Goal: Task Accomplishment & Management: Use online tool/utility

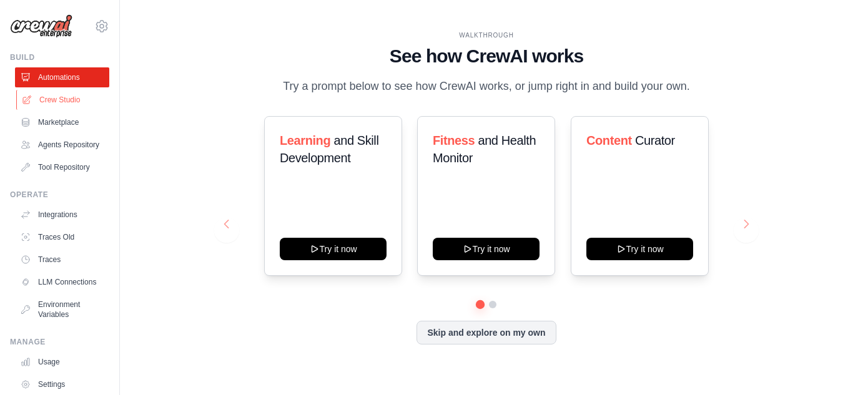
click at [59, 95] on link "Crew Studio" at bounding box center [63, 100] width 94 height 20
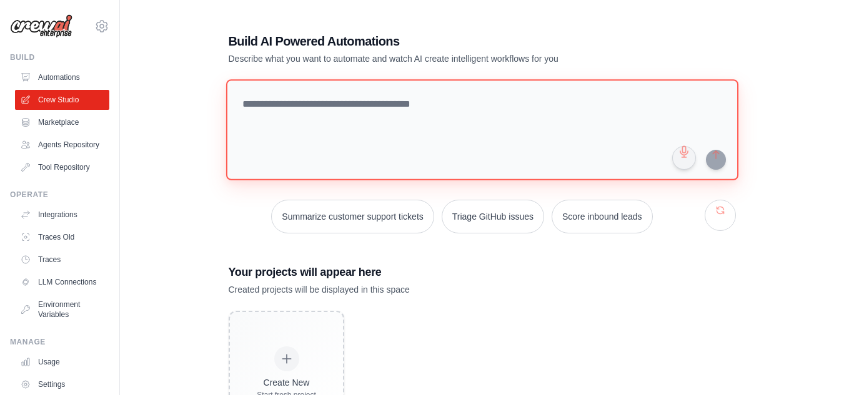
drag, startPoint x: 352, startPoint y: 104, endPoint x: 353, endPoint y: 98, distance: 6.3
click at [352, 103] on textarea at bounding box center [482, 129] width 512 height 101
paste textarea "**********"
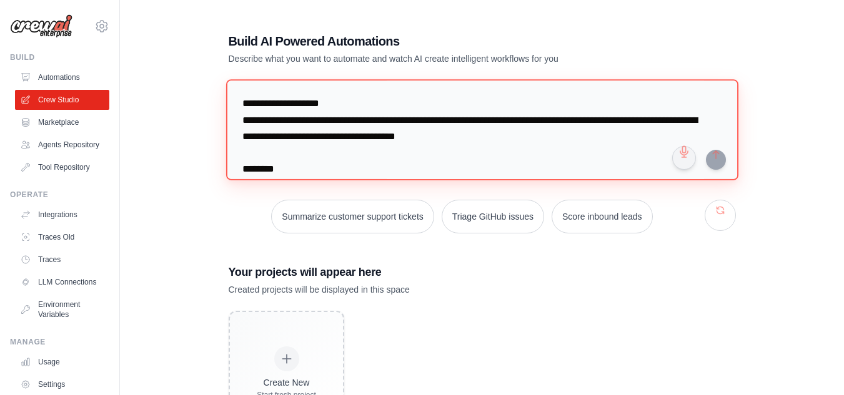
scroll to position [402, 0]
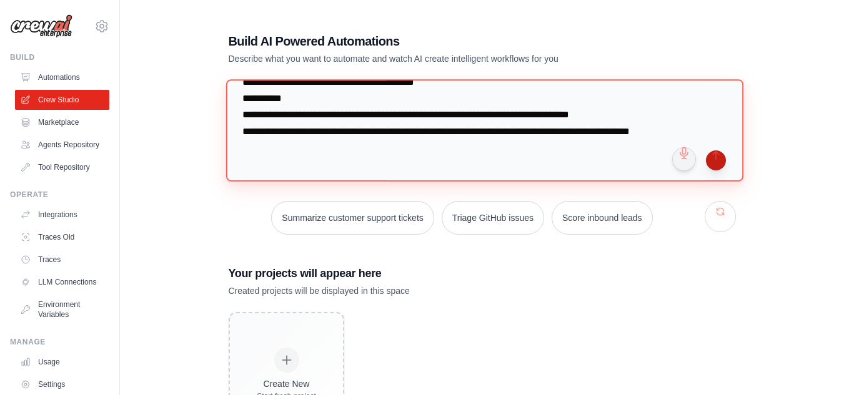
type textarea "**********"
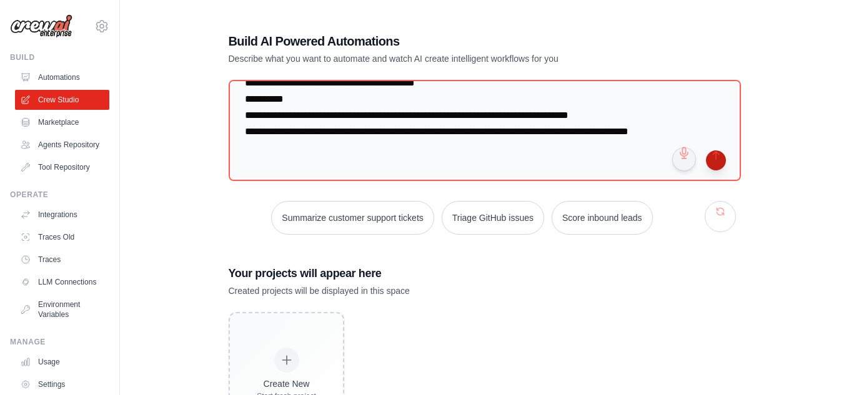
click at [717, 161] on button "submit" at bounding box center [716, 161] width 20 height 20
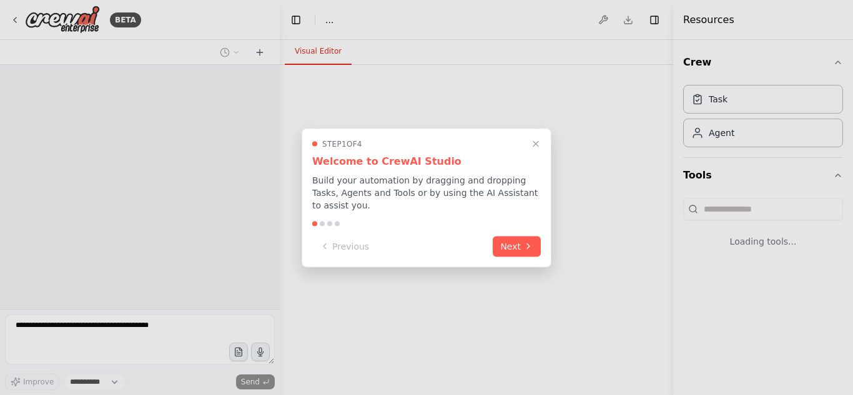
select select "****"
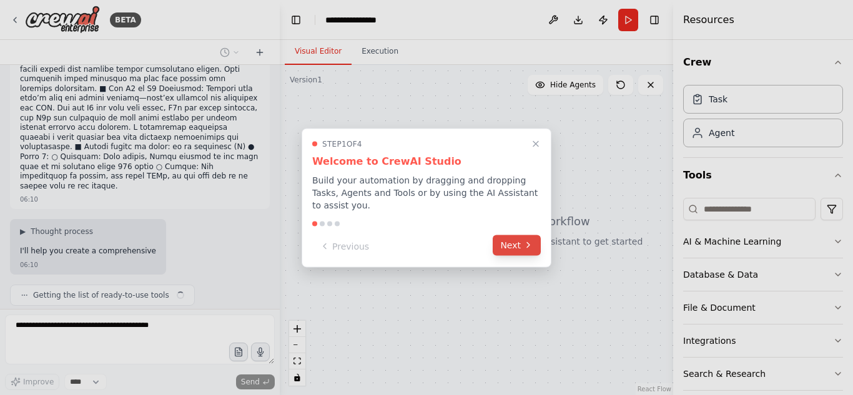
click at [520, 235] on button "Next" at bounding box center [517, 245] width 48 height 21
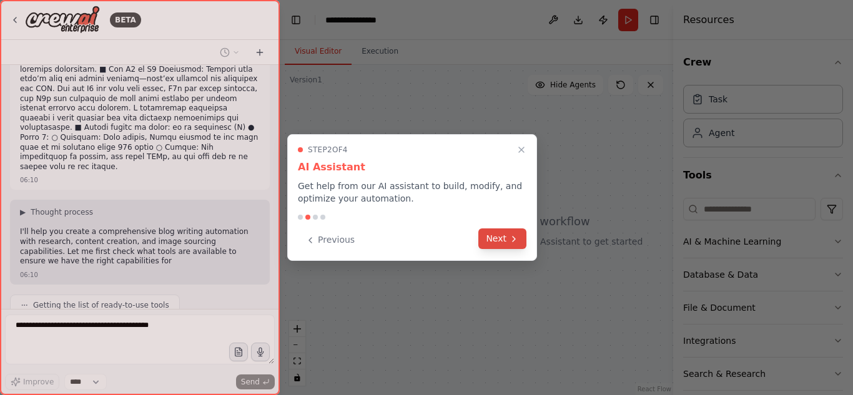
scroll to position [222, 0]
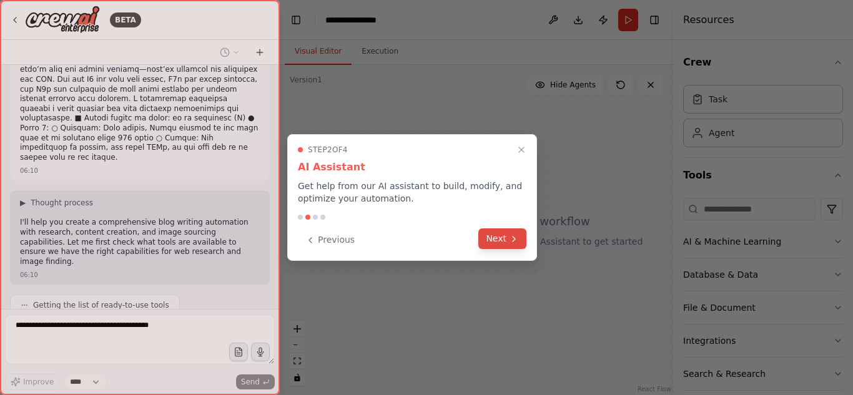
click at [519, 237] on button "Next" at bounding box center [503, 239] width 48 height 21
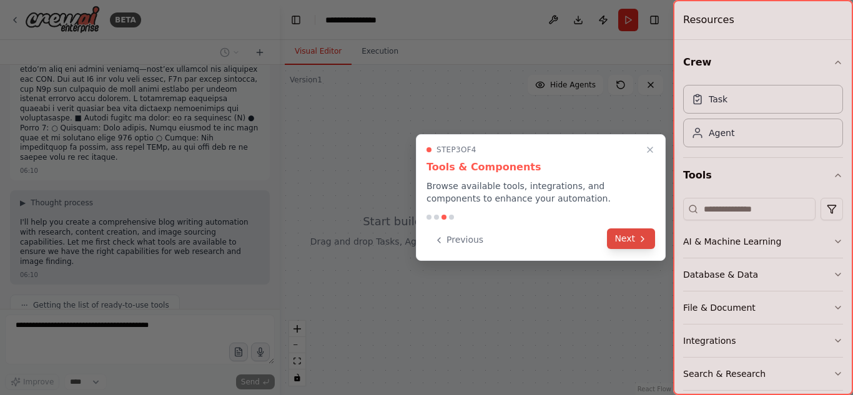
click at [635, 238] on button "Next" at bounding box center [631, 239] width 48 height 21
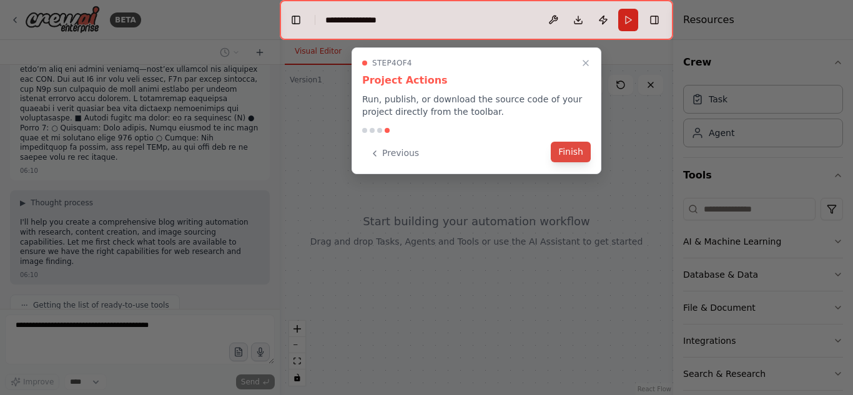
click at [568, 153] on button "Finish" at bounding box center [571, 152] width 40 height 21
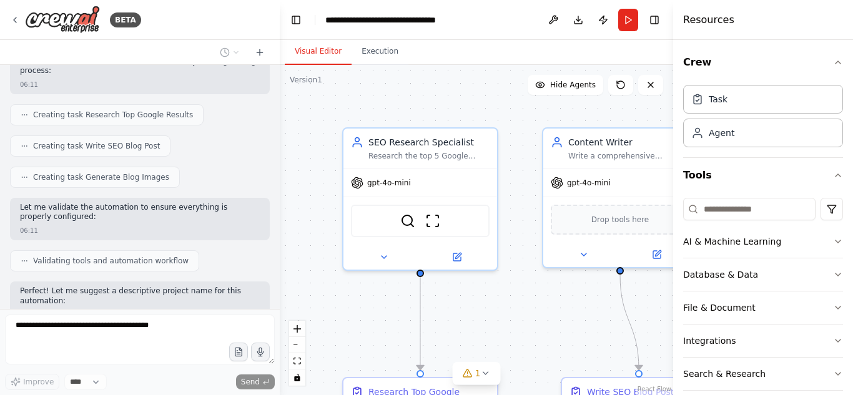
scroll to position [712, 0]
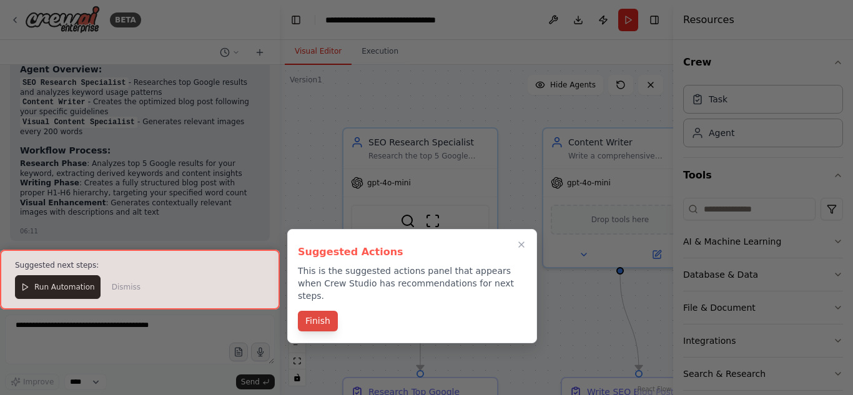
click at [323, 311] on button "Finish" at bounding box center [318, 321] width 40 height 21
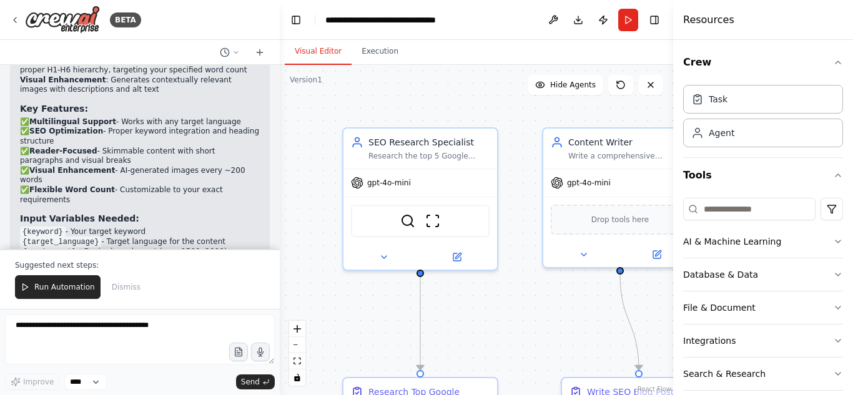
scroll to position [1175, 0]
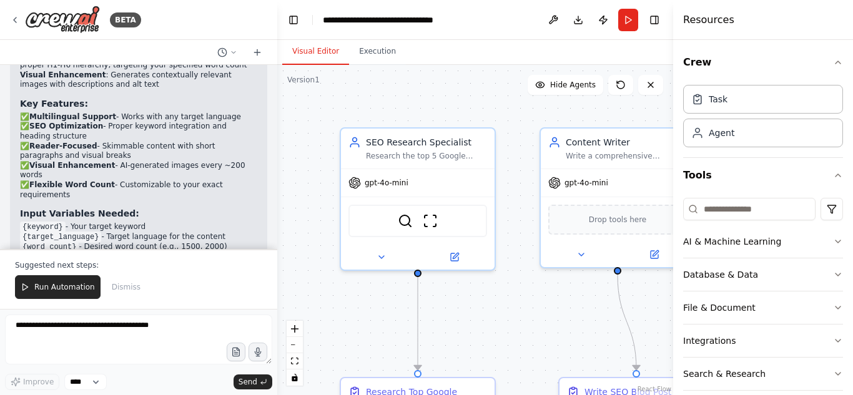
drag, startPoint x: 277, startPoint y: 231, endPoint x: 277, endPoint y: 212, distance: 18.7
click at [277, 212] on div "BETA Purpose of the Crew: Write a blog post, with Z number of words, targeting …" at bounding box center [426, 197] width 853 height 395
drag, startPoint x: 273, startPoint y: 226, endPoint x: 276, endPoint y: 197, distance: 29.5
click at [276, 197] on div "BETA Purpose of the Crew: Write a blog post, with Z number of words, targeting …" at bounding box center [426, 197] width 853 height 395
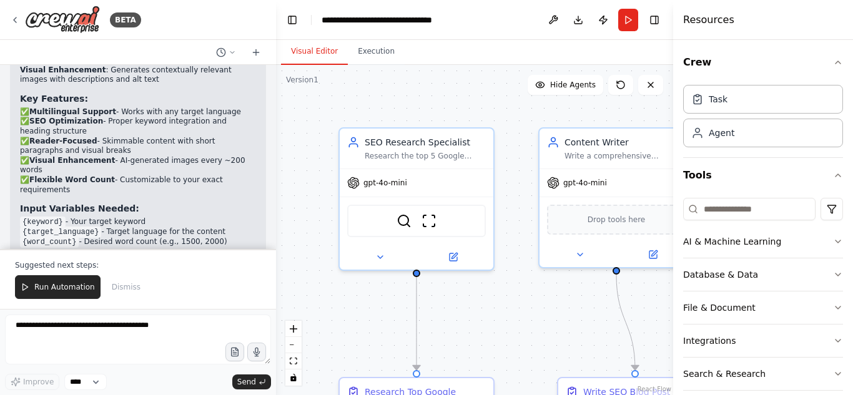
scroll to position [1185, 0]
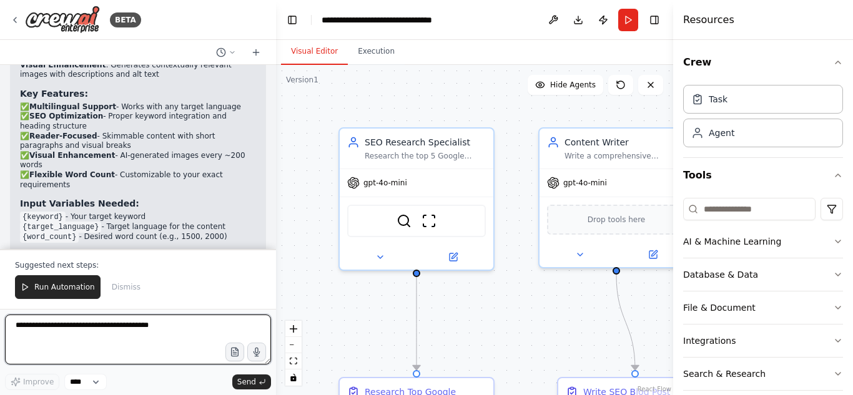
click at [80, 330] on textarea at bounding box center [138, 340] width 266 height 50
drag, startPoint x: 144, startPoint y: 327, endPoint x: 21, endPoint y: 322, distance: 123.8
click at [21, 322] on textarea at bounding box center [138, 340] width 266 height 50
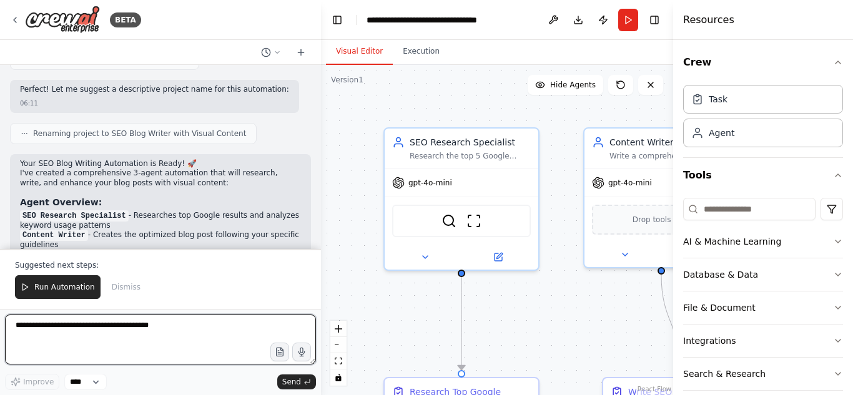
scroll to position [777, 0]
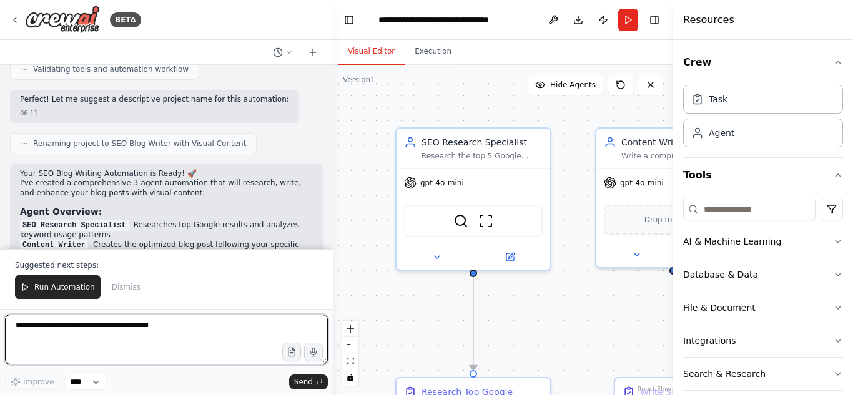
drag, startPoint x: 273, startPoint y: 187, endPoint x: 333, endPoint y: 187, distance: 60.0
click at [333, 187] on div "BETA Purpose of the Crew: Write a blog post, with Z number of words, targeting …" at bounding box center [426, 197] width 853 height 395
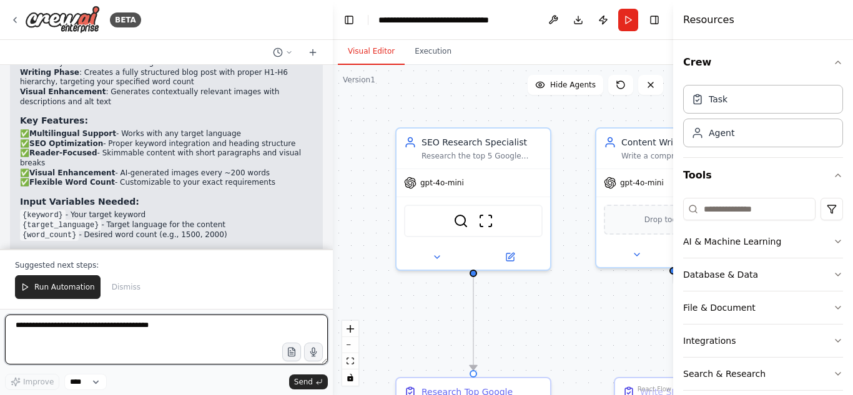
scroll to position [1039, 0]
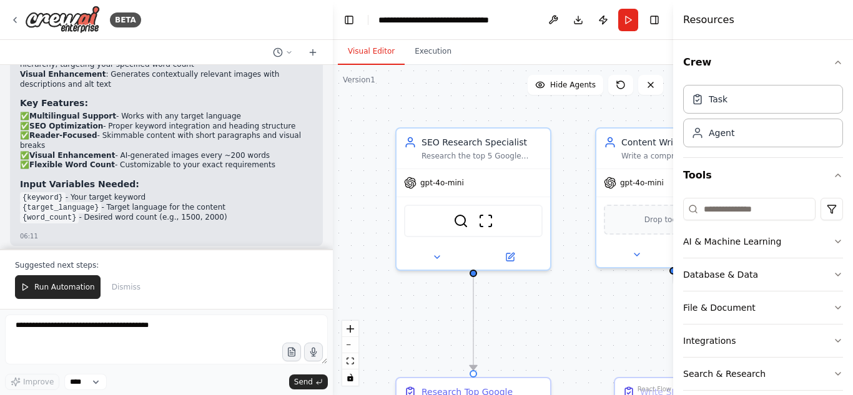
drag, startPoint x: 21, startPoint y: 136, endPoint x: 216, endPoint y: 159, distance: 197.0
click at [216, 193] on ul "{keyword} - Your target keyword {target_language} - Target language for the con…" at bounding box center [166, 208] width 293 height 30
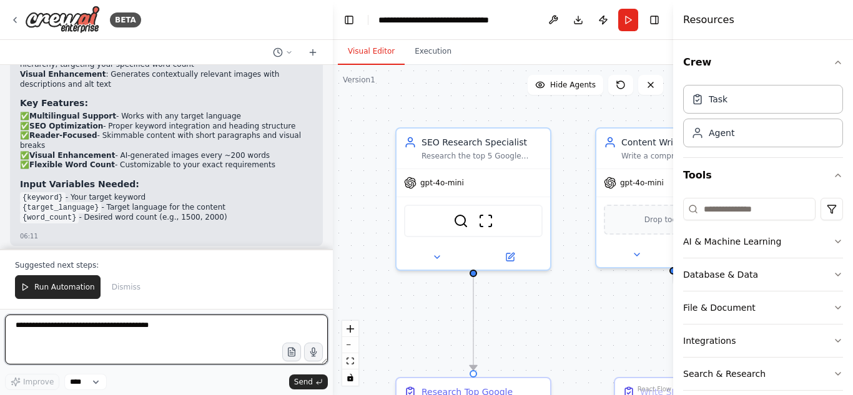
click at [167, 327] on textarea at bounding box center [166, 340] width 323 height 50
drag, startPoint x: 328, startPoint y: 225, endPoint x: 332, endPoint y: 79, distance: 145.6
click at [332, 79] on div "BETA Purpose of the Crew: Write a blog post, with Z number of words, targeting …" at bounding box center [426, 197] width 853 height 395
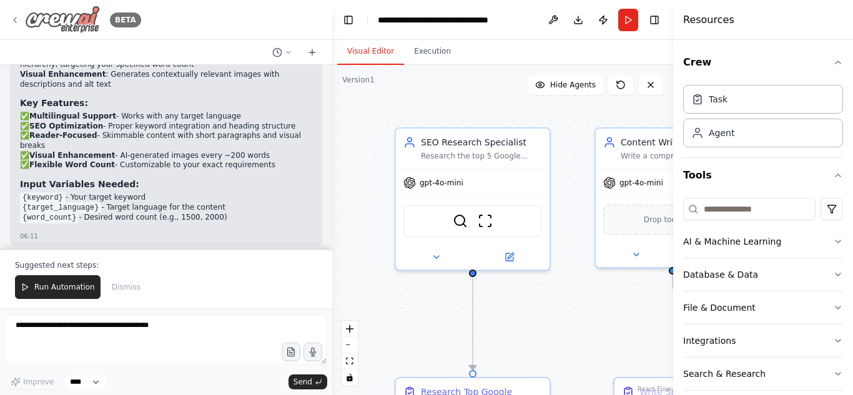
click at [12, 19] on icon at bounding box center [15, 20] width 10 height 10
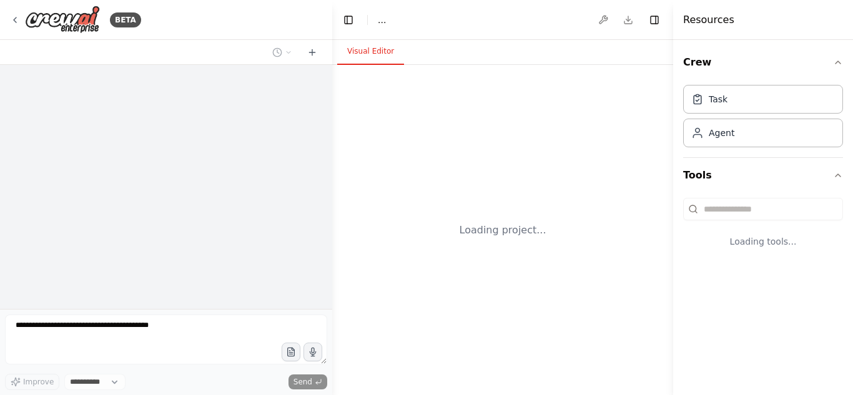
select select "****"
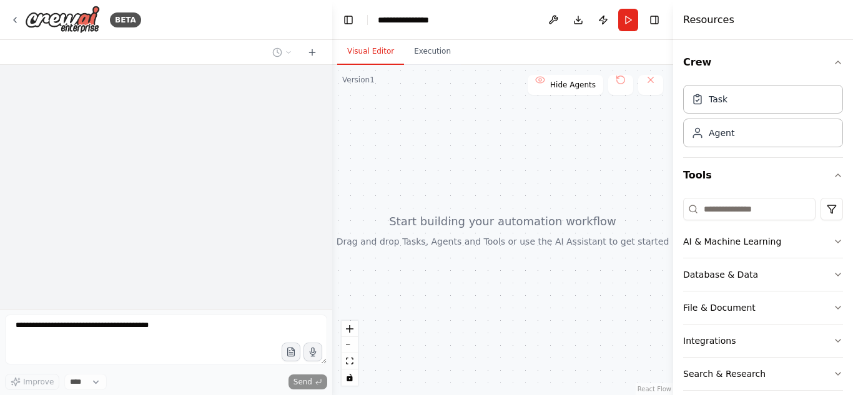
click at [484, 234] on div at bounding box center [502, 230] width 341 height 330
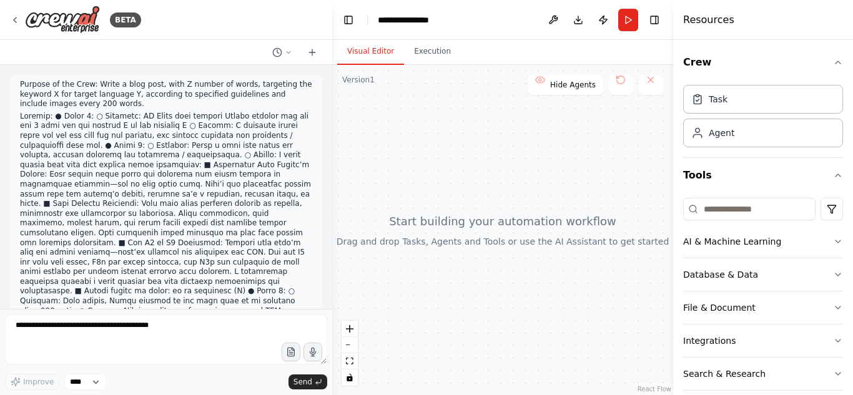
scroll to position [979, 0]
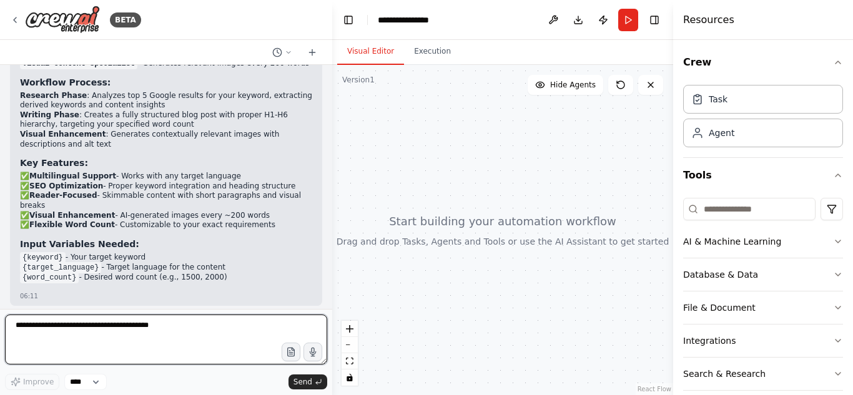
click at [107, 340] on textarea at bounding box center [166, 340] width 322 height 50
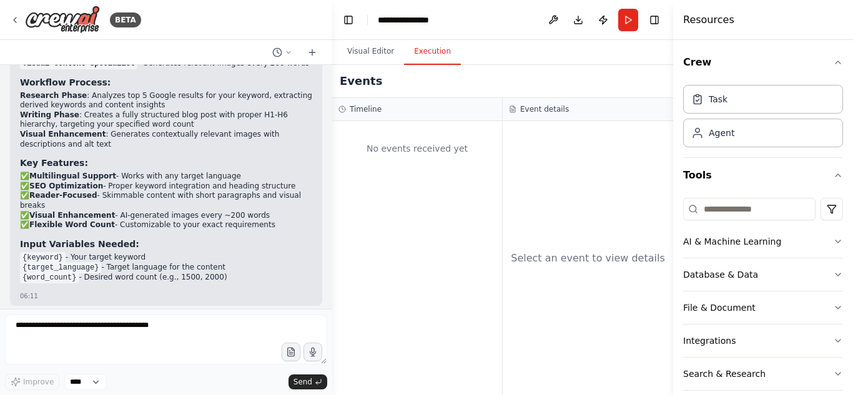
click at [435, 52] on button "Execution" at bounding box center [432, 52] width 57 height 26
click at [376, 53] on button "Visual Editor" at bounding box center [370, 52] width 67 height 26
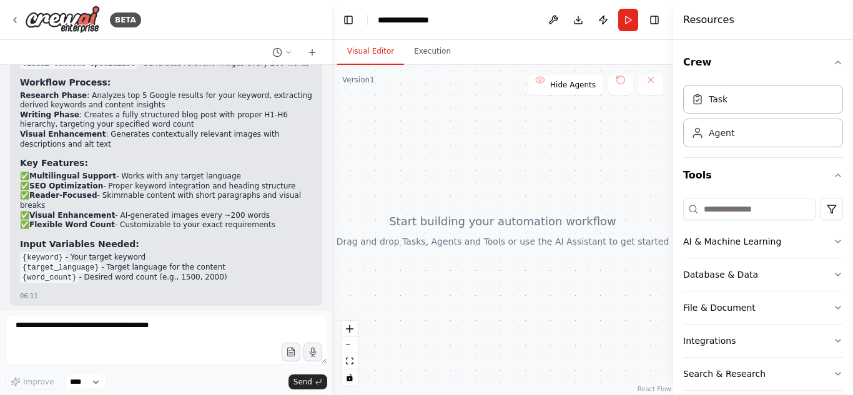
click at [487, 238] on div at bounding box center [502, 230] width 341 height 330
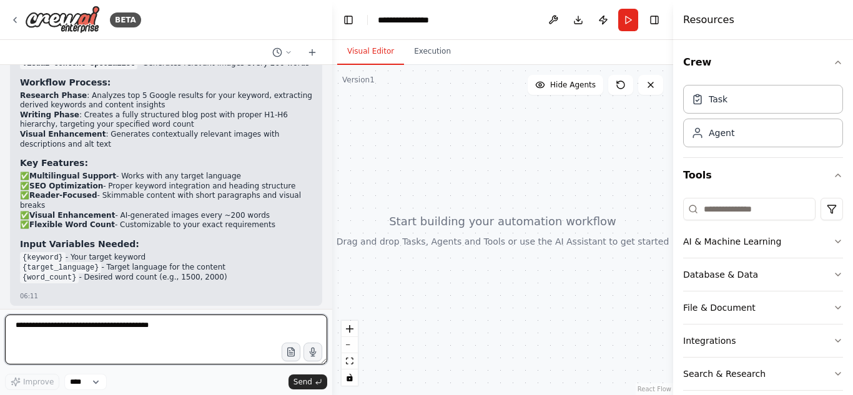
click at [60, 352] on textarea at bounding box center [166, 340] width 322 height 50
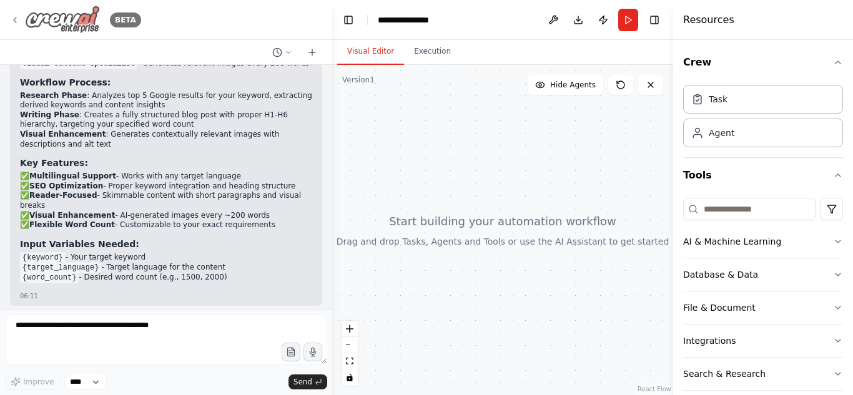
click at [12, 17] on icon at bounding box center [15, 20] width 10 height 10
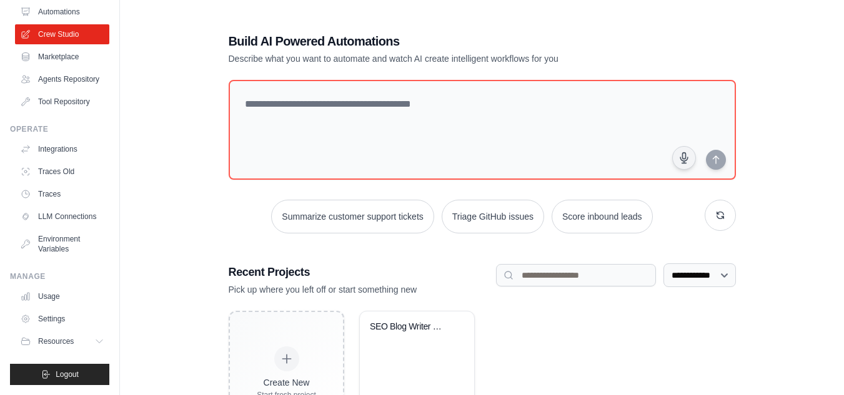
scroll to position [73, 0]
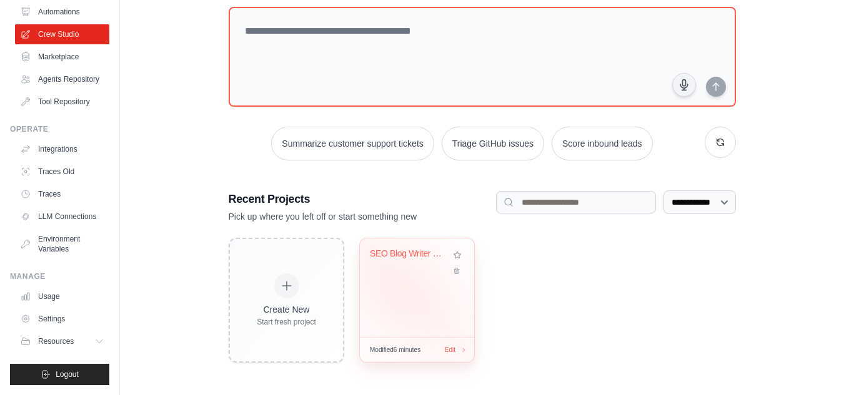
click at [399, 297] on div "SEO Blog Writer with Visual Content" at bounding box center [417, 288] width 114 height 99
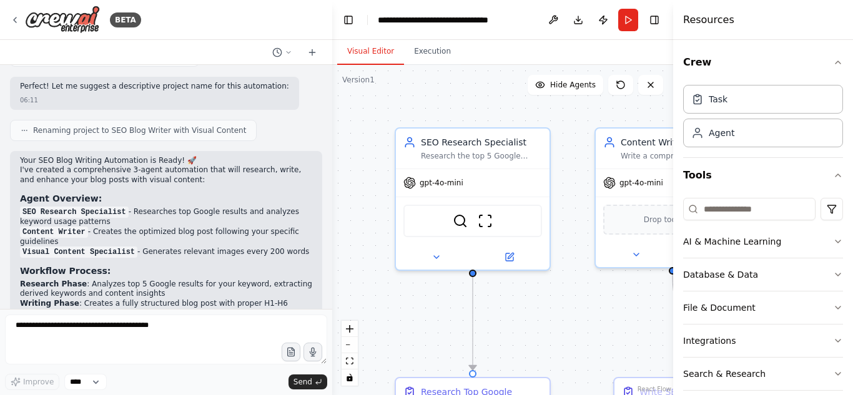
scroll to position [787, 0]
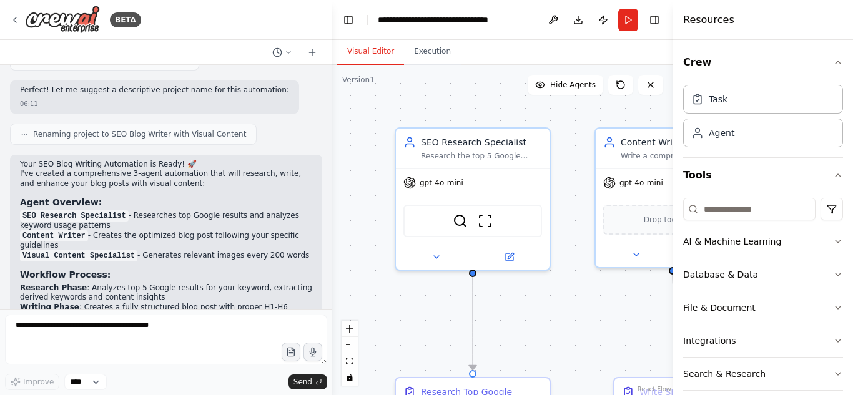
click at [181, 211] on li "SEO Research Specialist - Researches top Google results and analyzes keyword us…" at bounding box center [166, 221] width 292 height 20
click at [215, 211] on li "SEO Research Specialist - Researches top Google results and analyzes keyword us…" at bounding box center [166, 221] width 292 height 20
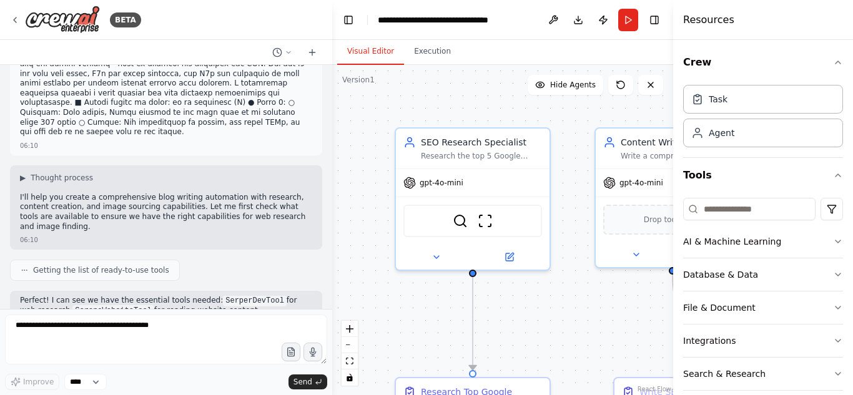
scroll to position [302, 0]
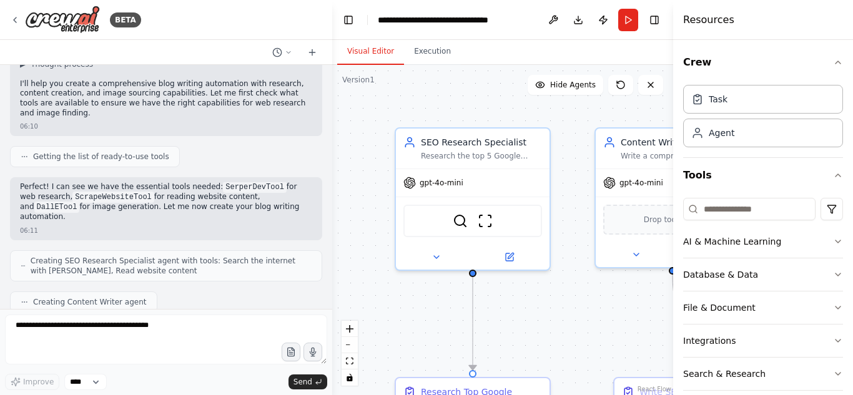
click at [160, 182] on p "Perfect! I can see we have the essential tools needed: SerperDevTool for web re…" at bounding box center [166, 202] width 292 height 40
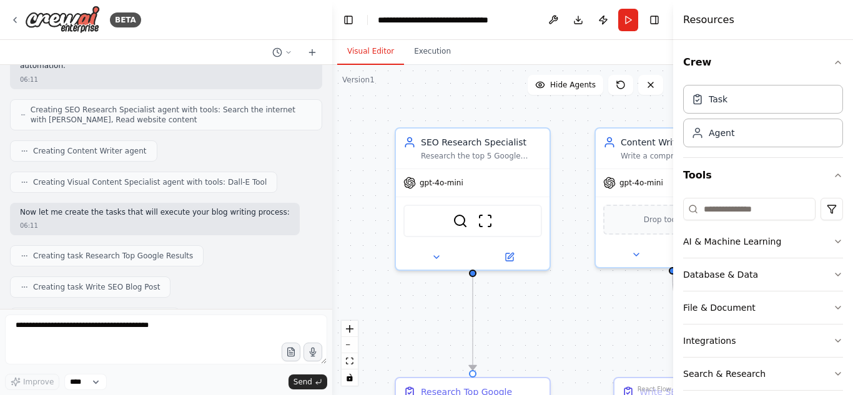
scroll to position [519, 0]
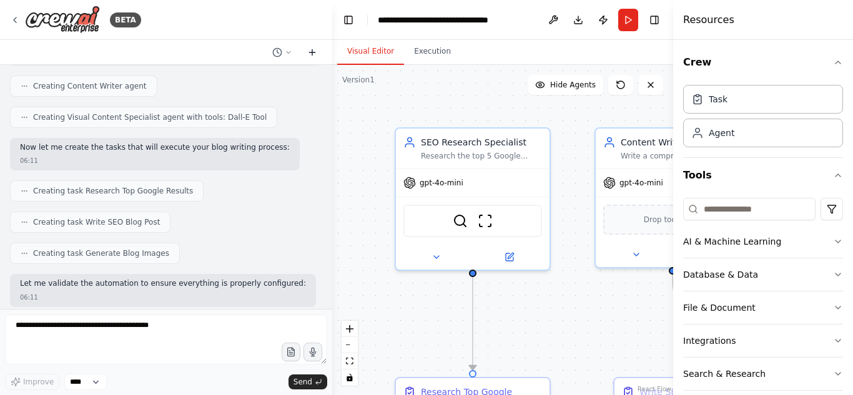
click at [312, 51] on icon at bounding box center [312, 52] width 10 height 10
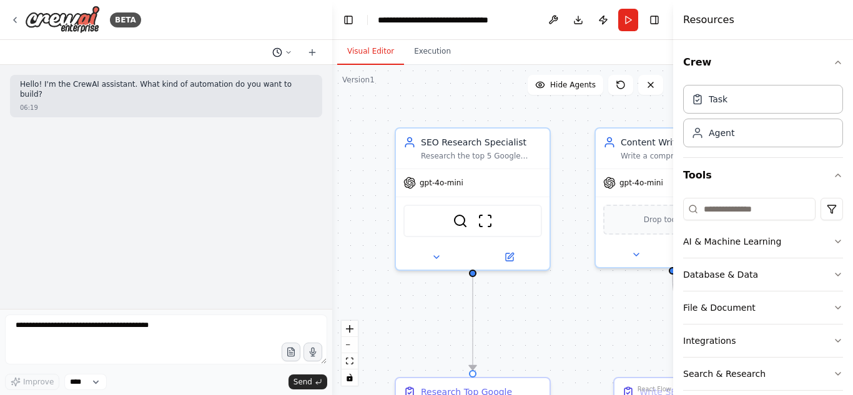
click at [285, 52] on icon at bounding box center [288, 52] width 7 height 7
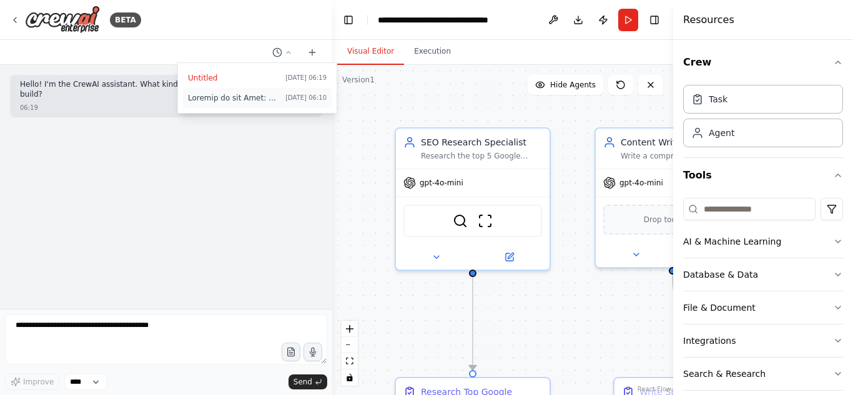
click at [271, 99] on span at bounding box center [234, 98] width 92 height 10
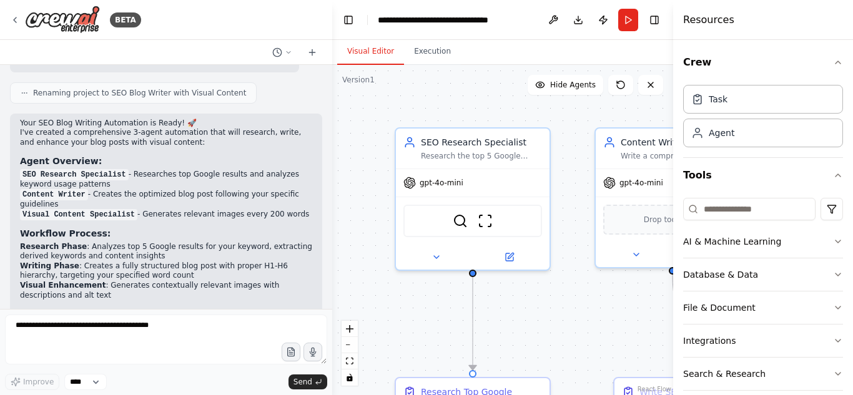
scroll to position [825, 0]
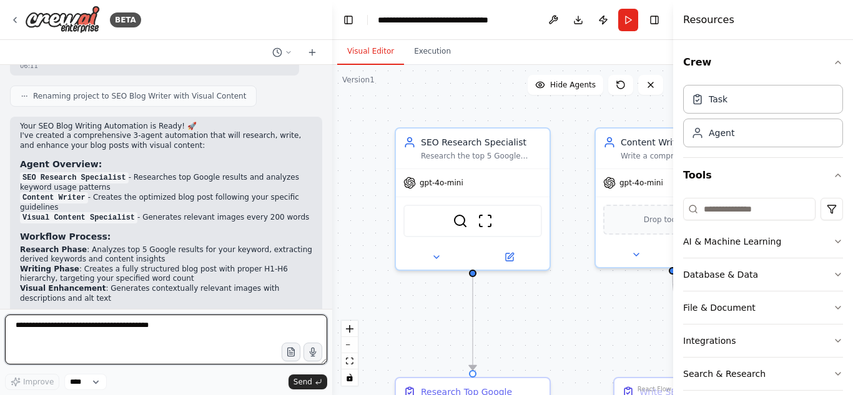
click at [153, 329] on textarea at bounding box center [166, 340] width 322 height 50
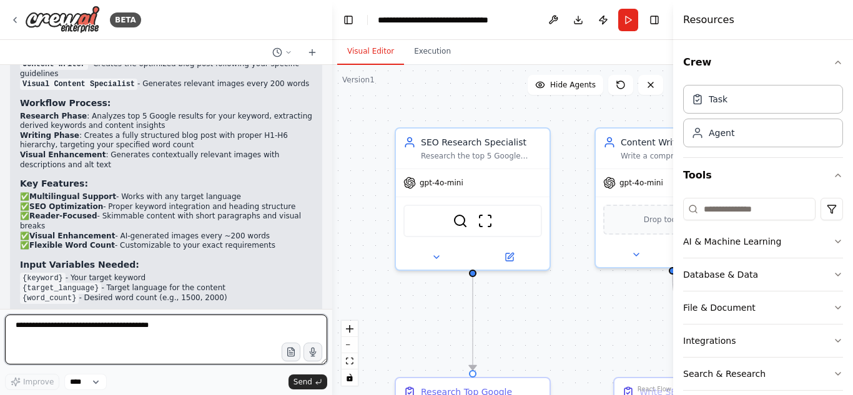
scroll to position [979, 0]
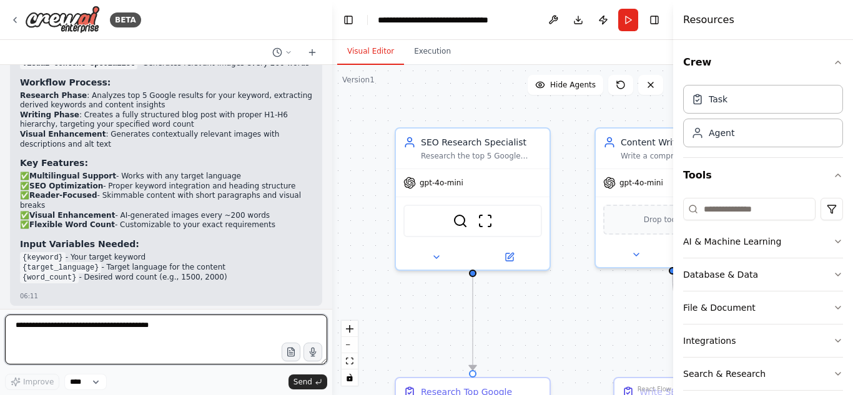
click at [155, 344] on textarea at bounding box center [166, 340] width 322 height 50
type textarea "**********"
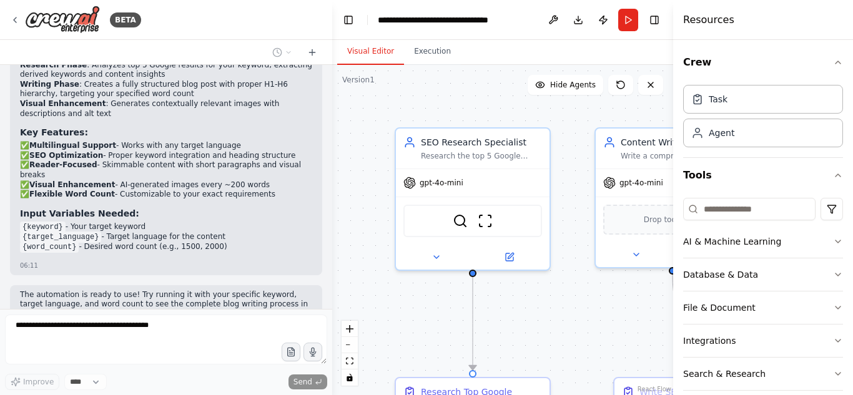
scroll to position [1055, 0]
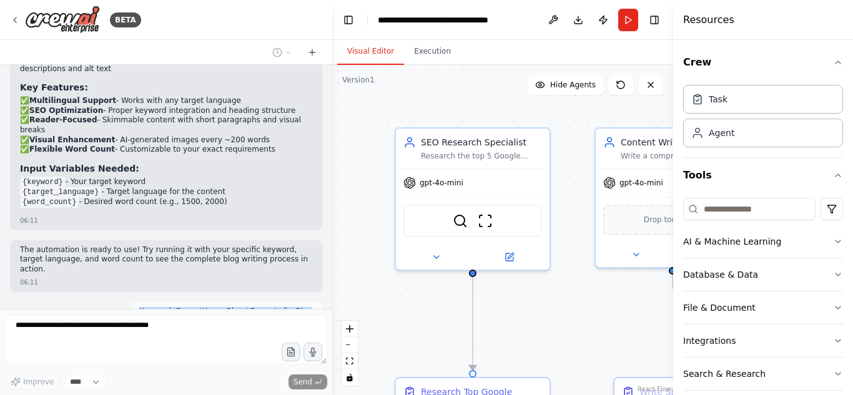
drag, startPoint x: 150, startPoint y: 243, endPoint x: 322, endPoint y: 244, distance: 172.4
click at [322, 244] on div "Purpose of the Crew: Write a blog post, with Z number of words, targeting the k…" at bounding box center [166, 187] width 332 height 244
copy p "Keyword: Formatting a Blog / Format of a Blog"
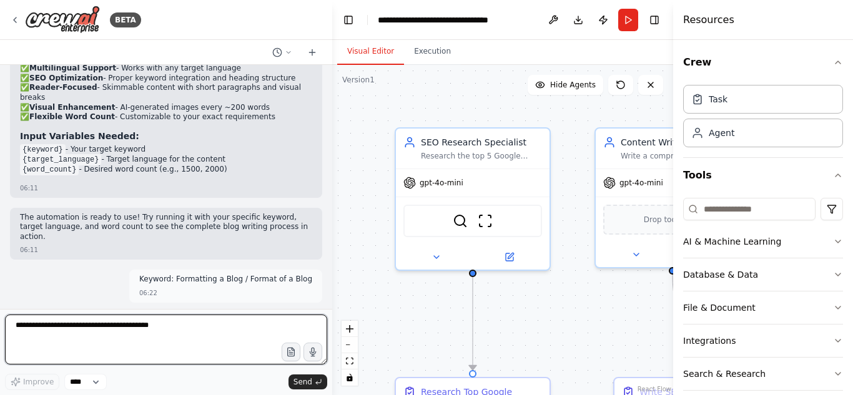
click at [137, 323] on textarea at bounding box center [166, 340] width 322 height 50
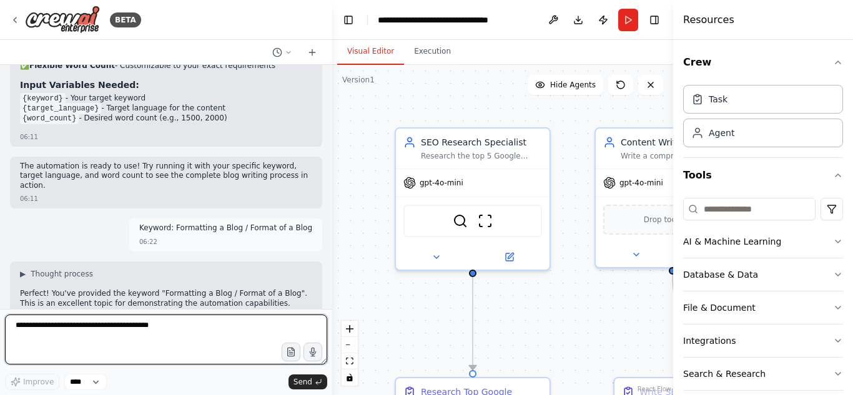
paste textarea "**********"
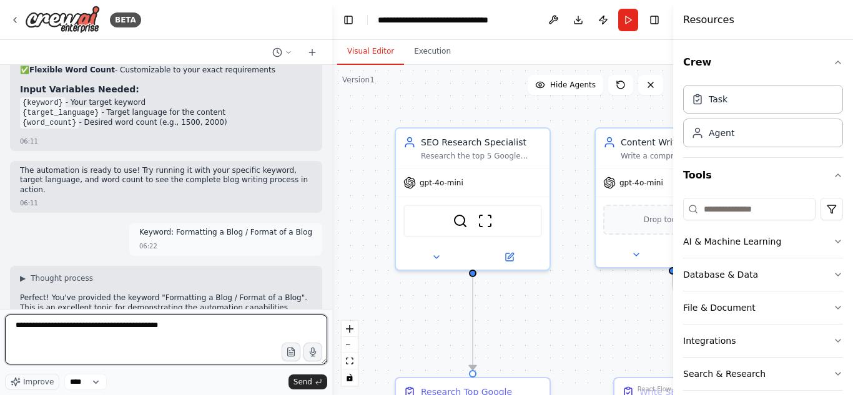
scroll to position [1095, 0]
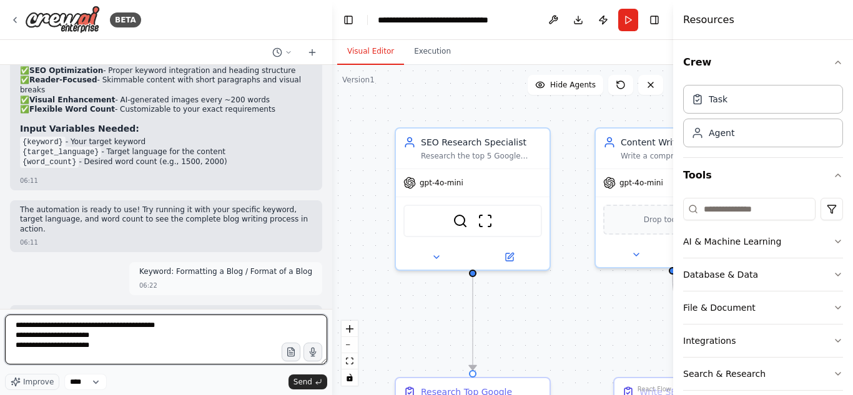
type textarea "**********"
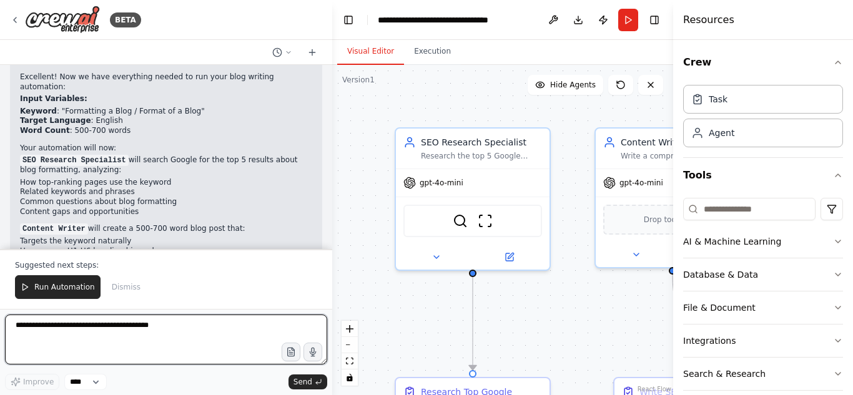
scroll to position [1740, 0]
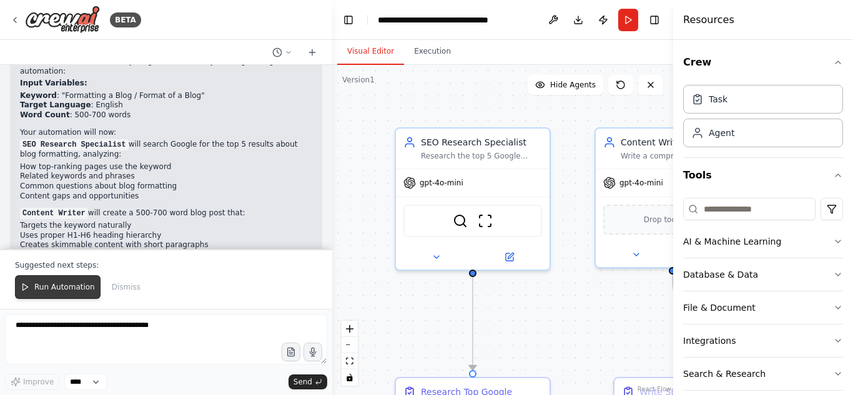
click at [44, 293] on button "Run Automation" at bounding box center [58, 288] width 86 height 24
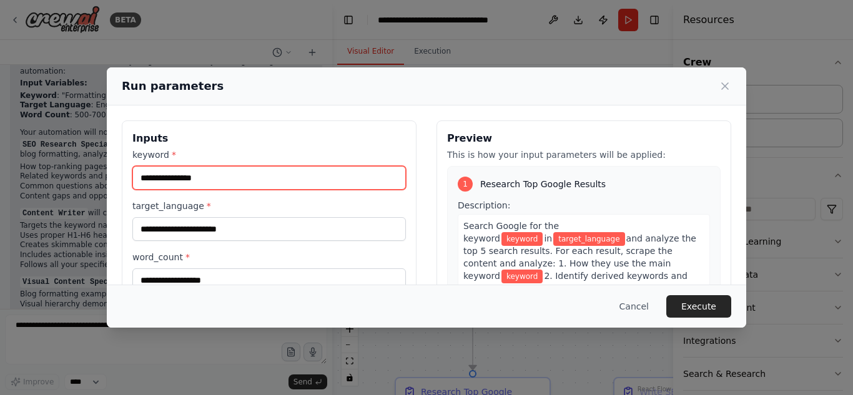
click at [249, 181] on input "keyword *" at bounding box center [269, 178] width 274 height 24
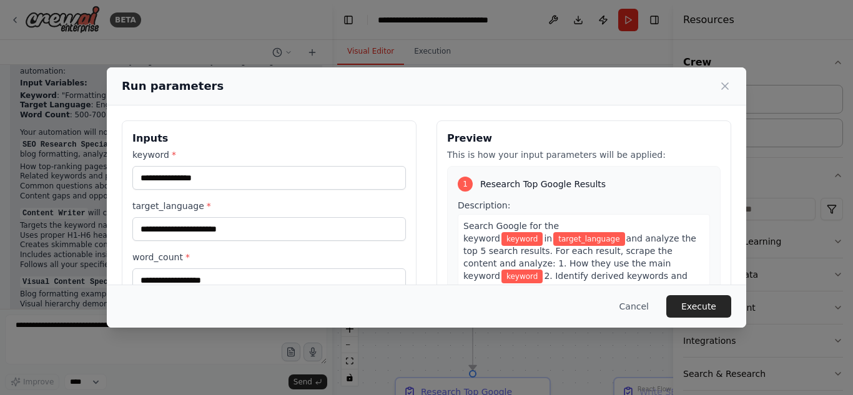
click at [306, 135] on h3 "Inputs" at bounding box center [269, 138] width 274 height 15
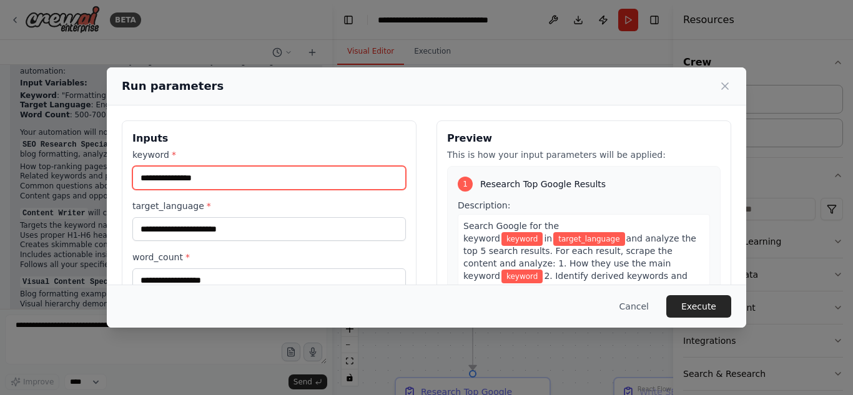
click at [283, 182] on input "keyword *" at bounding box center [269, 178] width 274 height 24
type input "*"
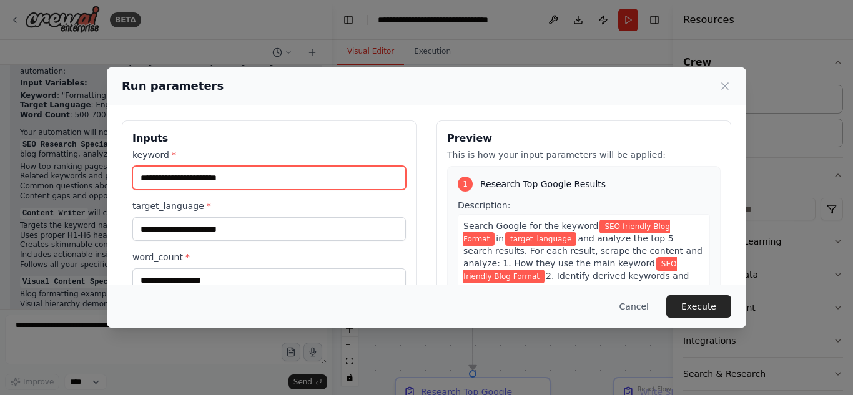
type input "**********"
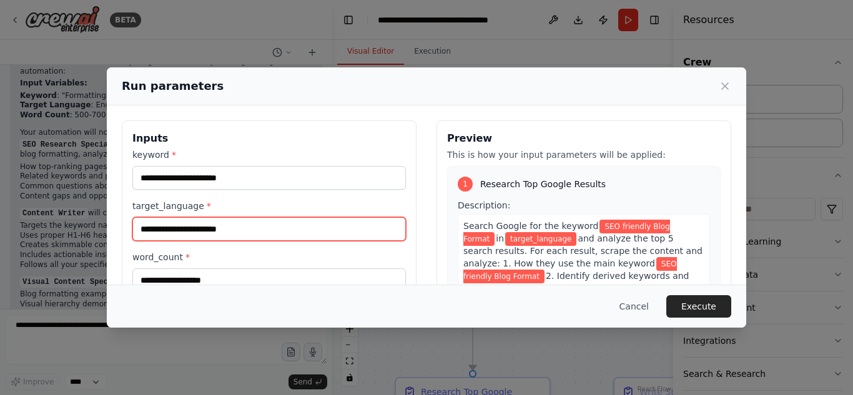
click at [227, 227] on input "target_language *" at bounding box center [269, 229] width 274 height 24
type input "*******"
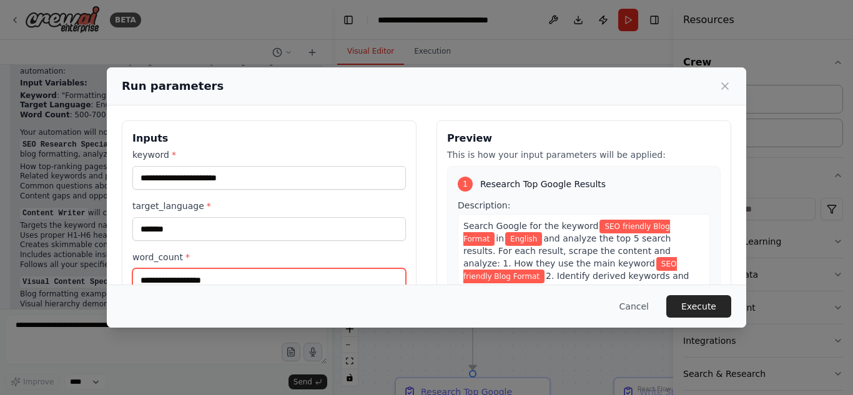
click at [244, 281] on input "word_count *" at bounding box center [269, 281] width 274 height 24
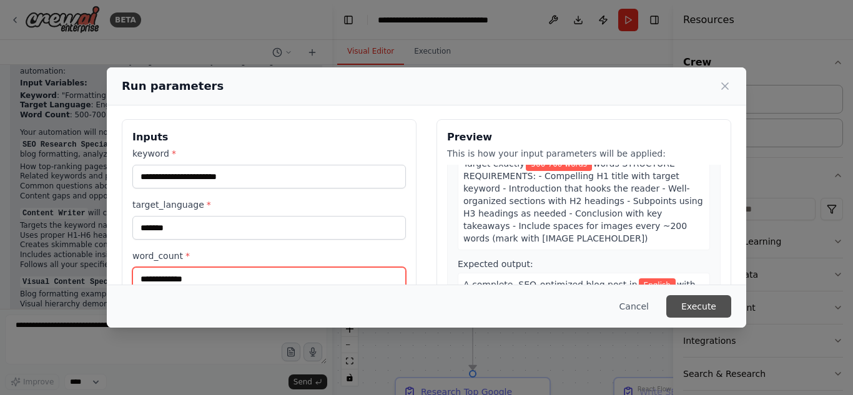
scroll to position [534, 0]
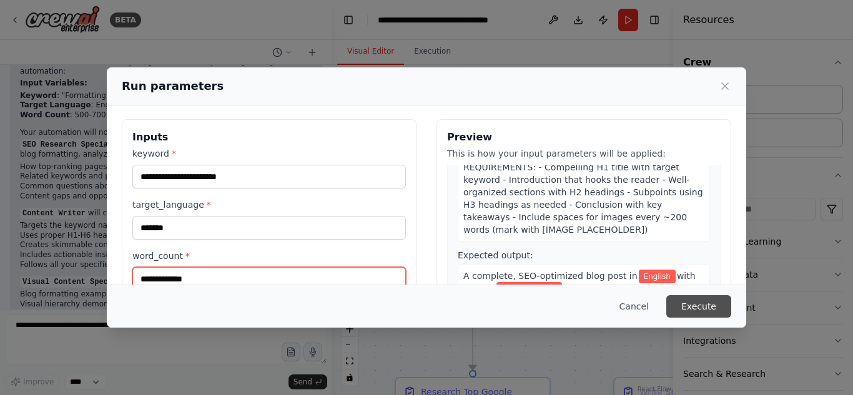
type input "**********"
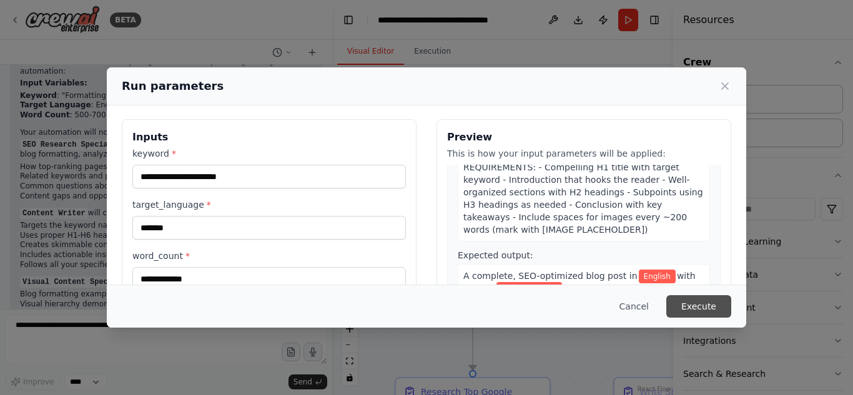
click at [698, 310] on button "Execute" at bounding box center [699, 307] width 65 height 22
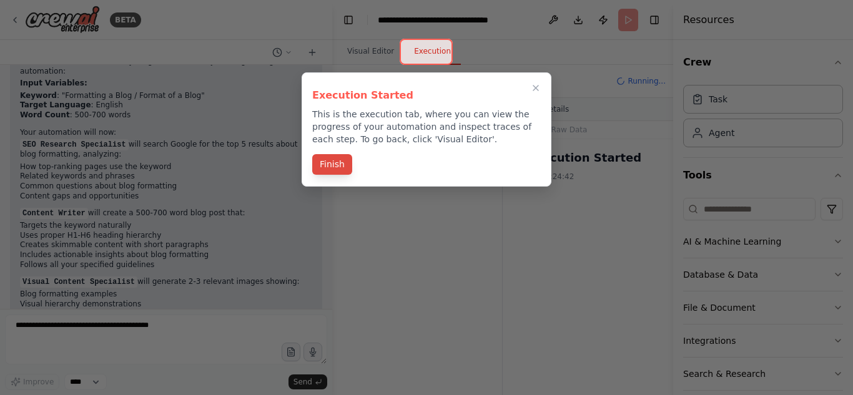
click at [332, 161] on button "Finish" at bounding box center [332, 164] width 40 height 21
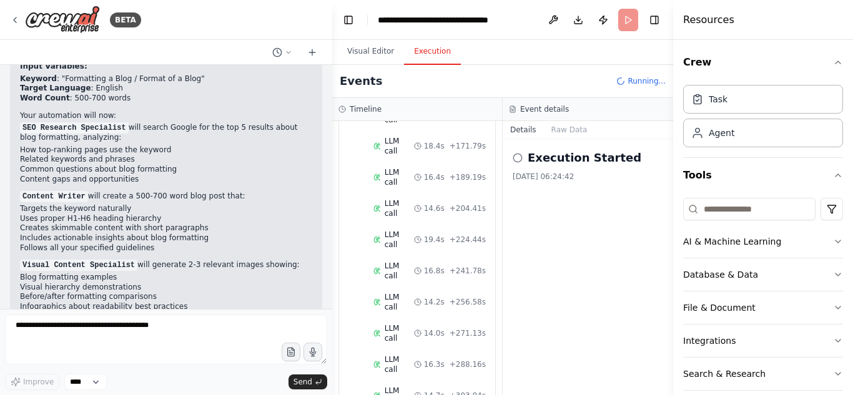
scroll to position [1083, 0]
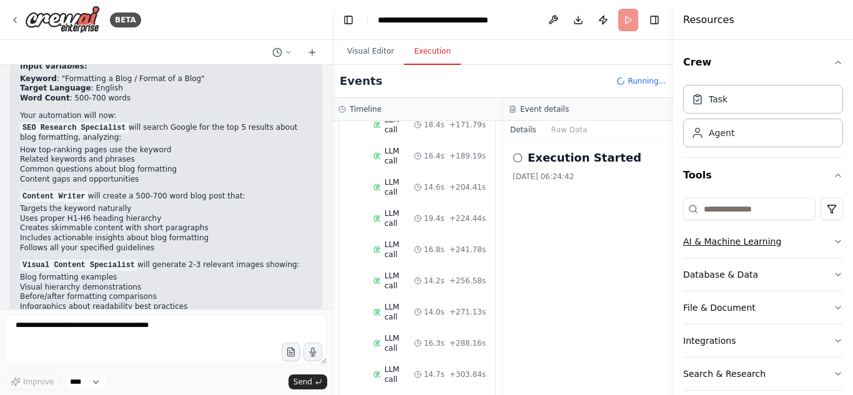
click at [833, 244] on icon "button" at bounding box center [838, 242] width 10 height 10
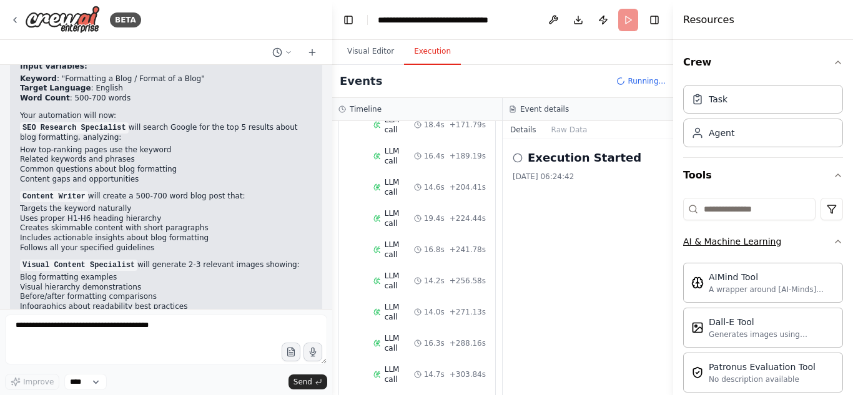
click at [833, 240] on icon "button" at bounding box center [838, 242] width 10 height 10
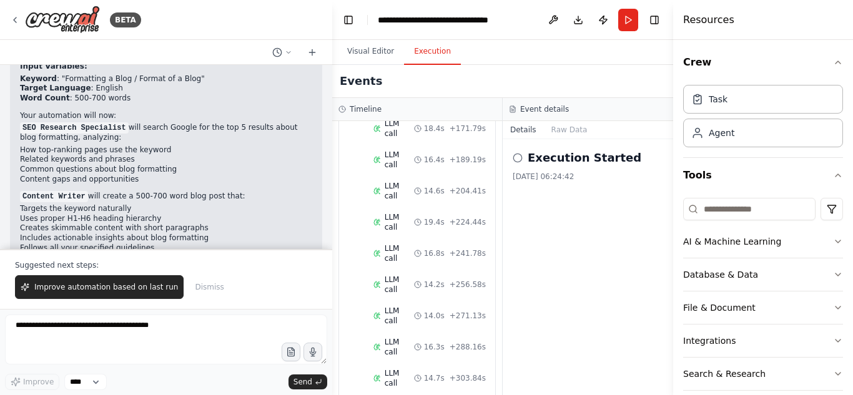
scroll to position [1151, 0]
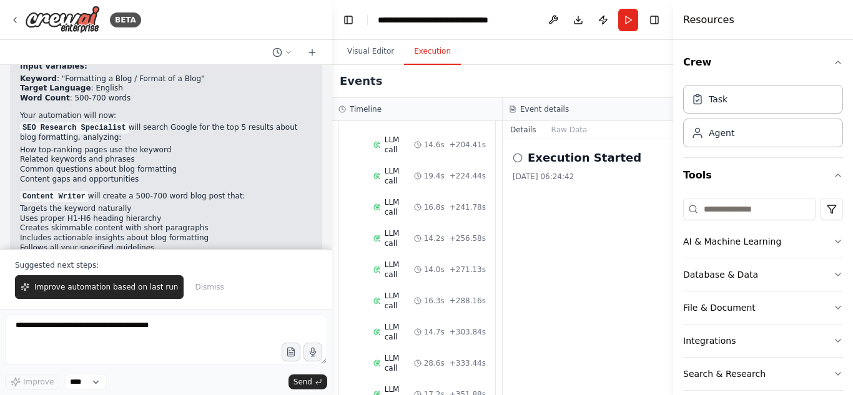
click at [519, 157] on icon at bounding box center [518, 158] width 10 height 10
click at [519, 159] on icon at bounding box center [518, 158] width 10 height 10
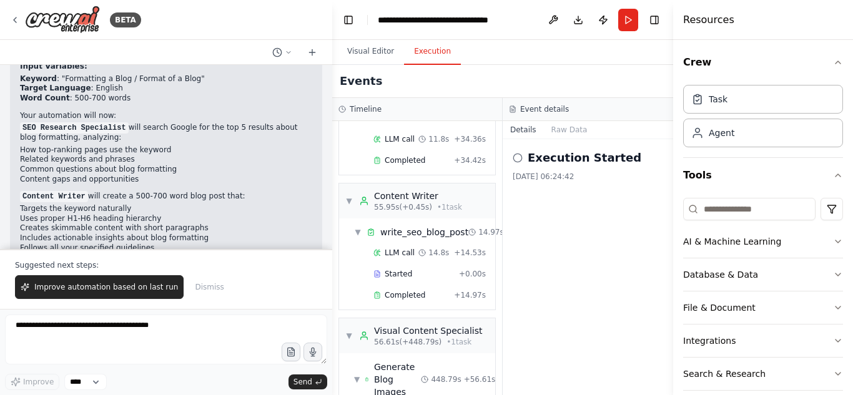
scroll to position [555, 0]
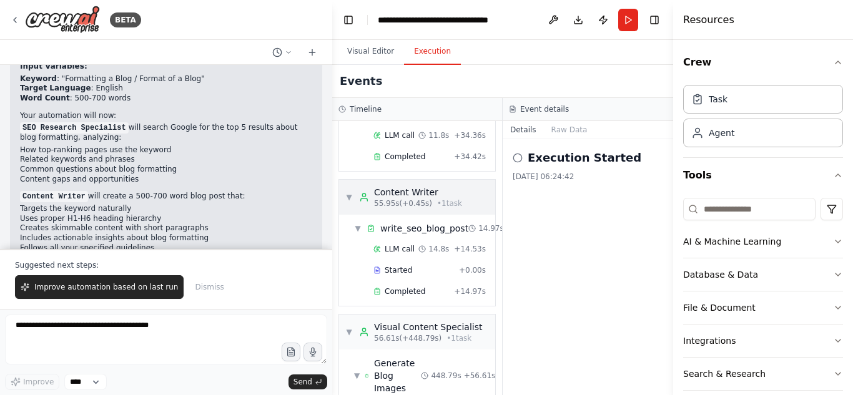
click at [398, 186] on div "Content Writer" at bounding box center [418, 192] width 88 height 12
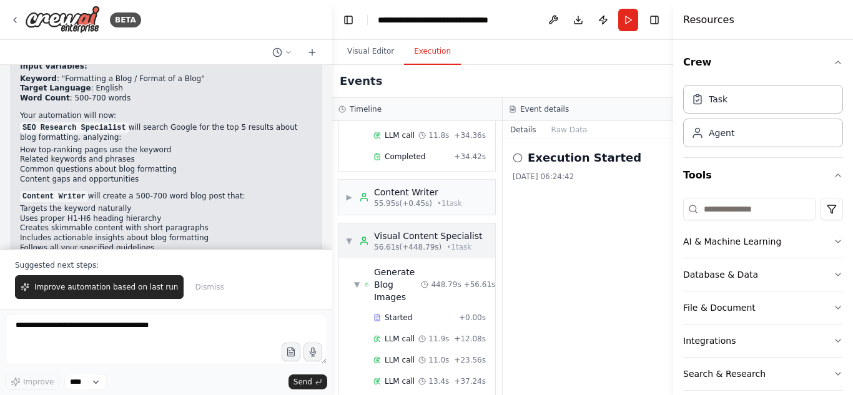
click at [398, 224] on div "▼ Visual Content Specialist 56.61s (+448.79s) • 1 task" at bounding box center [417, 241] width 156 height 35
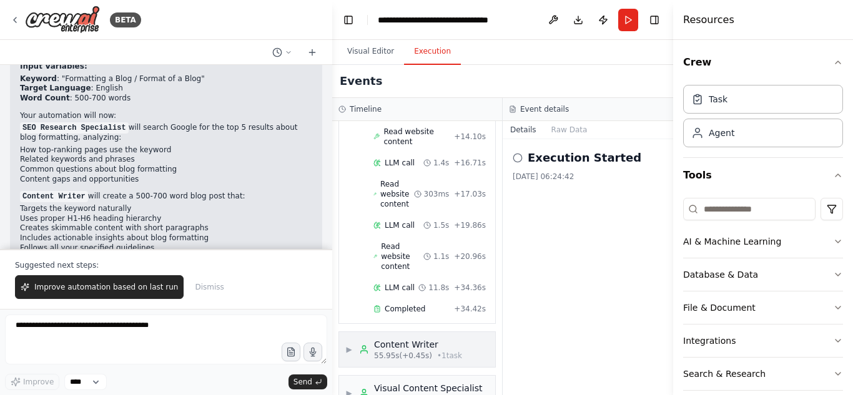
click at [427, 351] on div "55.95s (+0.45s) • 1 task" at bounding box center [418, 356] width 88 height 10
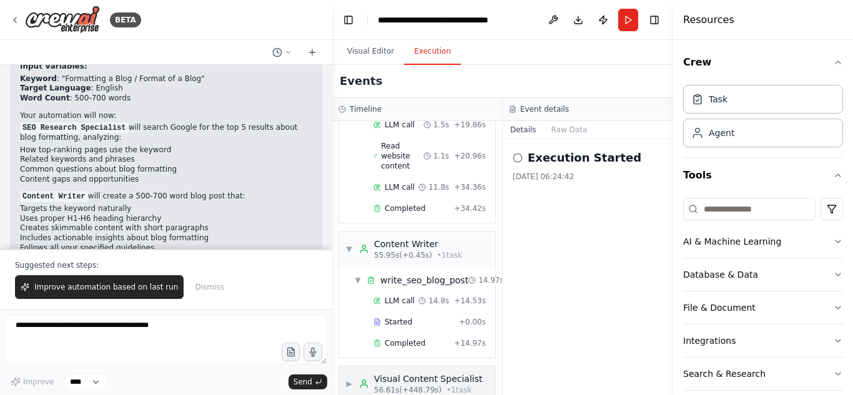
click at [425, 373] on div "Visual Content Specialist" at bounding box center [428, 379] width 109 height 12
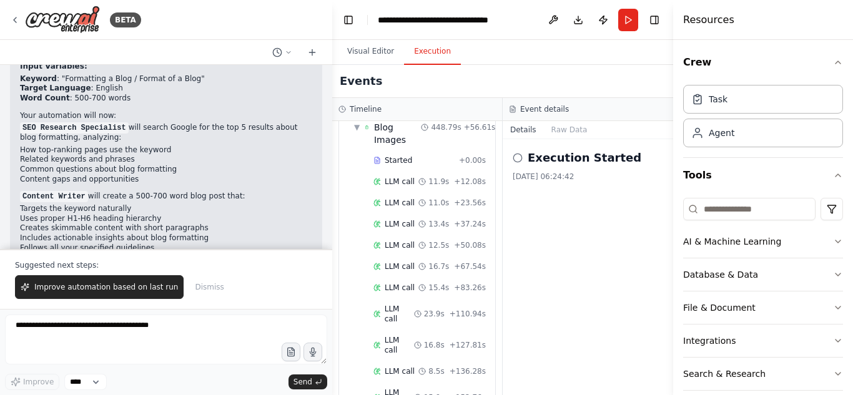
scroll to position [694, 0]
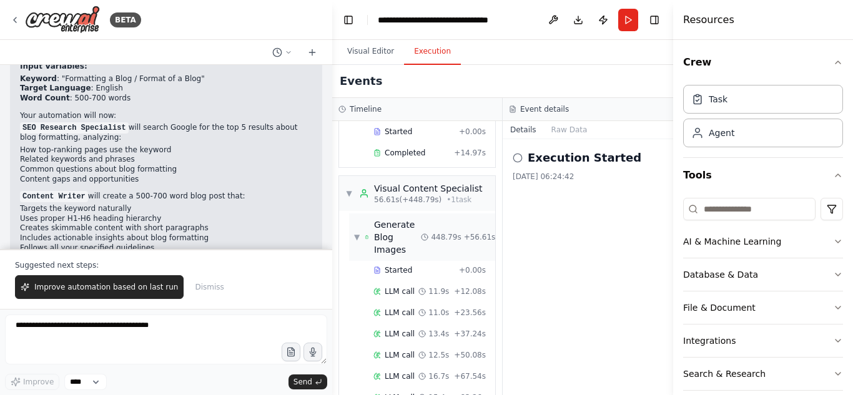
click at [390, 219] on div "Generate Blog Images" at bounding box center [397, 237] width 47 height 37
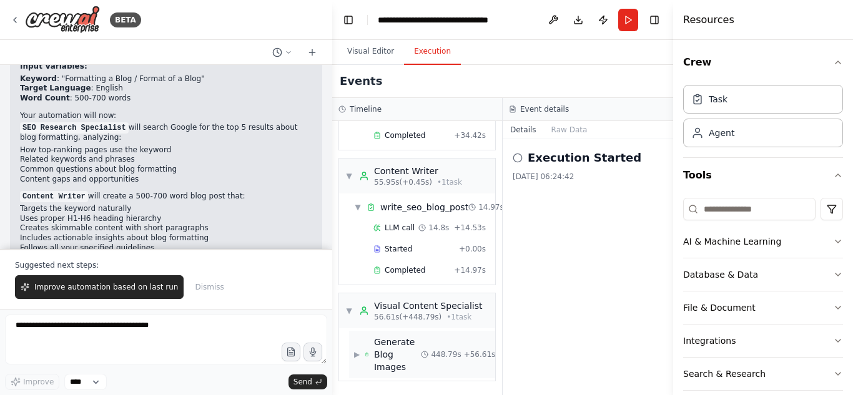
scroll to position [556, 0]
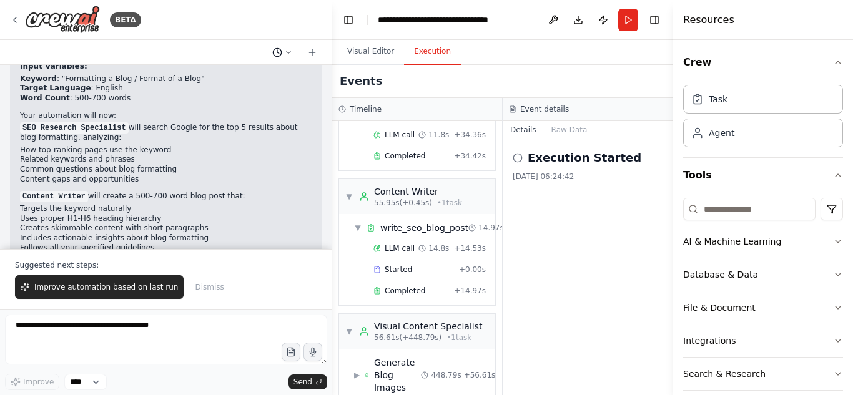
click at [290, 49] on icon at bounding box center [288, 52] width 7 height 7
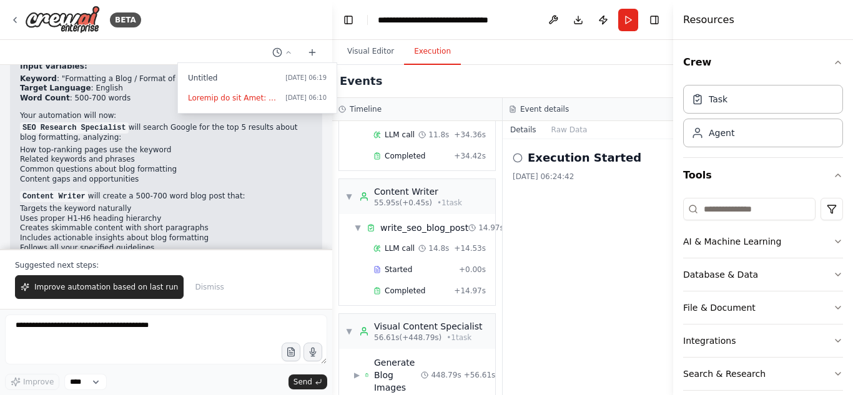
click at [261, 202] on div at bounding box center [166, 197] width 332 height 395
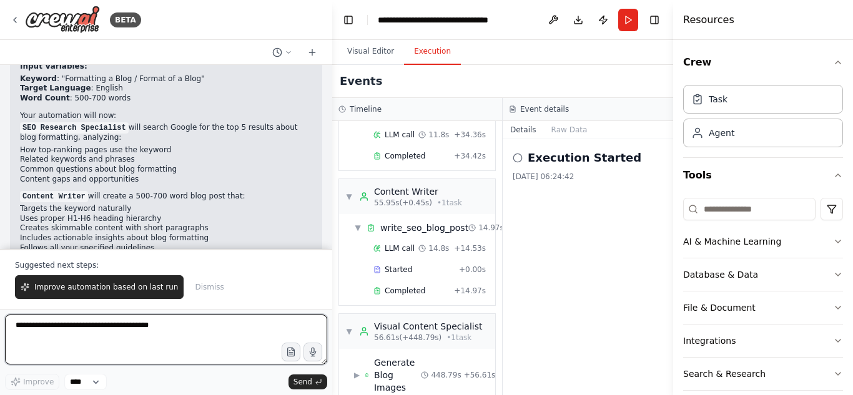
click at [192, 327] on textarea at bounding box center [166, 340] width 322 height 50
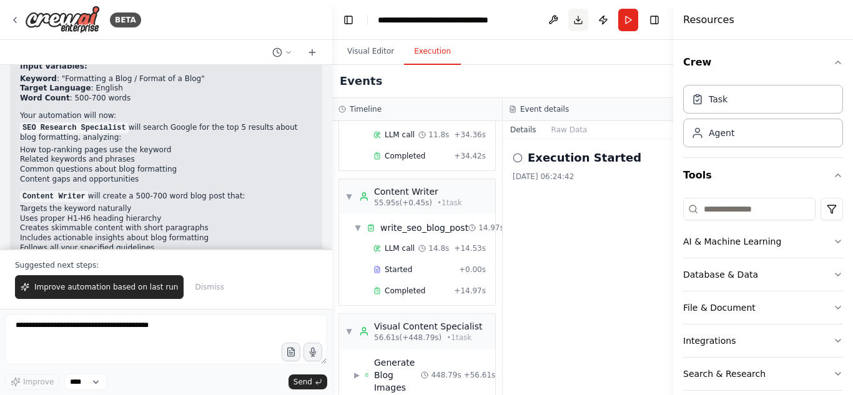
click at [579, 19] on button "Download" at bounding box center [579, 20] width 20 height 22
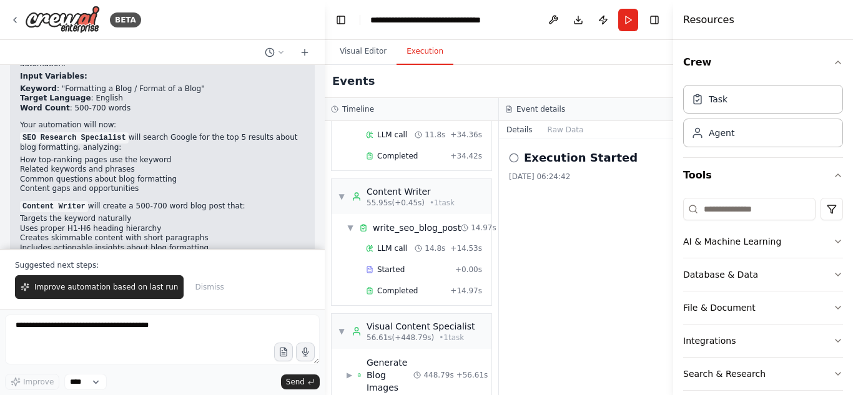
scroll to position [1776, 0]
drag, startPoint x: 327, startPoint y: 226, endPoint x: 325, endPoint y: 239, distance: 14.0
click at [325, 239] on div "BETA Purpose of the Crew: Write a blog post, with Z number of words, targeting …" at bounding box center [426, 197] width 853 height 395
click at [350, 370] on span "▶" at bounding box center [350, 375] width 6 height 10
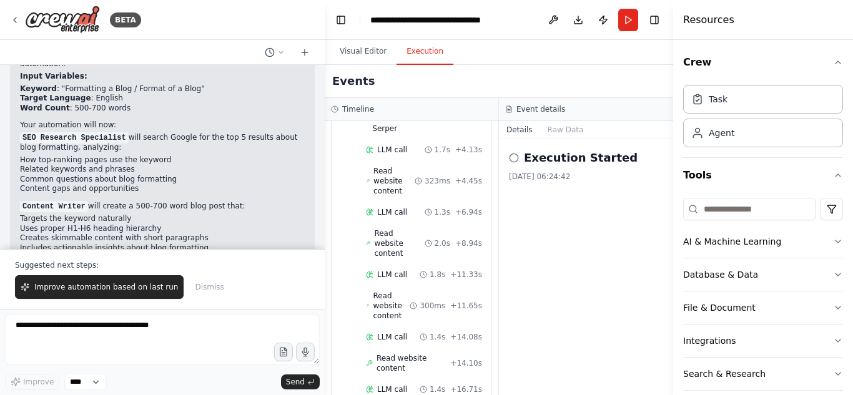
scroll to position [11, 0]
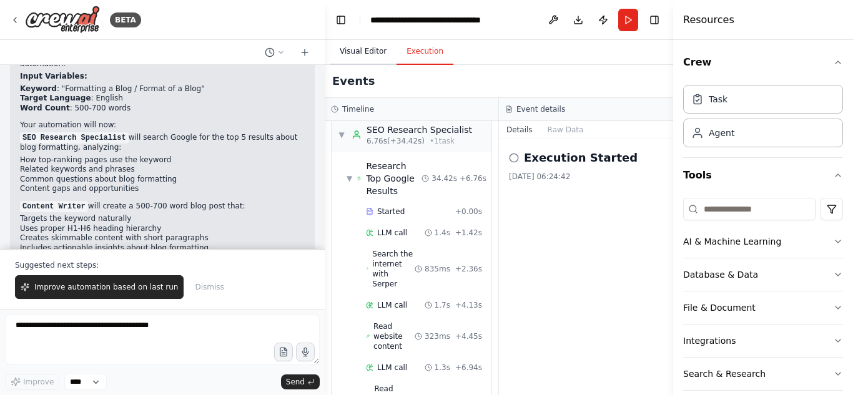
click at [347, 44] on button "Visual Editor" at bounding box center [363, 52] width 67 height 26
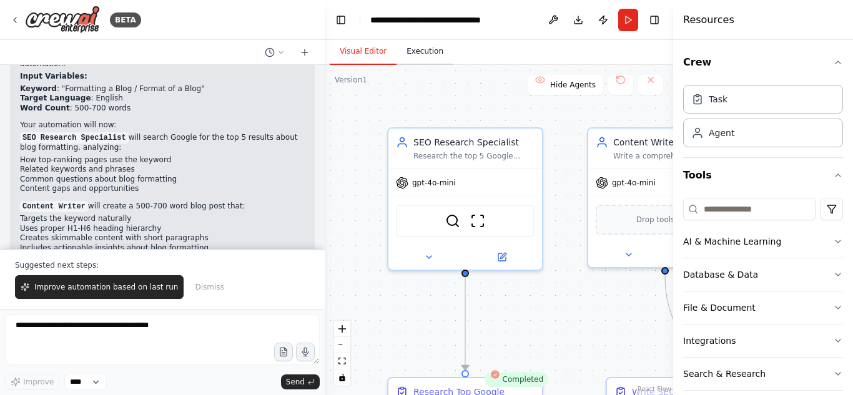
click at [409, 52] on button "Execution" at bounding box center [425, 52] width 57 height 26
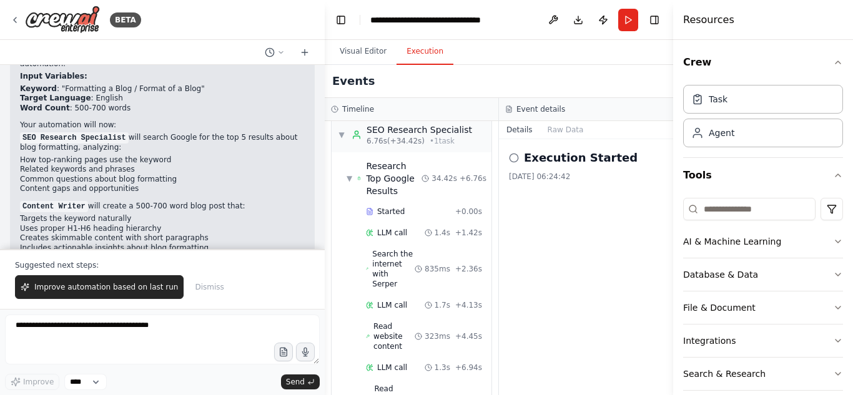
click at [517, 159] on icon at bounding box center [514, 158] width 10 height 10
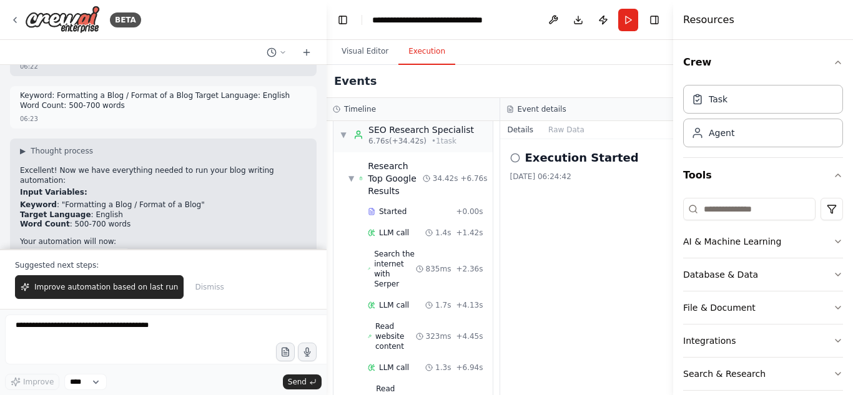
scroll to position [1776, 0]
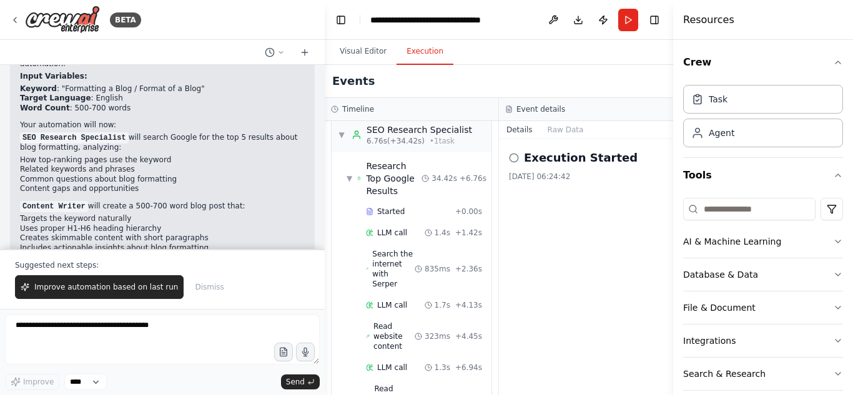
drag, startPoint x: 320, startPoint y: 226, endPoint x: 325, endPoint y: 241, distance: 16.4
click at [325, 241] on div "BETA Purpose of the Crew: Write a blog post, with Z number of words, targeting …" at bounding box center [426, 197] width 853 height 395
click at [344, 22] on button "Toggle Left Sidebar" at bounding box center [340, 19] width 17 height 17
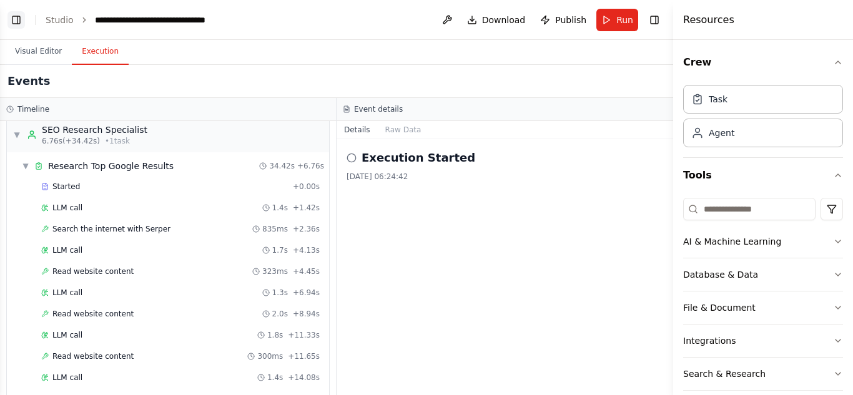
click at [14, 16] on button "Toggle Left Sidebar" at bounding box center [15, 19] width 17 height 17
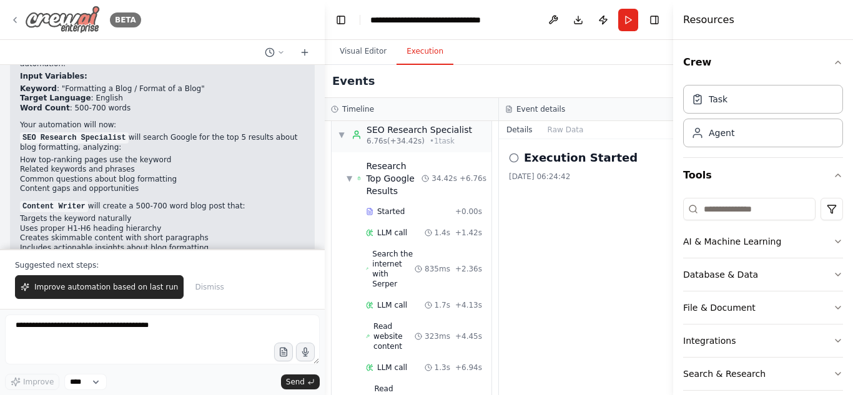
click at [19, 18] on icon at bounding box center [15, 20] width 10 height 10
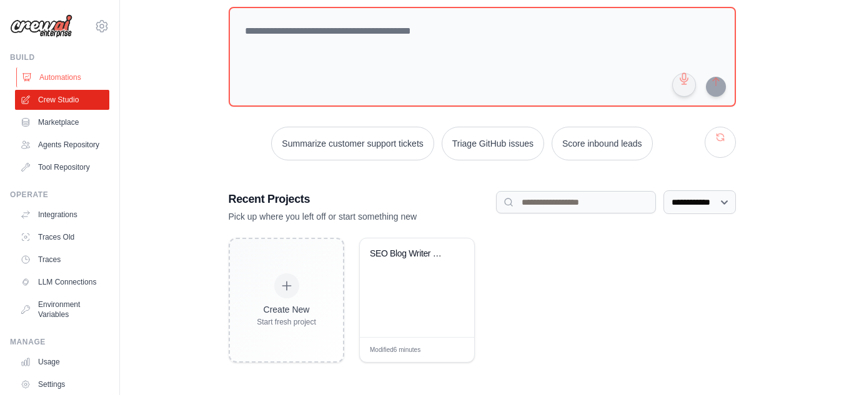
click at [66, 76] on link "Automations" at bounding box center [63, 77] width 94 height 20
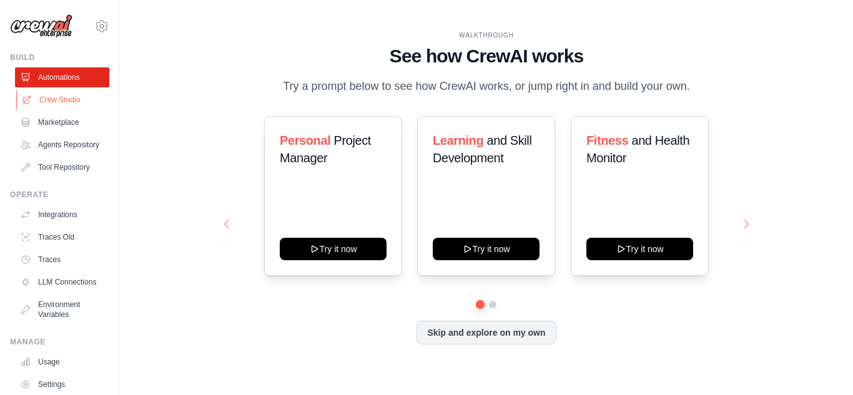
click at [65, 96] on link "Crew Studio" at bounding box center [63, 100] width 94 height 20
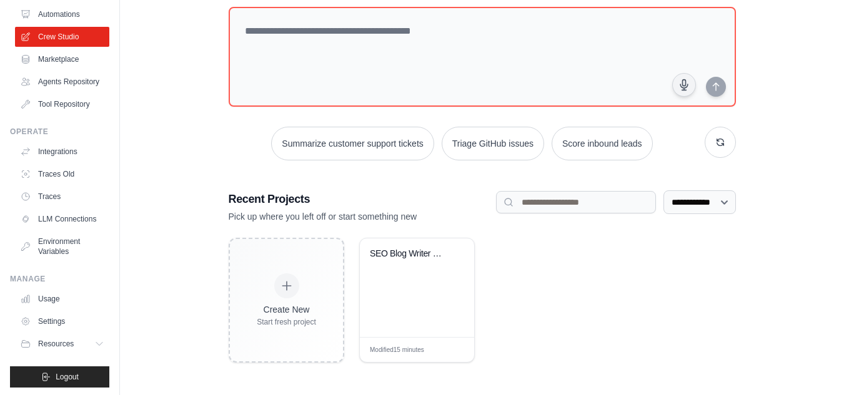
scroll to position [86, 0]
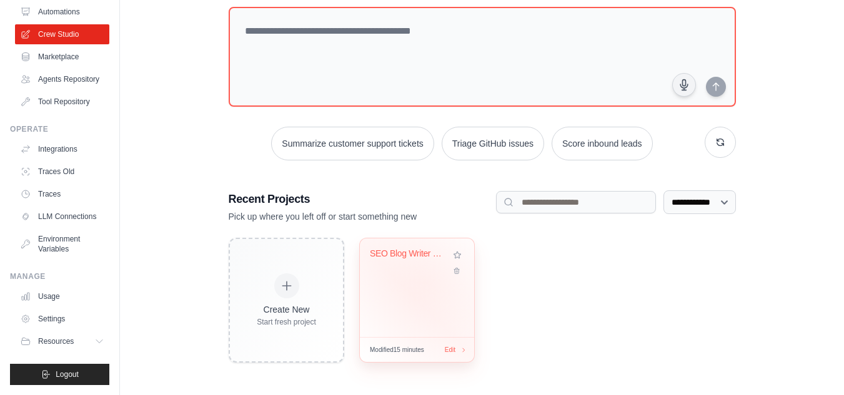
click at [425, 282] on div "SEO Blog Writer with Visual Content" at bounding box center [417, 288] width 114 height 99
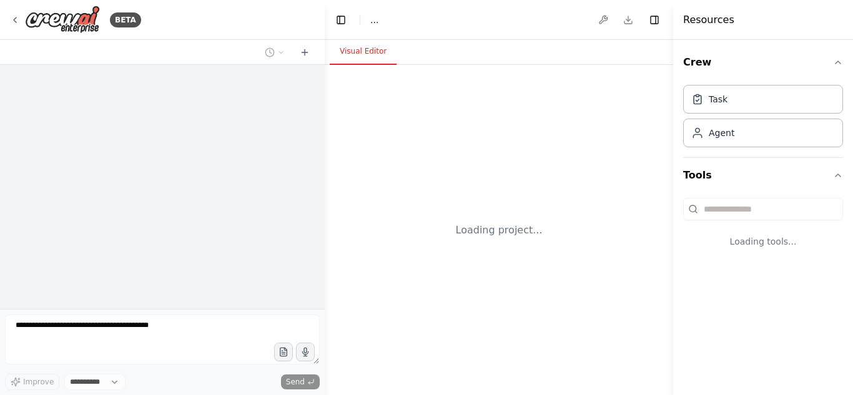
select select "****"
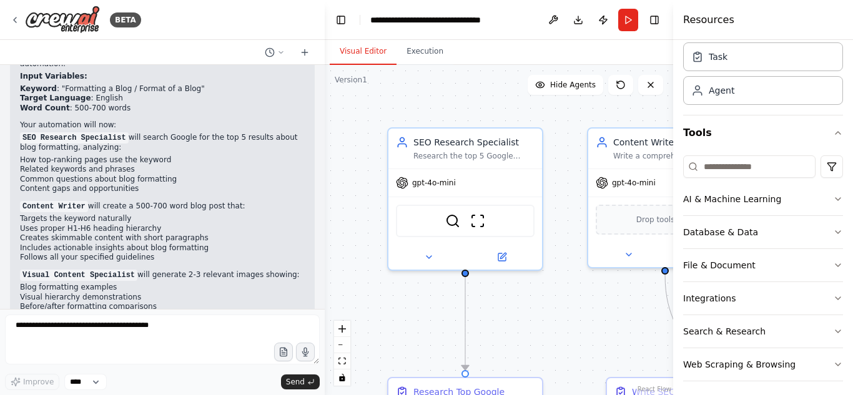
scroll to position [43, 0]
click at [630, 20] on button "Run" at bounding box center [629, 20] width 20 height 22
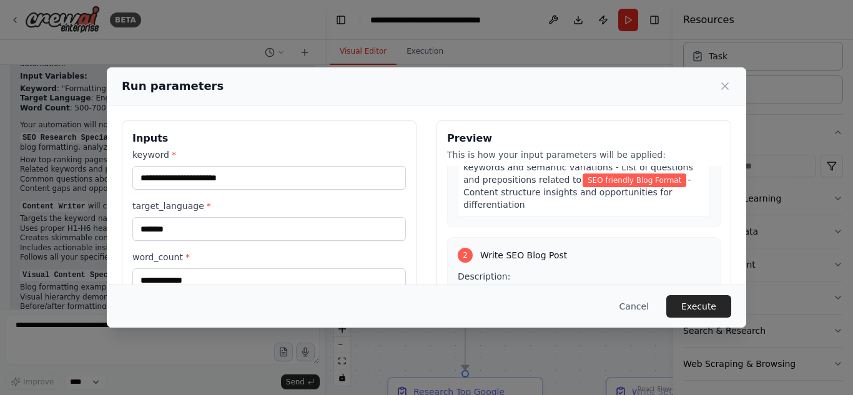
scroll to position [355, 0]
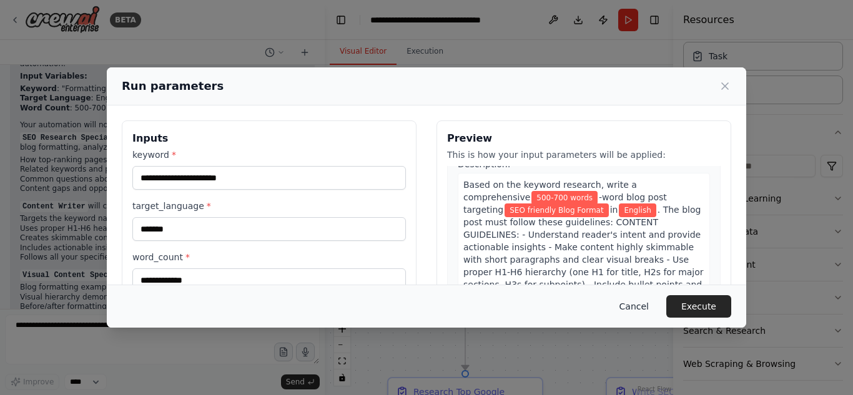
click at [630, 306] on button "Cancel" at bounding box center [634, 307] width 49 height 22
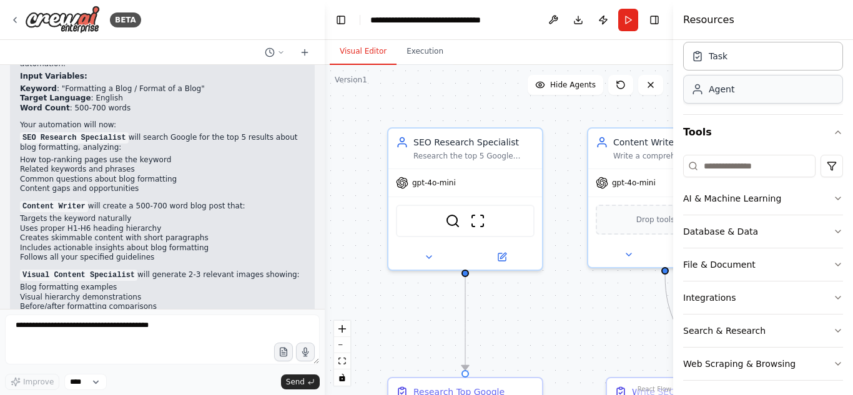
click at [770, 88] on div "Agent" at bounding box center [763, 89] width 160 height 29
click at [284, 53] on icon at bounding box center [280, 52] width 7 height 7
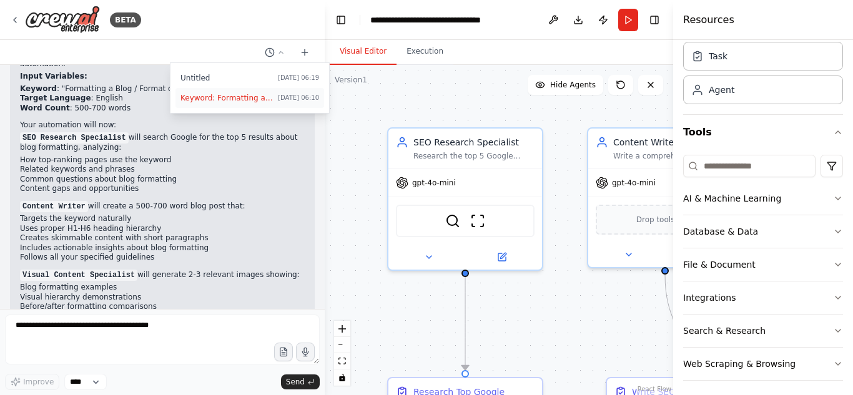
click at [237, 101] on span "Keyword: Formatting a Blog / Format of a Blog Target Language: English Word Cou…" at bounding box center [227, 98] width 92 height 10
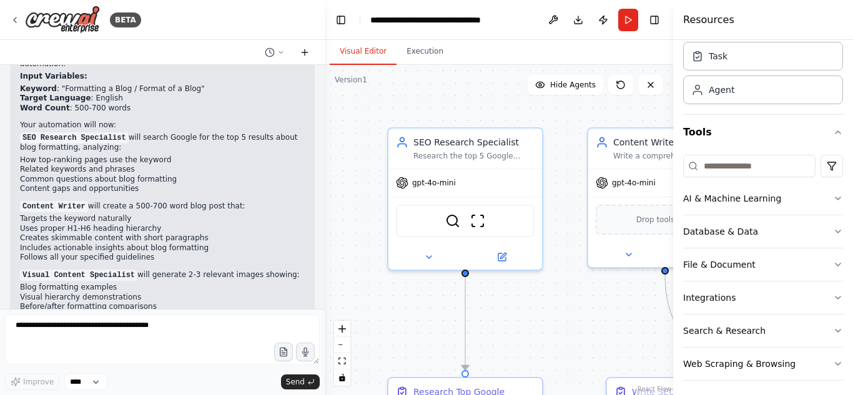
click at [306, 53] on icon at bounding box center [305, 52] width 10 height 10
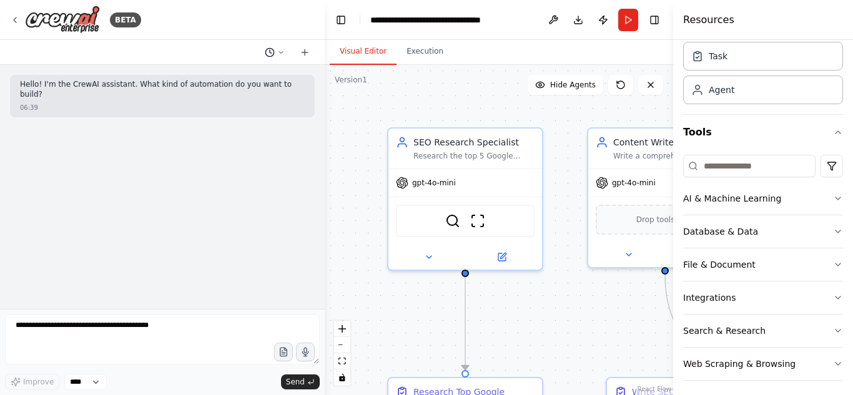
click at [280, 52] on icon at bounding box center [281, 52] width 4 height 2
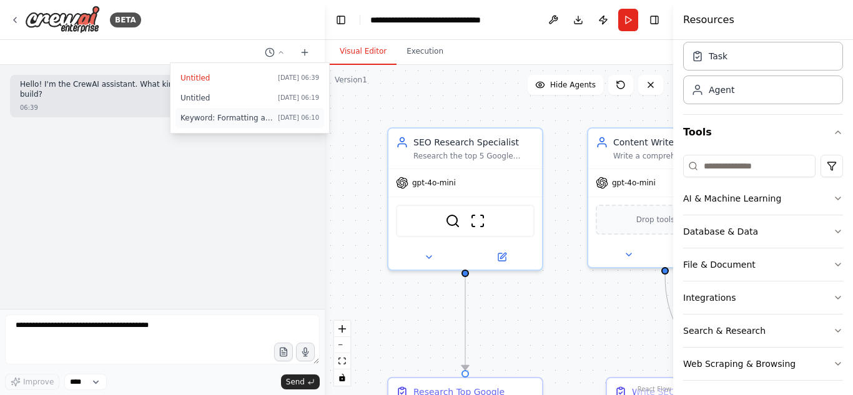
click at [220, 120] on span "Keyword: Formatting a Blog / Format of a Blog Target Language: English Word Cou…" at bounding box center [227, 118] width 92 height 10
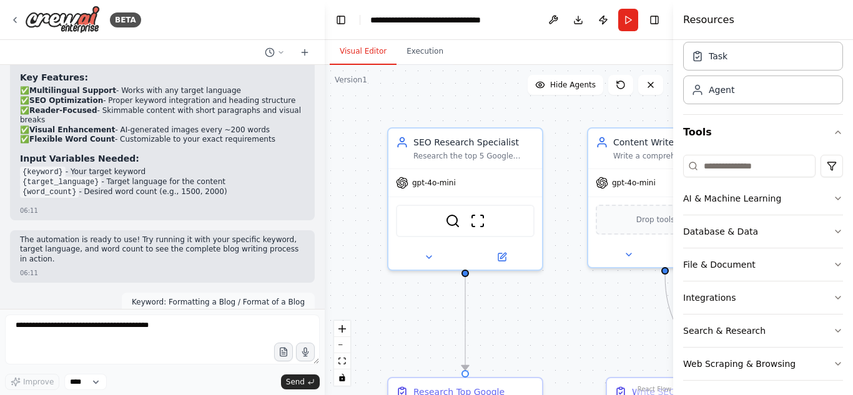
scroll to position [1776, 0]
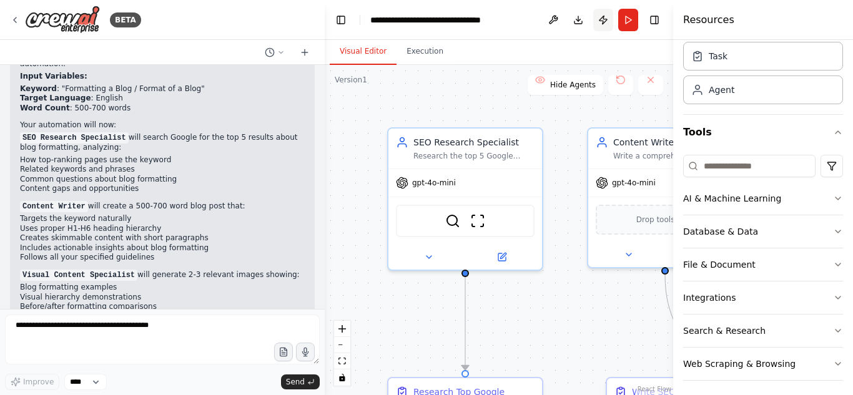
click at [599, 17] on button "Publish" at bounding box center [604, 20] width 20 height 22
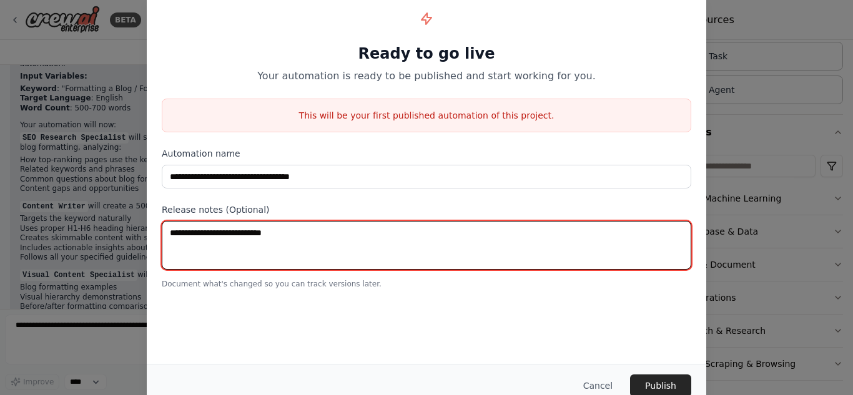
click at [202, 237] on textarea at bounding box center [427, 245] width 530 height 49
type textarea "**********"
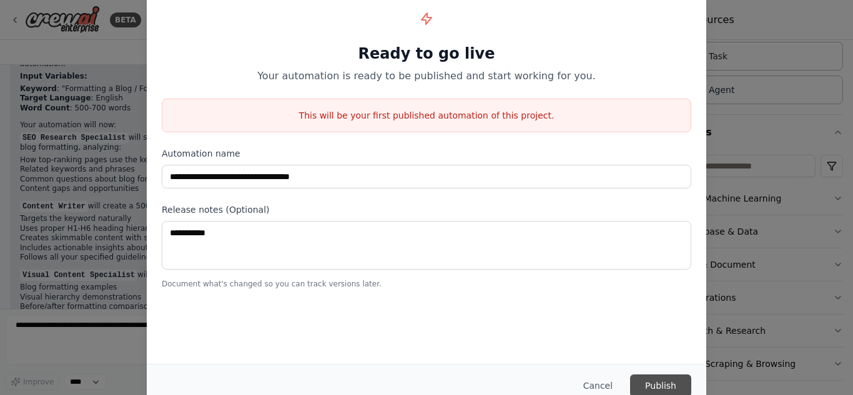
click at [650, 386] on button "Publish" at bounding box center [660, 386] width 61 height 22
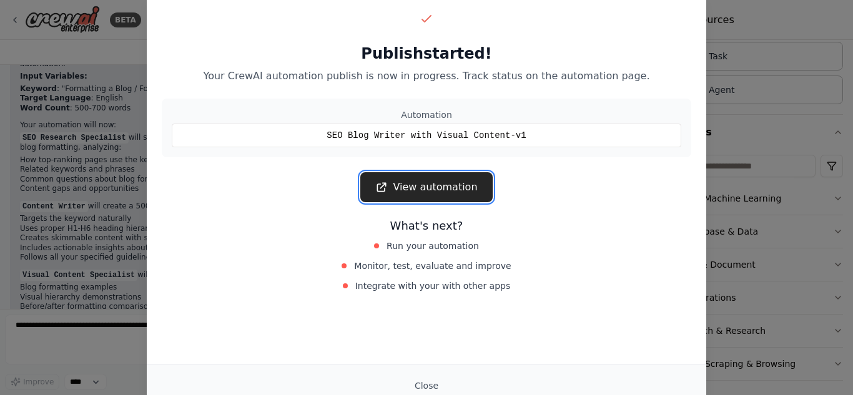
click at [473, 195] on link "View automation" at bounding box center [426, 187] width 132 height 30
click at [747, 61] on div "Publish started! Your CrewAI automation publish is now in progress. Track statu…" at bounding box center [426, 197] width 853 height 395
click at [422, 385] on button "Close" at bounding box center [427, 386] width 44 height 22
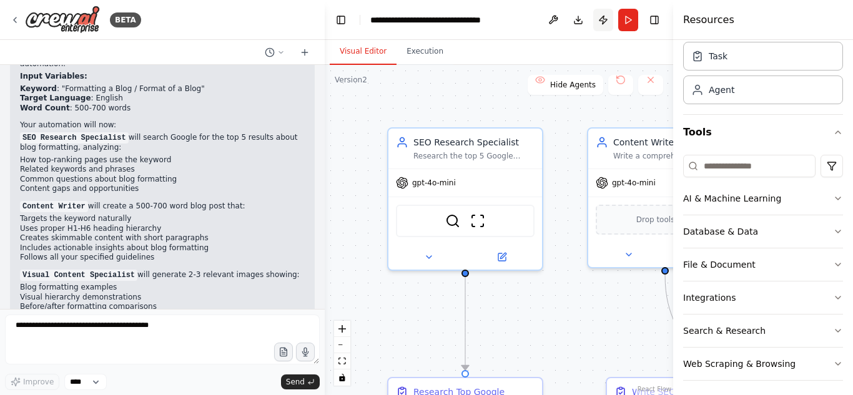
click at [602, 16] on button "Publish" at bounding box center [604, 20] width 20 height 22
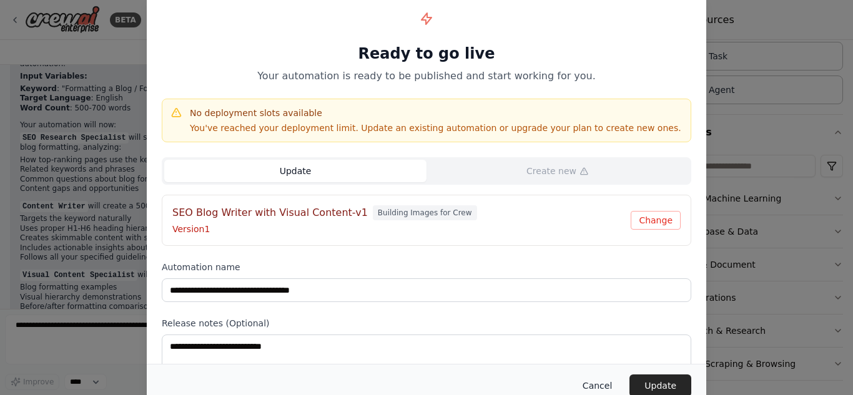
click at [610, 387] on button "Cancel" at bounding box center [597, 386] width 49 height 22
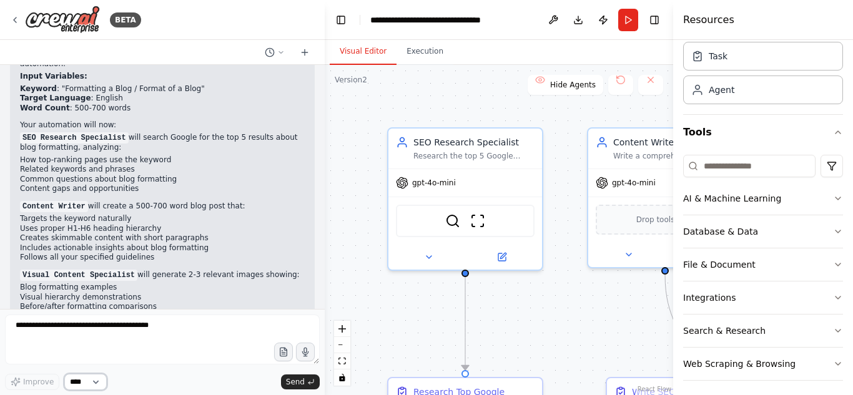
click at [96, 382] on select "****" at bounding box center [85, 382] width 42 height 16
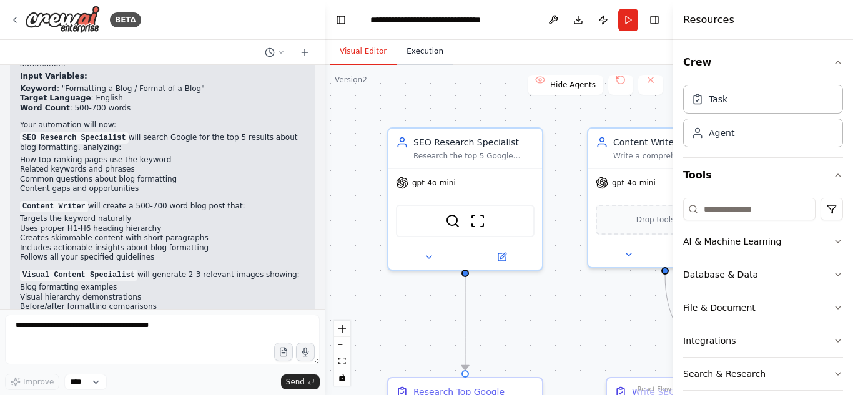
click at [413, 49] on button "Execution" at bounding box center [425, 52] width 57 height 26
click at [365, 51] on button "Visual Editor" at bounding box center [363, 52] width 67 height 26
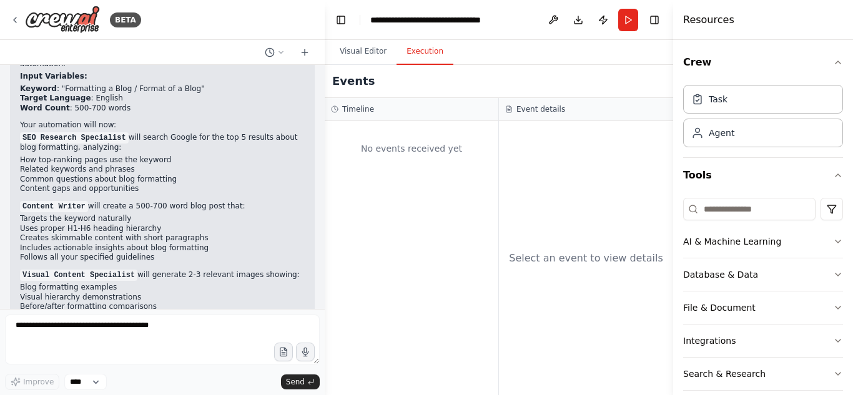
click at [410, 54] on button "Execution" at bounding box center [425, 52] width 57 height 26
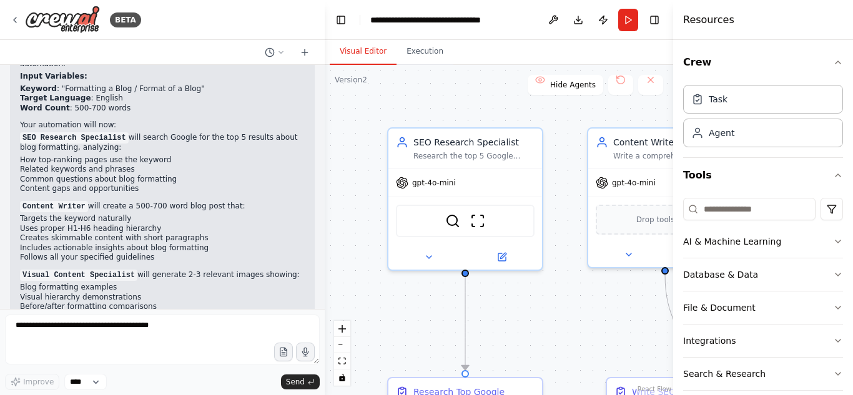
click at [364, 51] on button "Visual Editor" at bounding box center [363, 52] width 67 height 26
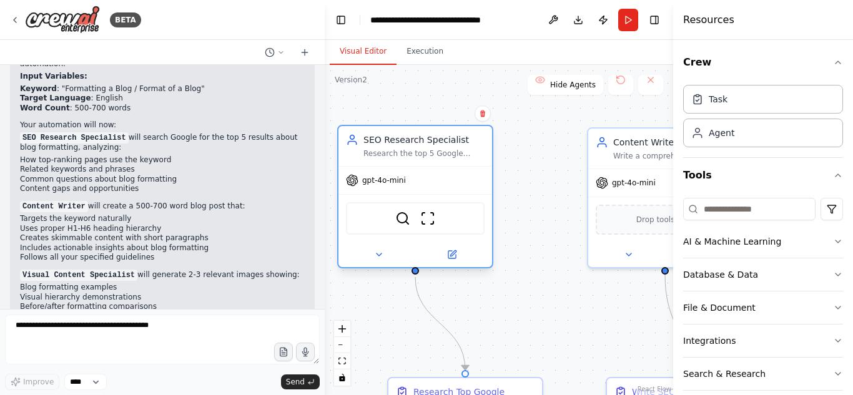
drag, startPoint x: 472, startPoint y: 148, endPoint x: 421, endPoint y: 147, distance: 51.2
click at [421, 147] on div "SEO Research Specialist Research the top 5 Google search results for keyword {k…" at bounding box center [424, 146] width 121 height 25
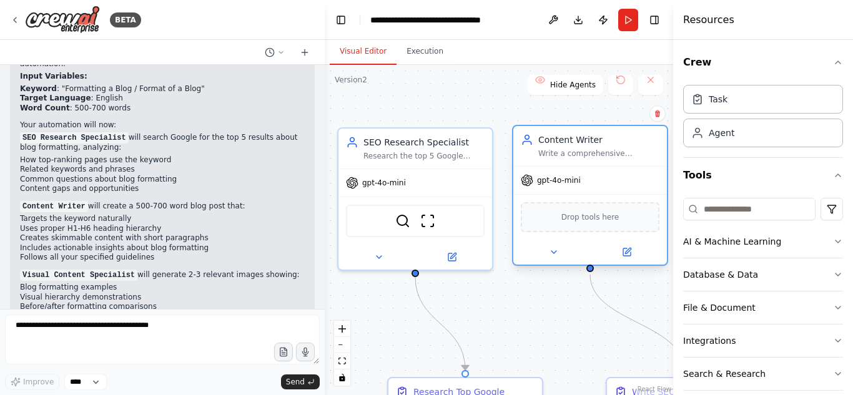
drag, startPoint x: 629, startPoint y: 143, endPoint x: 556, endPoint y: 148, distance: 73.3
click at [556, 148] on div "Content Writer Write a comprehensive {word_count}-word blog post targeting {key…" at bounding box center [599, 146] width 121 height 25
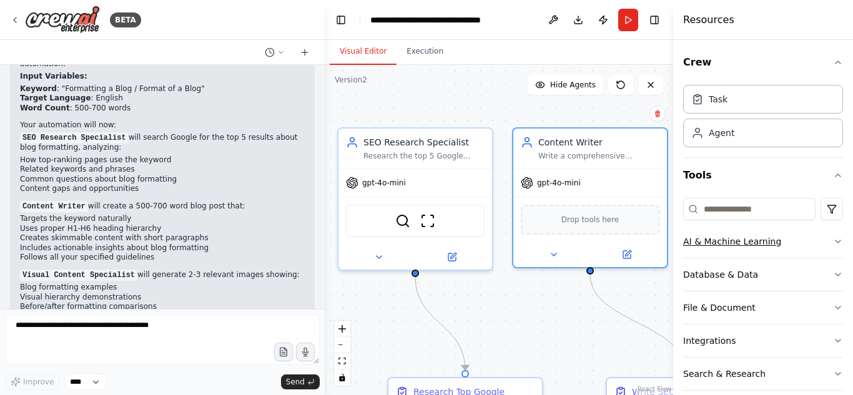
click at [833, 241] on icon "button" at bounding box center [838, 242] width 10 height 10
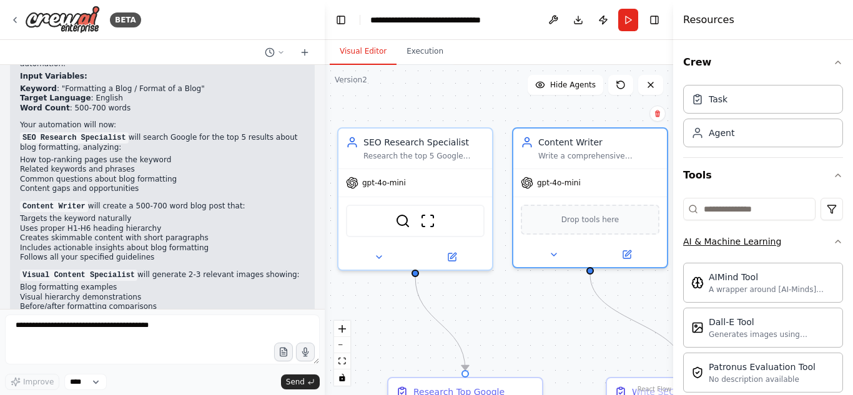
click at [833, 241] on icon "button" at bounding box center [838, 242] width 10 height 10
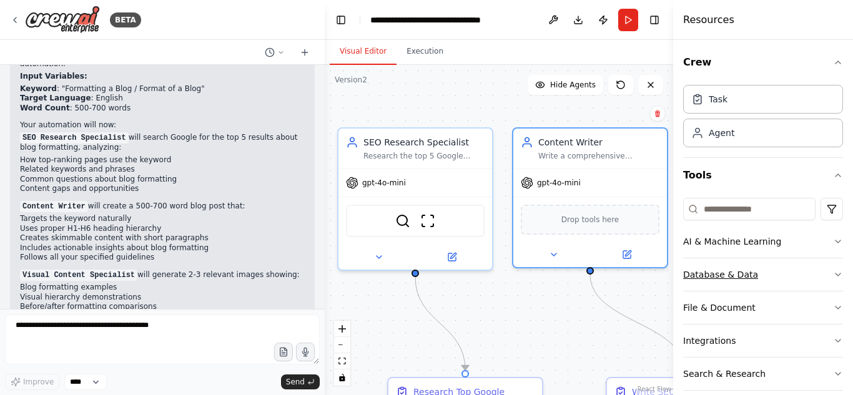
click at [833, 270] on icon "button" at bounding box center [838, 275] width 10 height 10
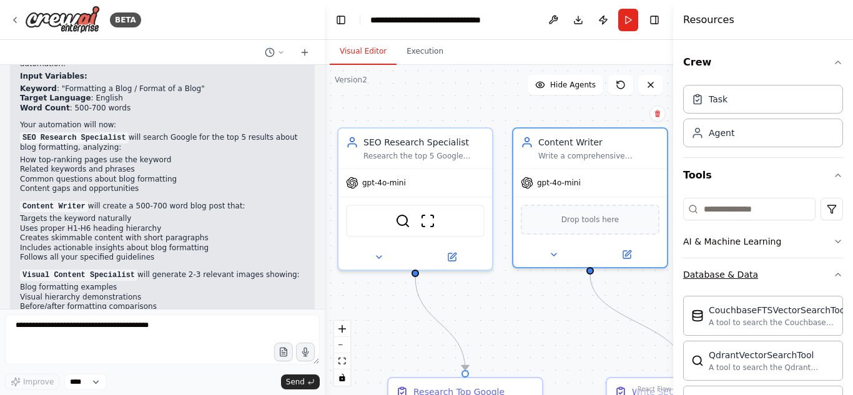
click at [833, 270] on icon "button" at bounding box center [838, 275] width 10 height 10
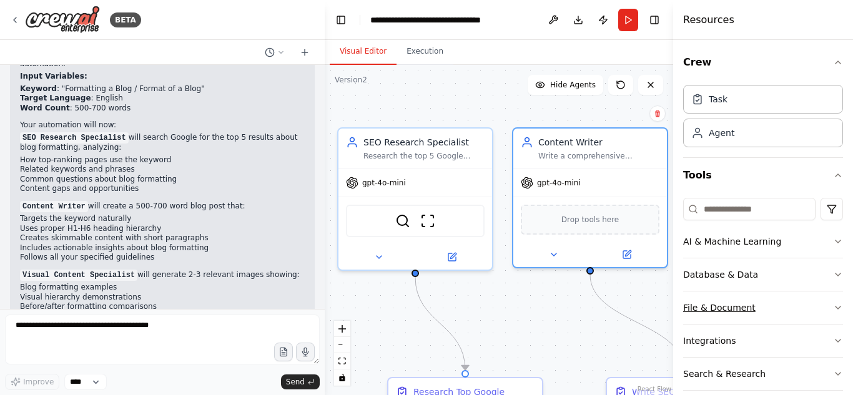
click at [830, 301] on button "File & Document" at bounding box center [763, 308] width 160 height 32
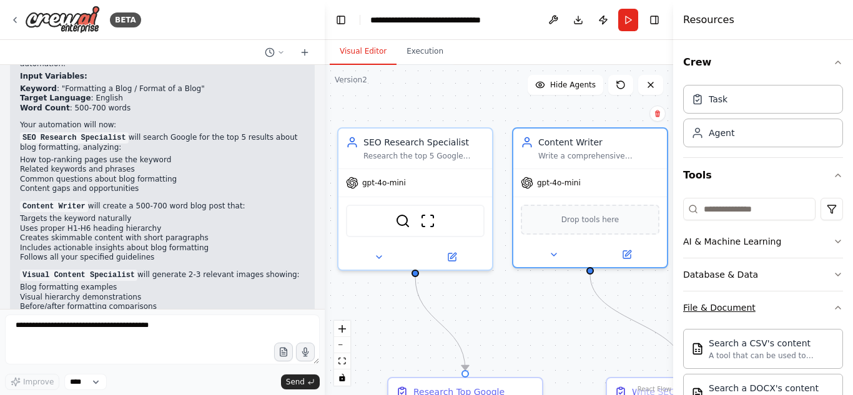
click at [830, 301] on button "File & Document" at bounding box center [763, 308] width 160 height 32
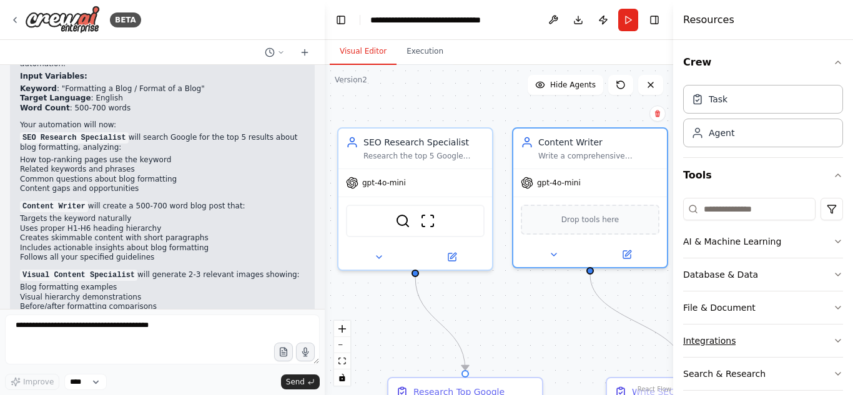
click at [833, 337] on icon "button" at bounding box center [838, 341] width 10 height 10
click at [833, 374] on icon "button" at bounding box center [838, 374] width 10 height 10
click at [833, 371] on icon "button" at bounding box center [838, 374] width 10 height 10
click at [321, 287] on div at bounding box center [322, 197] width 5 height 395
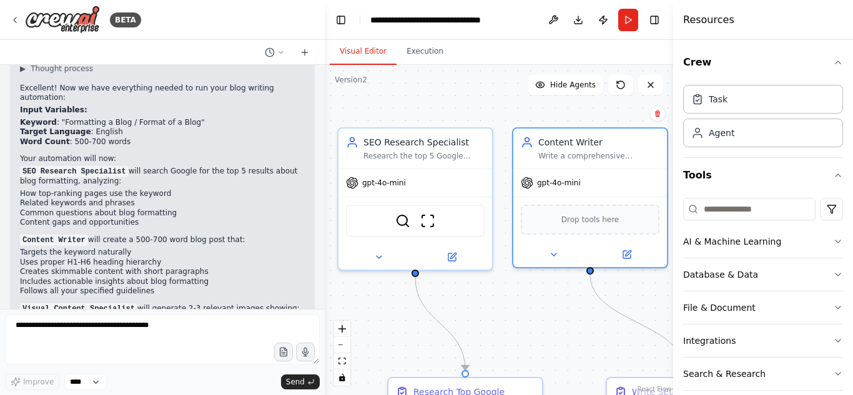
scroll to position [1776, 0]
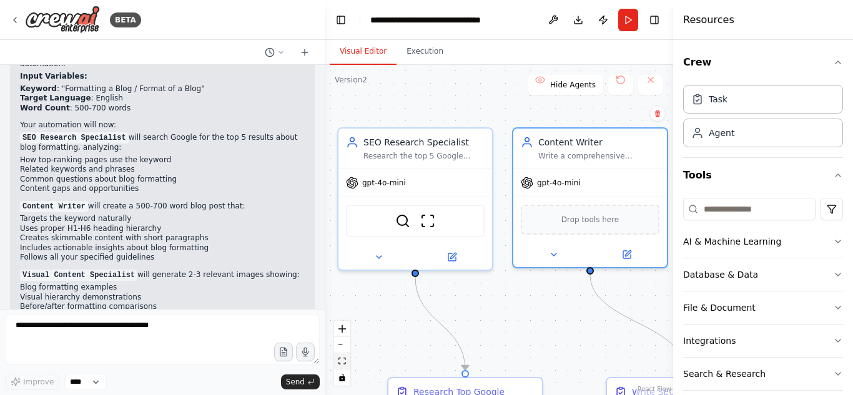
click at [340, 363] on icon "fit view" at bounding box center [342, 361] width 7 height 7
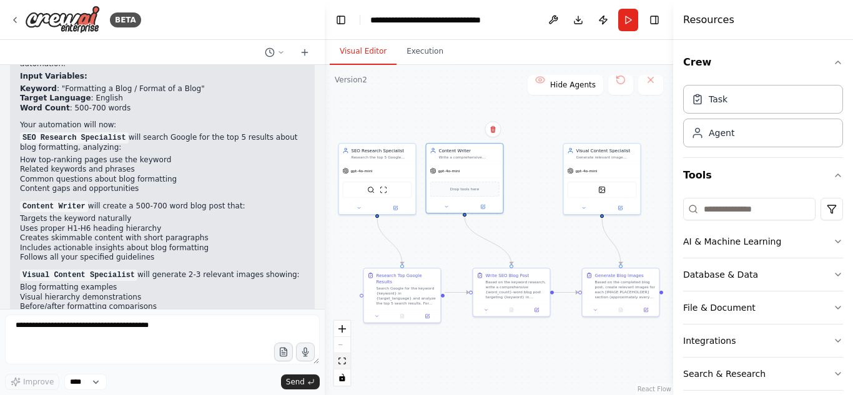
click at [340, 363] on icon "fit view" at bounding box center [342, 361] width 7 height 7
click at [557, 21] on button at bounding box center [554, 20] width 20 height 22
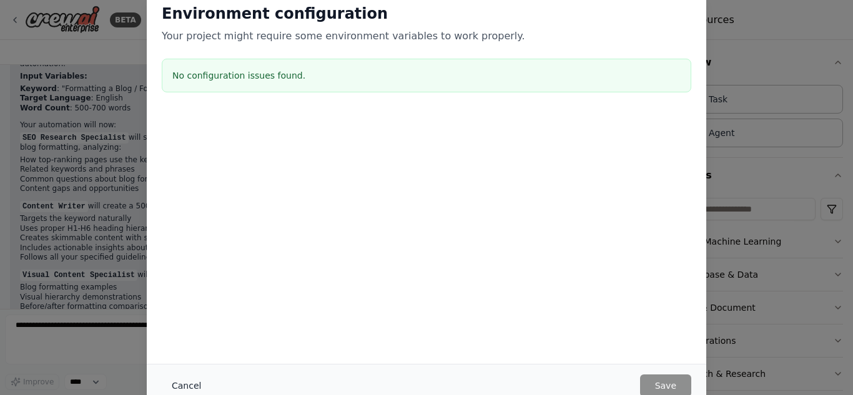
click at [193, 383] on button "Cancel" at bounding box center [186, 386] width 49 height 22
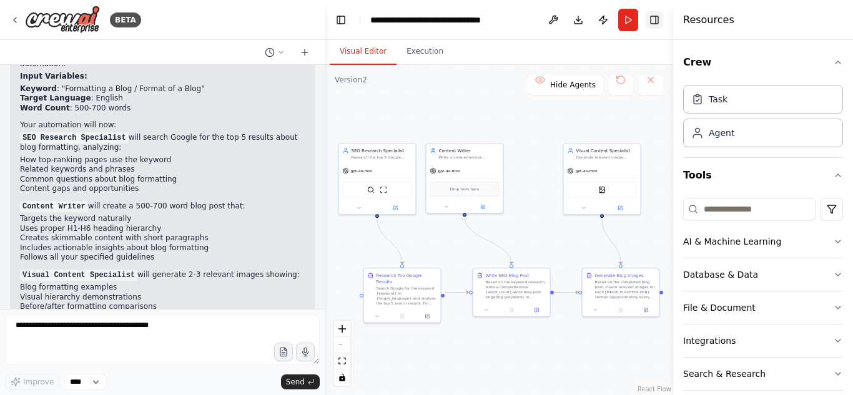
click at [658, 21] on button "Toggle Right Sidebar" at bounding box center [654, 19] width 17 height 17
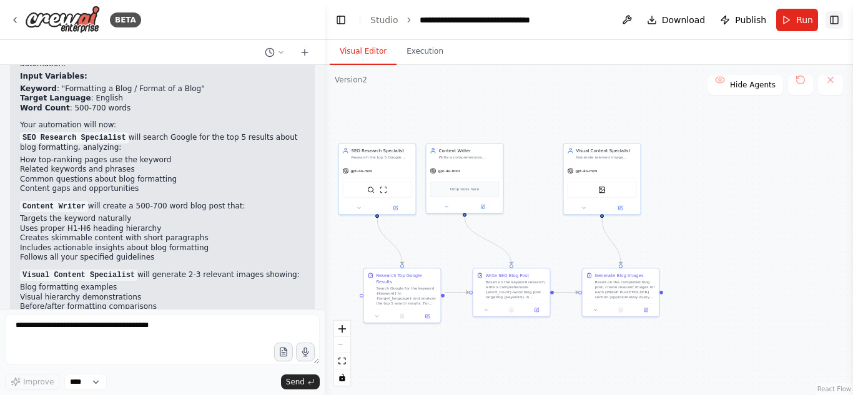
click at [827, 18] on button "Toggle Right Sidebar" at bounding box center [834, 19] width 17 height 17
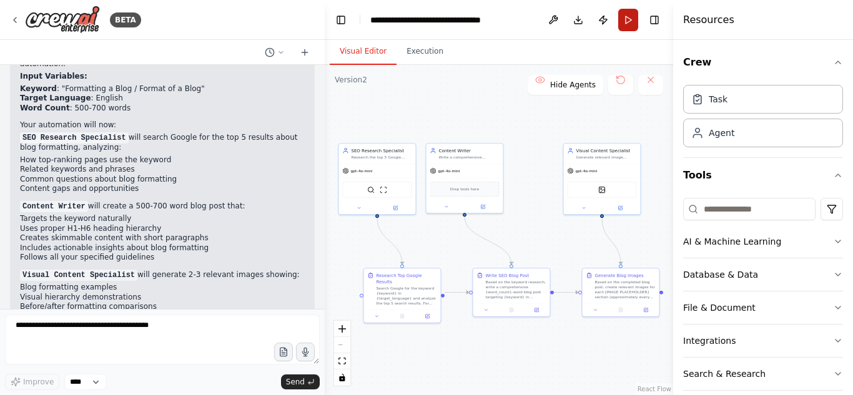
click at [633, 22] on button "Run" at bounding box center [629, 20] width 20 height 22
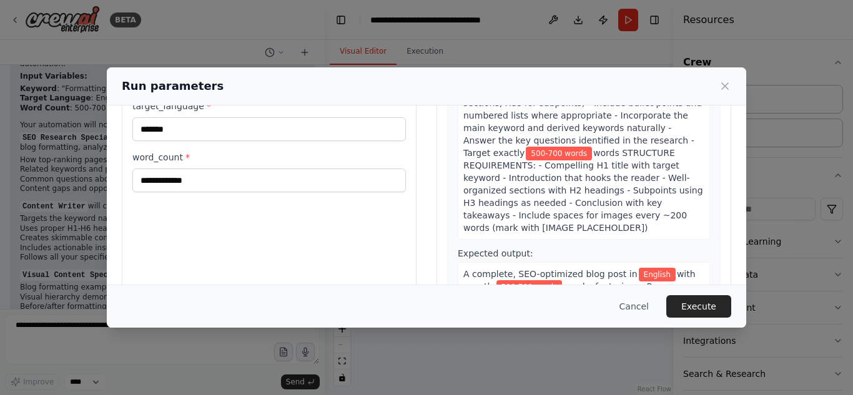
scroll to position [146, 0]
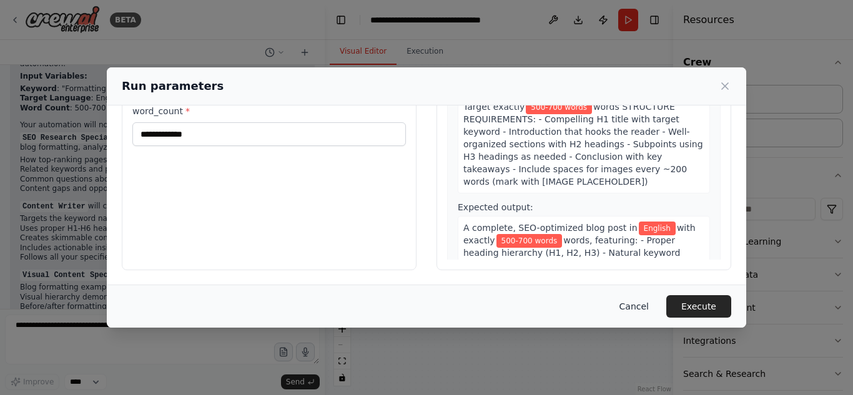
click at [642, 306] on button "Cancel" at bounding box center [634, 307] width 49 height 22
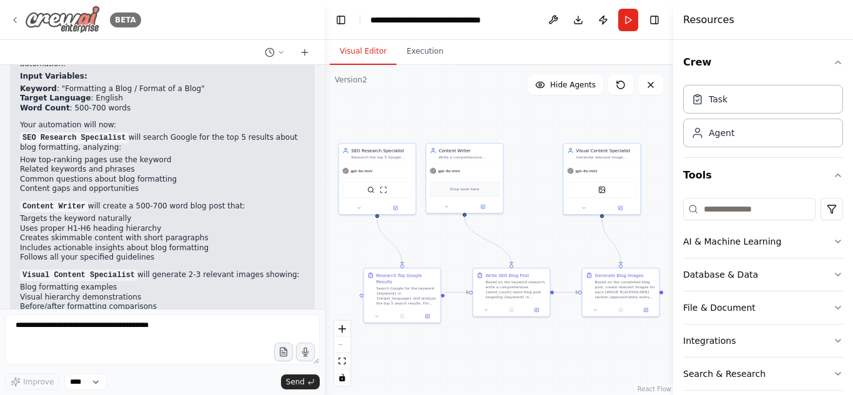
click at [19, 17] on icon at bounding box center [15, 20] width 10 height 10
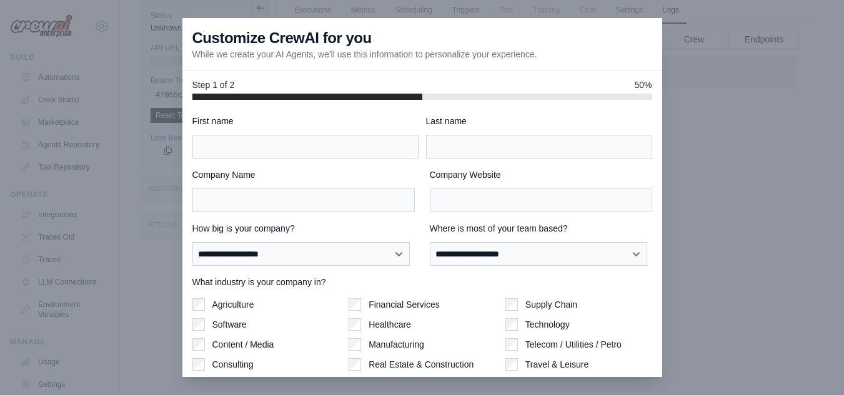
drag, startPoint x: 510, startPoint y: 41, endPoint x: 545, endPoint y: 41, distance: 35.6
click at [545, 41] on div "Customize CrewAI for you While we create your AI Agents, we'll use this informa…" at bounding box center [422, 44] width 480 height 53
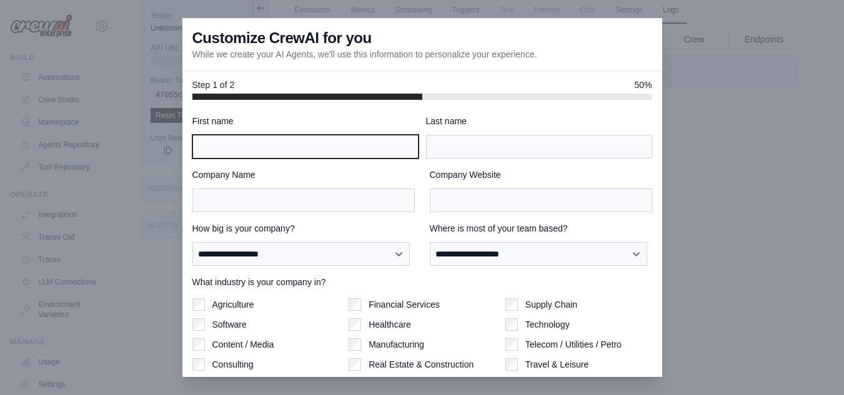
click at [332, 145] on input "First name" at bounding box center [305, 147] width 226 height 24
type input "******"
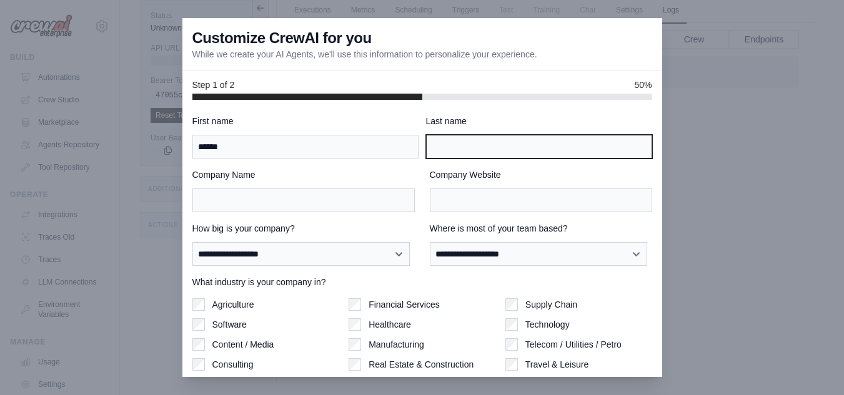
type input "***"
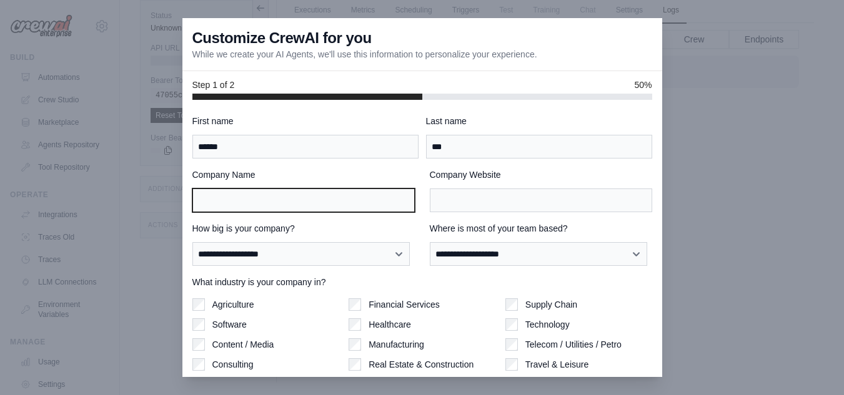
type input "**********"
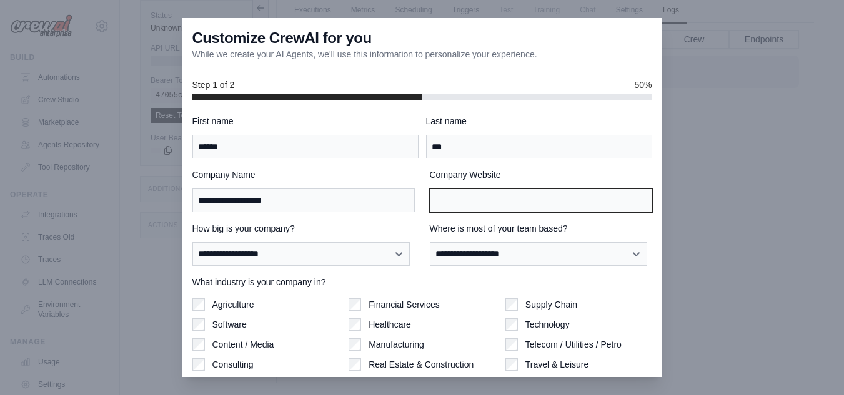
type input "**********"
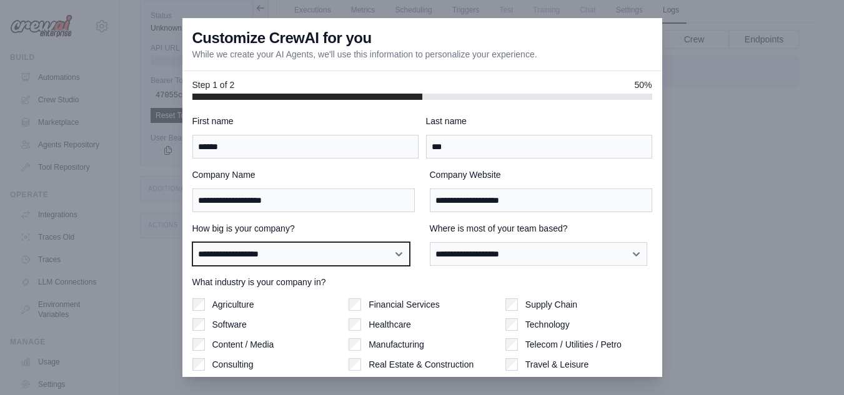
click at [398, 258] on select "**********" at bounding box center [301, 254] width 218 height 24
select select "**********"
click at [192, 242] on select "**********" at bounding box center [301, 254] width 218 height 24
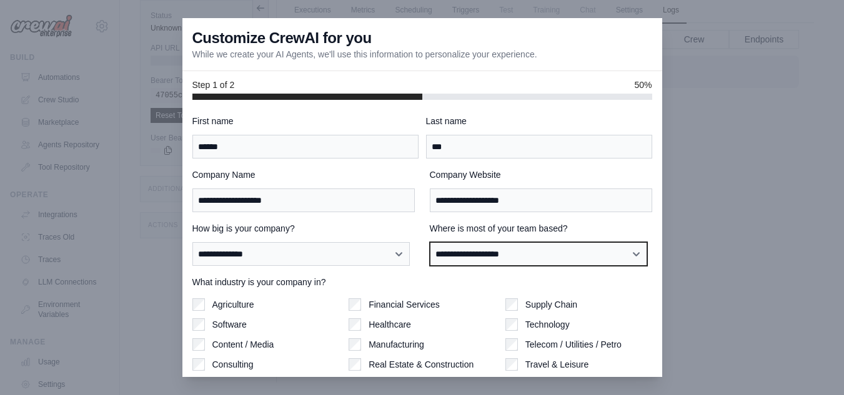
click at [614, 255] on select "**********" at bounding box center [539, 254] width 218 height 24
select select "**********"
click at [430, 242] on select "**********" at bounding box center [539, 254] width 218 height 24
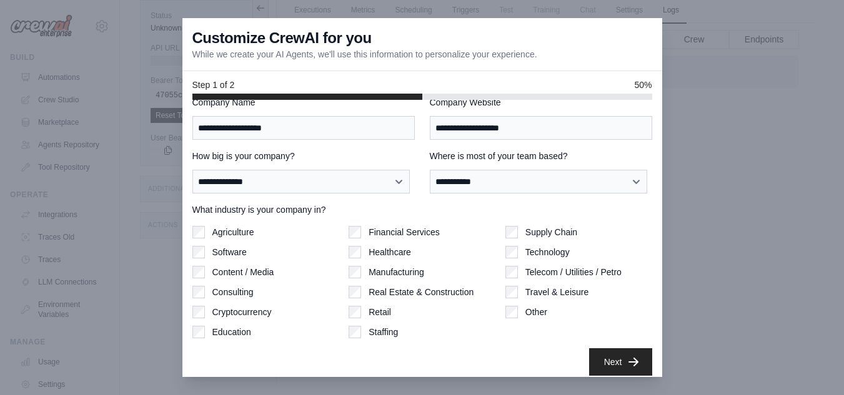
scroll to position [81, 0]
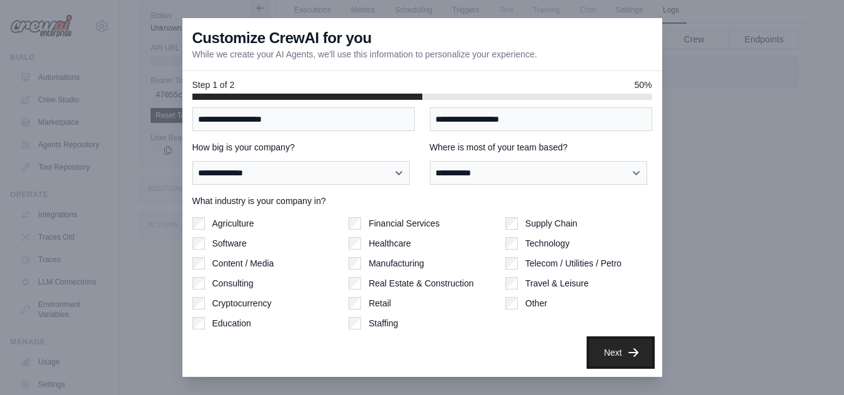
click at [614, 356] on button "Next" at bounding box center [620, 352] width 63 height 27
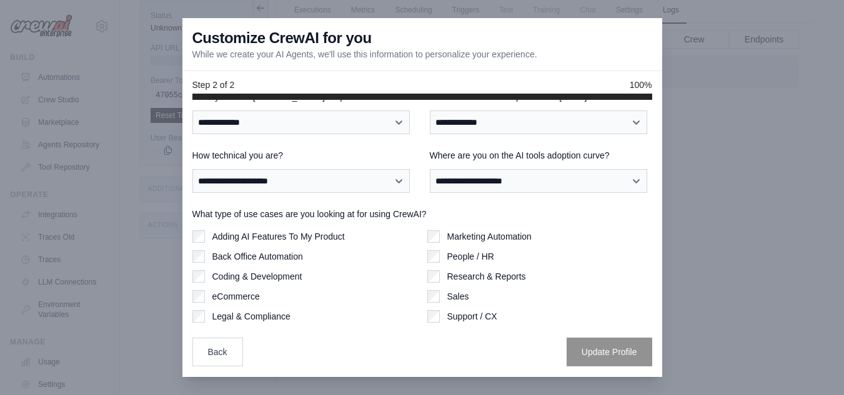
scroll to position [24, 0]
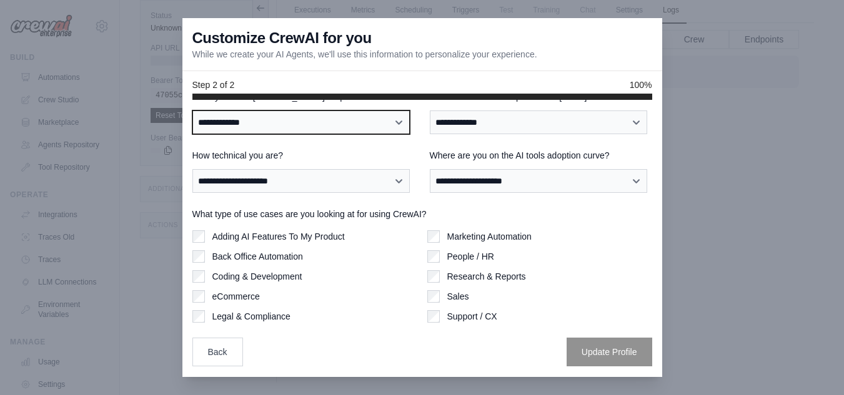
click at [401, 123] on select "**********" at bounding box center [301, 123] width 218 height 24
select select "**********"
click at [192, 111] on select "**********" at bounding box center [301, 123] width 218 height 24
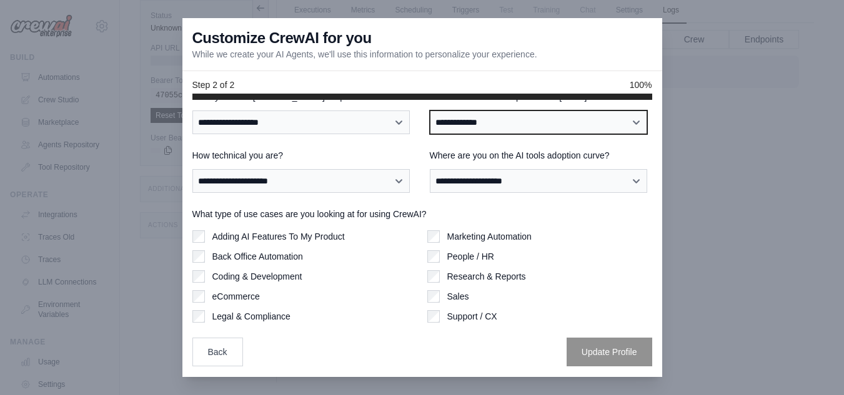
click at [615, 124] on select "**********" at bounding box center [539, 123] width 218 height 24
select select "*****"
click at [430, 111] on select "**********" at bounding box center [539, 123] width 218 height 24
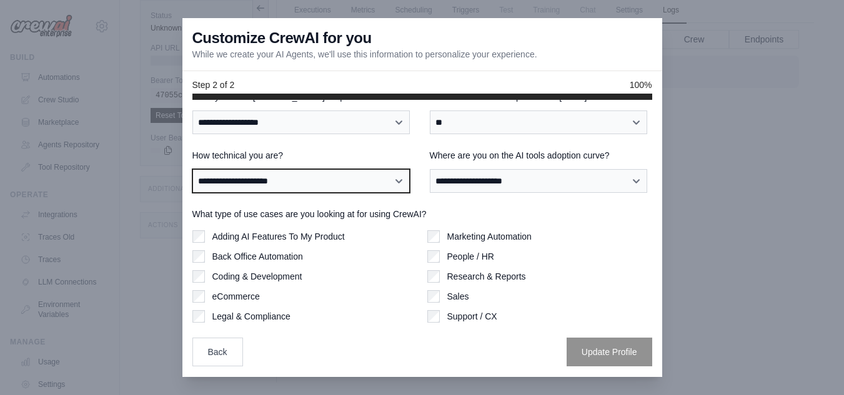
click at [361, 178] on select "**********" at bounding box center [301, 181] width 218 height 24
select select "**********"
click at [192, 169] on select "**********" at bounding box center [301, 181] width 218 height 24
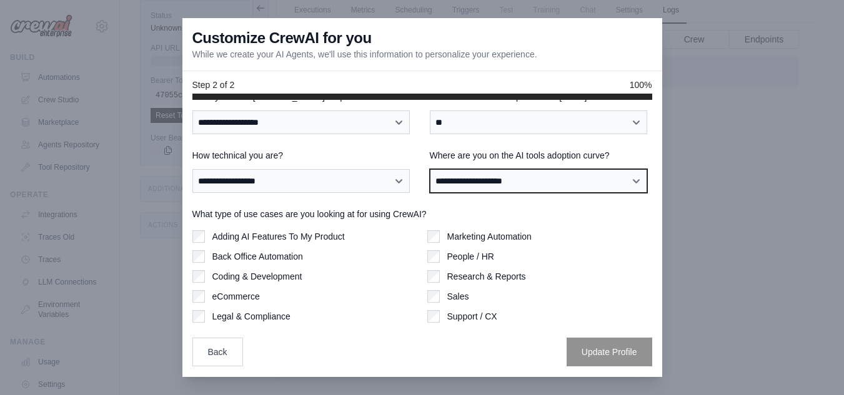
click at [575, 180] on select "**********" at bounding box center [539, 181] width 218 height 24
select select "**********"
click at [430, 169] on select "**********" at bounding box center [539, 181] width 218 height 24
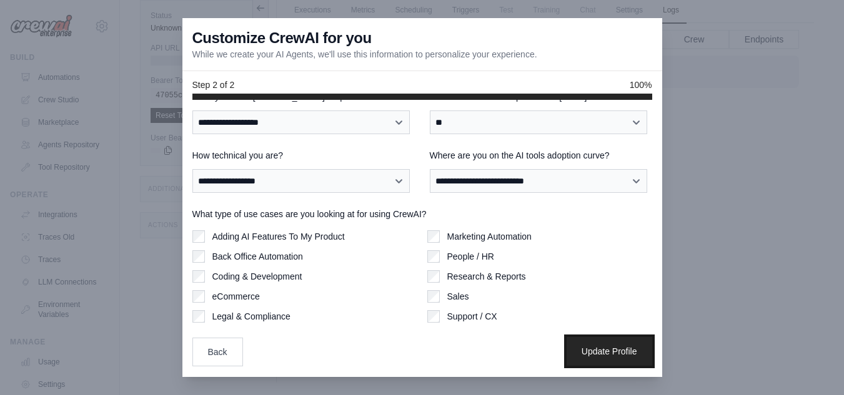
click at [614, 346] on button "Update Profile" at bounding box center [610, 351] width 86 height 29
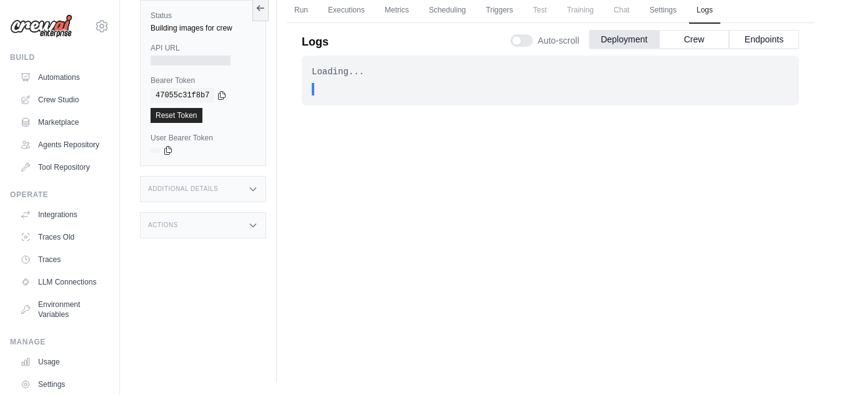
click at [442, 85] on div ". . ." at bounding box center [554, 89] width 470 height 12
click at [344, 92] on div ". . ." at bounding box center [554, 89] width 470 height 12
click at [698, 39] on button "Crew" at bounding box center [694, 38] width 70 height 19
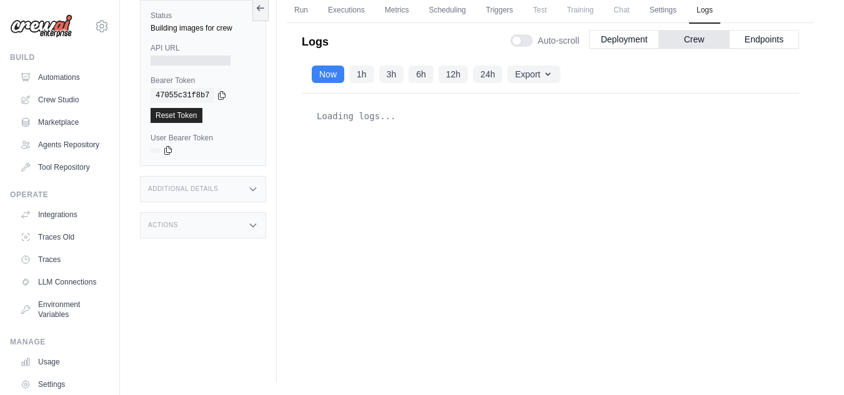
click at [360, 116] on div "Loading logs..." at bounding box center [550, 116] width 477 height 25
click at [192, 59] on div at bounding box center [191, 61] width 80 height 10
click at [762, 38] on button "Endpoints" at bounding box center [764, 38] width 70 height 19
click at [707, 42] on button "Crew" at bounding box center [694, 38] width 70 height 19
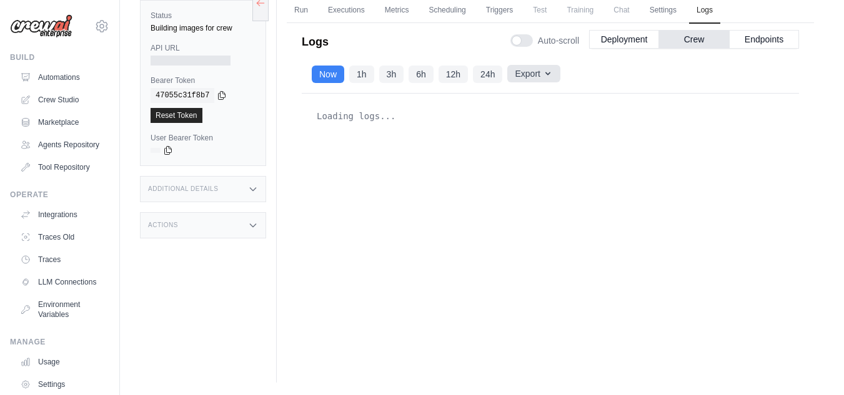
click at [549, 73] on icon "button" at bounding box center [547, 73] width 5 height 3
click at [519, 41] on div at bounding box center [521, 40] width 22 height 12
click at [525, 39] on div at bounding box center [521, 40] width 22 height 12
click at [297, 9] on link "Run" at bounding box center [301, 11] width 29 height 26
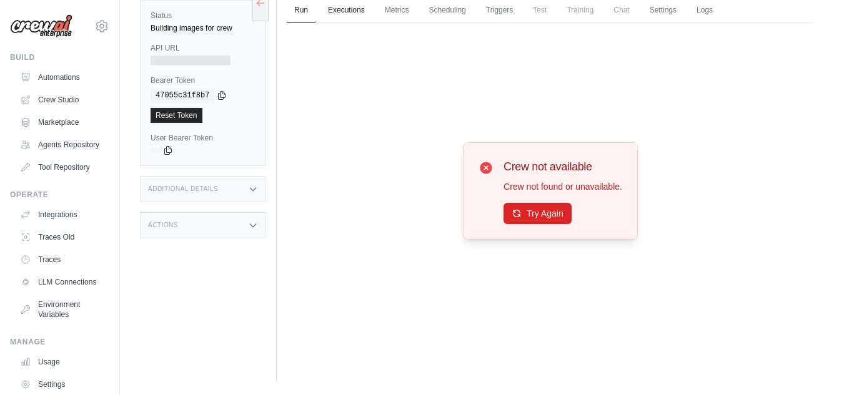
click at [341, 12] on link "Executions" at bounding box center [347, 11] width 52 height 26
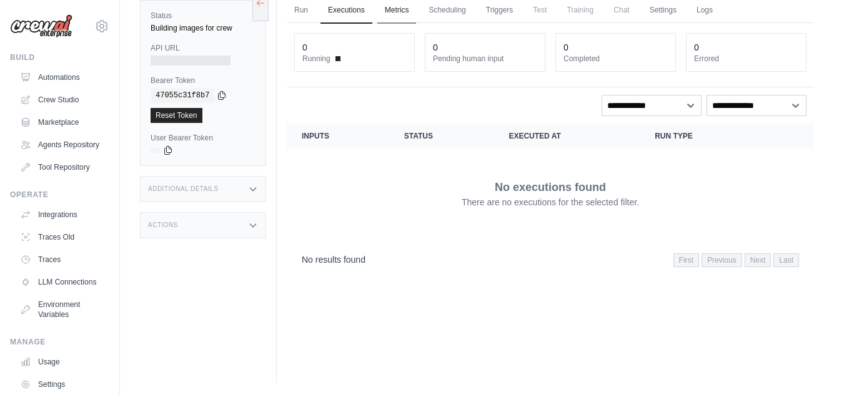
click at [399, 10] on link "Metrics" at bounding box center [396, 11] width 39 height 26
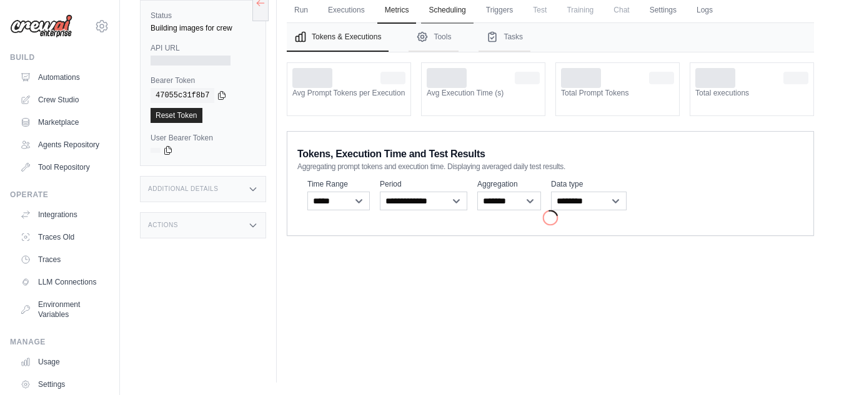
click at [448, 14] on link "Scheduling" at bounding box center [447, 11] width 52 height 26
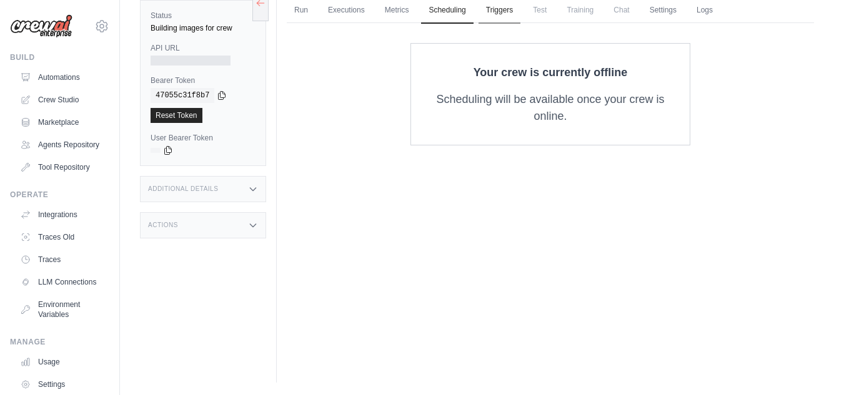
click at [505, 7] on link "Triggers" at bounding box center [500, 11] width 42 height 26
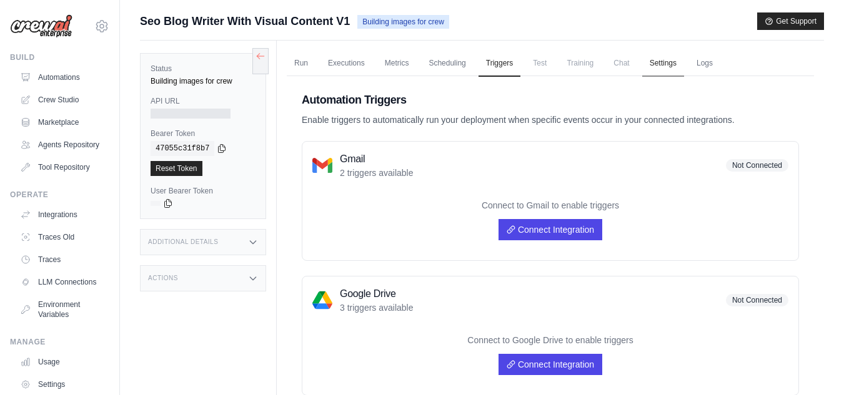
click at [667, 65] on link "Settings" at bounding box center [663, 64] width 42 height 26
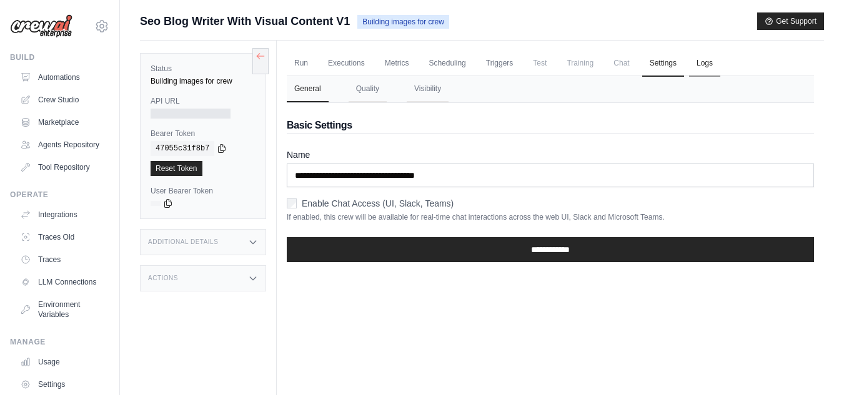
click at [706, 66] on link "Logs" at bounding box center [704, 64] width 31 height 26
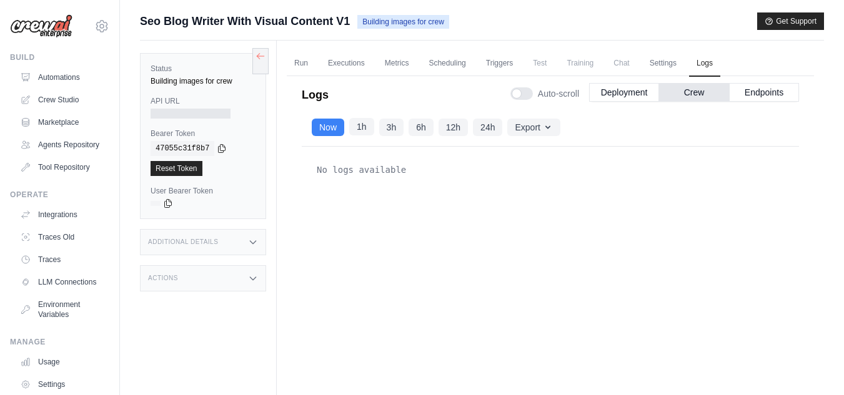
click at [357, 131] on button "1h" at bounding box center [361, 126] width 25 height 17
click at [395, 129] on button "3h" at bounding box center [391, 126] width 25 height 17
click at [554, 129] on button "Export" at bounding box center [533, 126] width 52 height 17
click at [331, 131] on button "Now" at bounding box center [328, 126] width 32 height 17
click at [690, 154] on div "No logs available" at bounding box center [550, 268] width 497 height 243
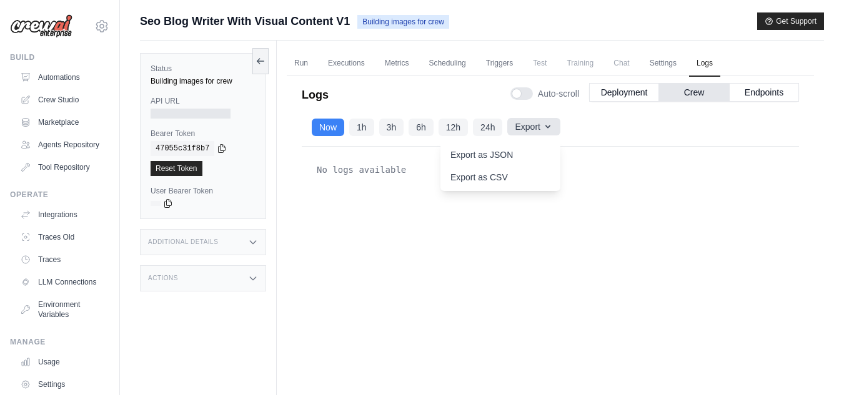
click at [554, 136] on div "Export Export as JSON Export as CSV" at bounding box center [533, 127] width 52 height 17
click at [636, 122] on div "Now 1h 3h 6h 12h 24h Export Export as JSON Export as CSV" at bounding box center [550, 128] width 497 height 38
click at [409, 99] on div "Logs Auto-scroll Deployment Crew Endpoints" at bounding box center [550, 91] width 497 height 35
click at [625, 92] on button "Deployment" at bounding box center [624, 91] width 70 height 19
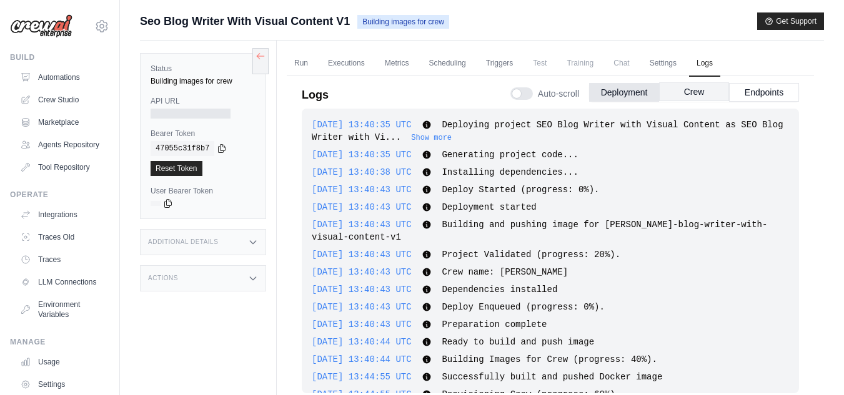
click at [708, 92] on button "Crew" at bounding box center [694, 91] width 70 height 19
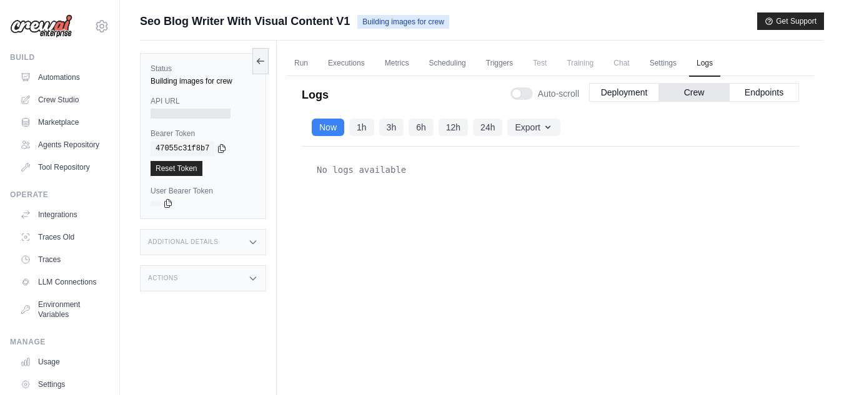
click at [253, 242] on icon at bounding box center [253, 242] width 10 height 10
click at [253, 243] on icon at bounding box center [253, 242] width 10 height 10
click at [255, 277] on icon at bounding box center [253, 279] width 10 height 10
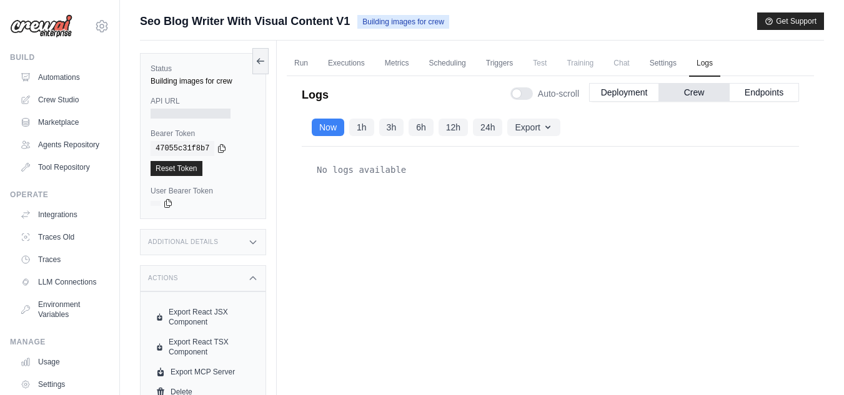
click at [255, 277] on icon at bounding box center [253, 279] width 10 height 10
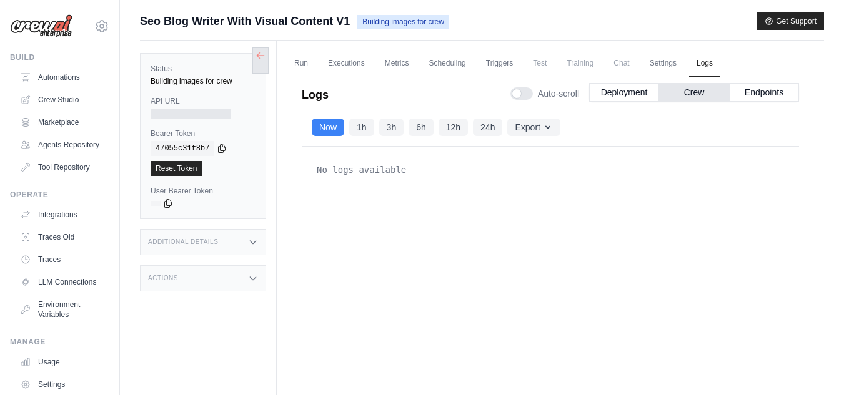
click at [261, 65] on button at bounding box center [260, 60] width 16 height 26
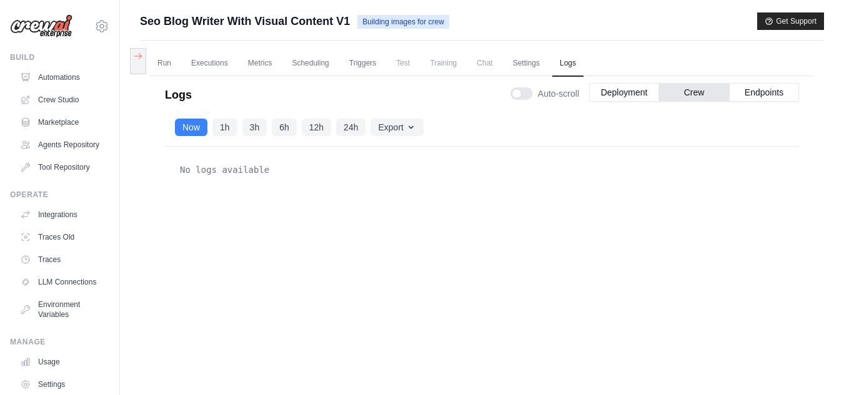
click at [137, 61] on button at bounding box center [138, 61] width 16 height 26
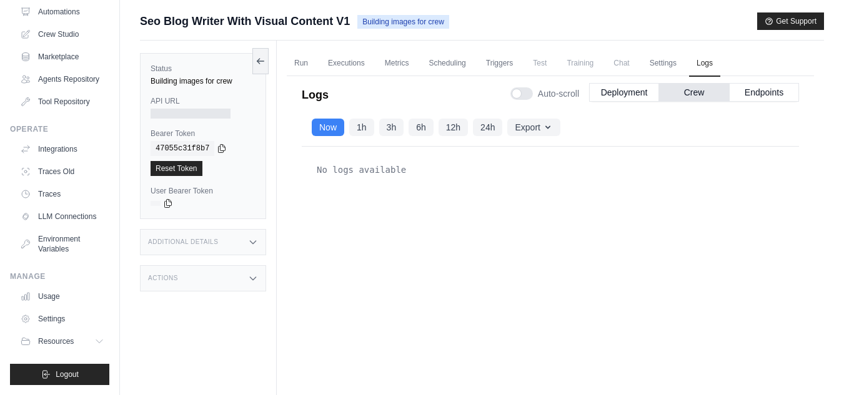
scroll to position [86, 0]
click at [58, 301] on link "Usage" at bounding box center [63, 297] width 94 height 20
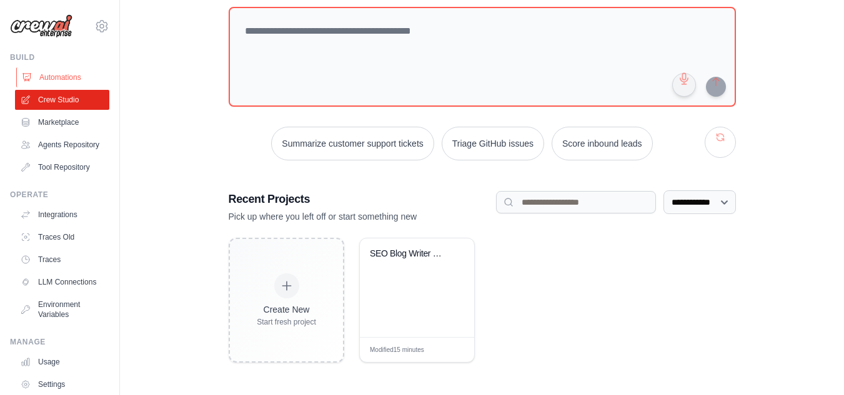
scroll to position [73, 0]
click at [71, 74] on link "Automations" at bounding box center [63, 77] width 94 height 20
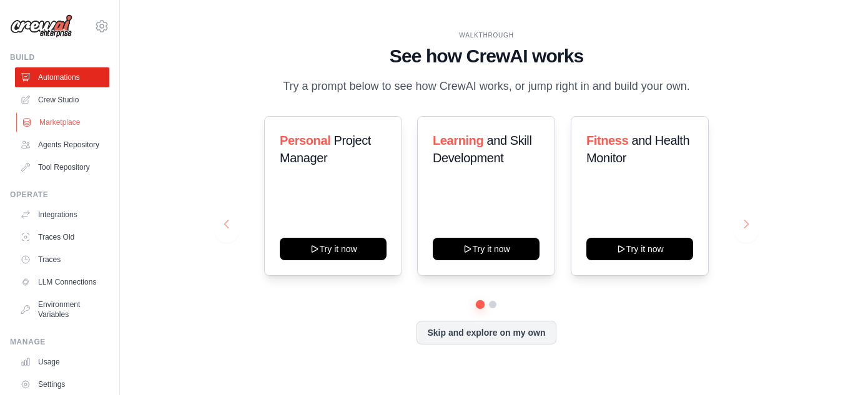
click at [72, 123] on link "Marketplace" at bounding box center [63, 122] width 94 height 20
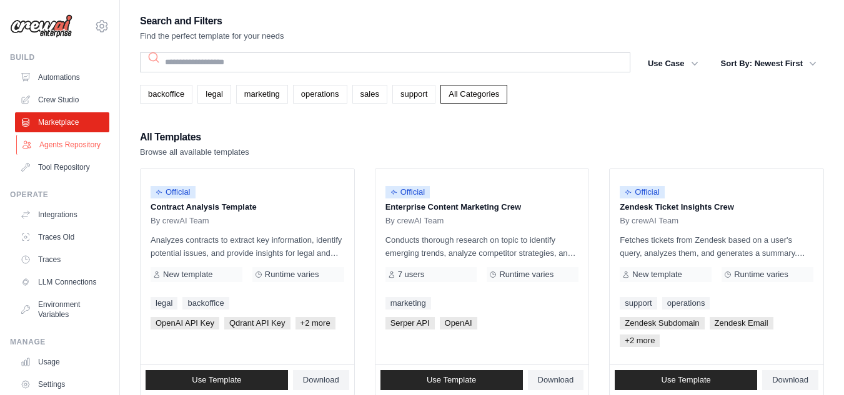
click at [67, 149] on link "Agents Repository" at bounding box center [63, 145] width 94 height 20
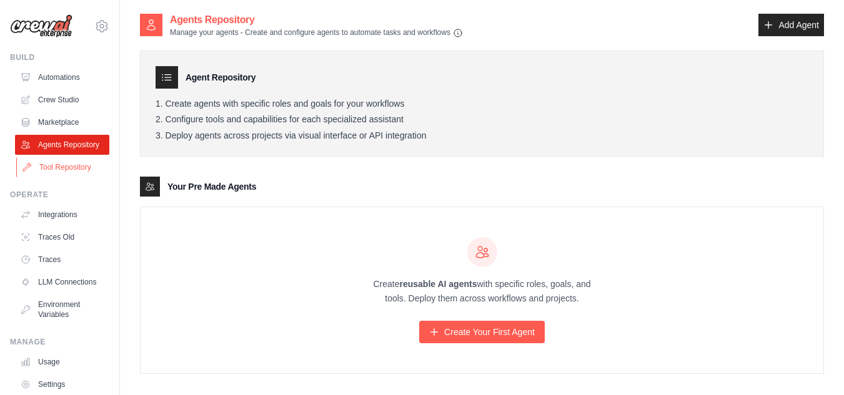
drag, startPoint x: 103, startPoint y: 167, endPoint x: 99, endPoint y: 186, distance: 19.2
click at [99, 186] on div "hmd6189@gmail.com Settings Build Automations" at bounding box center [60, 197] width 120 height 395
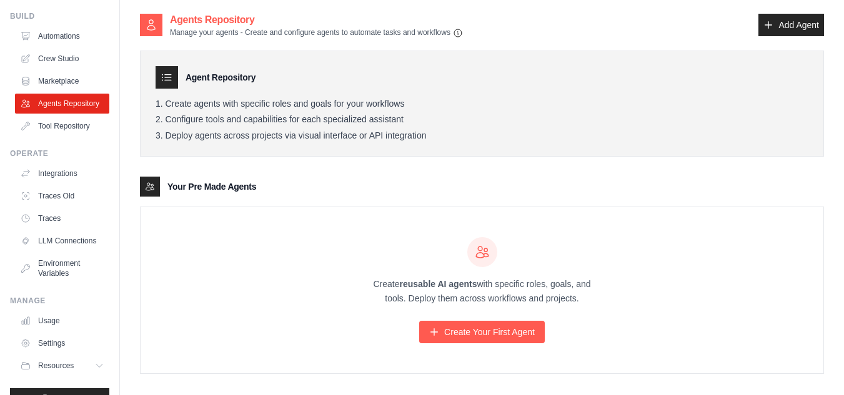
scroll to position [47, 0]
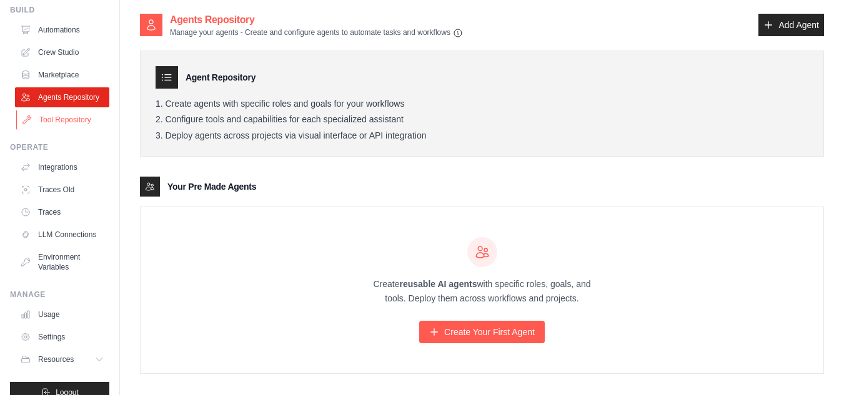
click at [66, 130] on link "Tool Repository" at bounding box center [63, 120] width 94 height 20
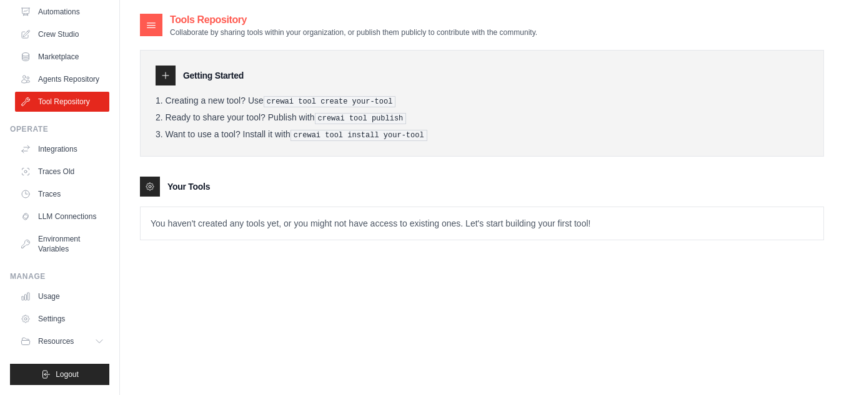
scroll to position [86, 0]
click at [62, 142] on link "Integrations" at bounding box center [63, 149] width 94 height 20
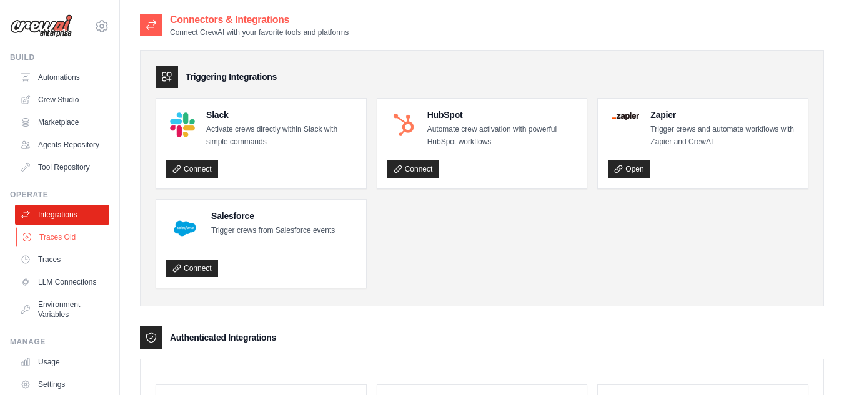
click at [69, 247] on link "Traces Old" at bounding box center [63, 237] width 94 height 20
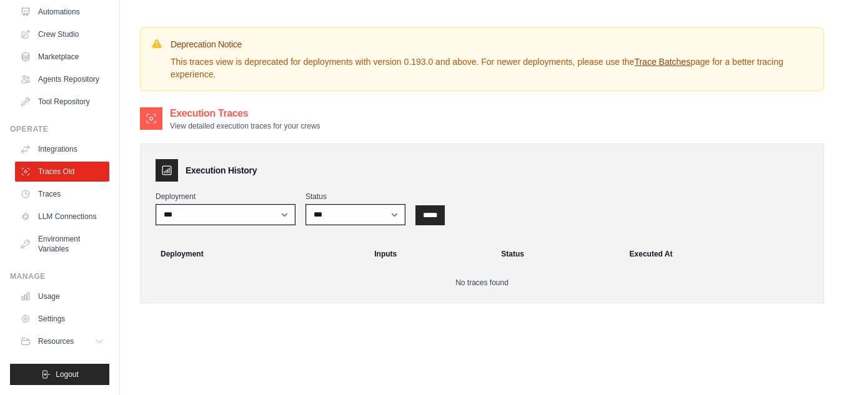
scroll to position [86, 0]
click at [64, 187] on link "Traces" at bounding box center [63, 194] width 94 height 20
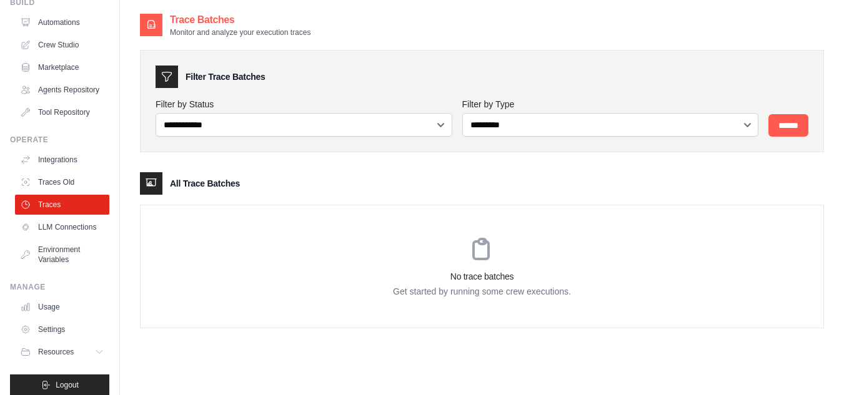
scroll to position [86, 0]
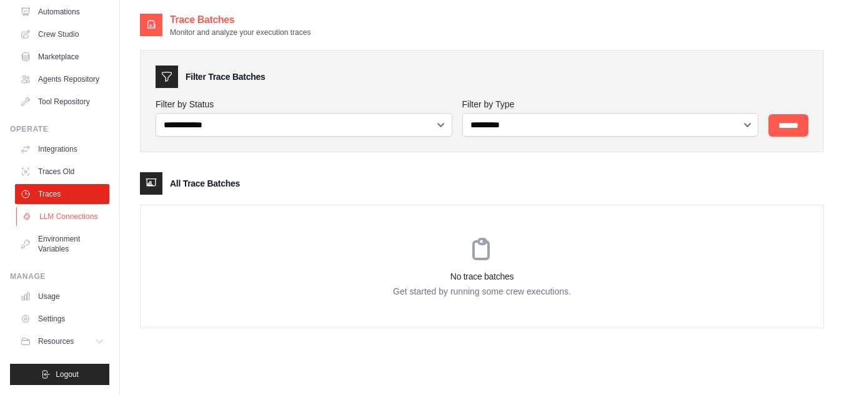
click at [61, 212] on link "LLM Connections" at bounding box center [63, 217] width 94 height 20
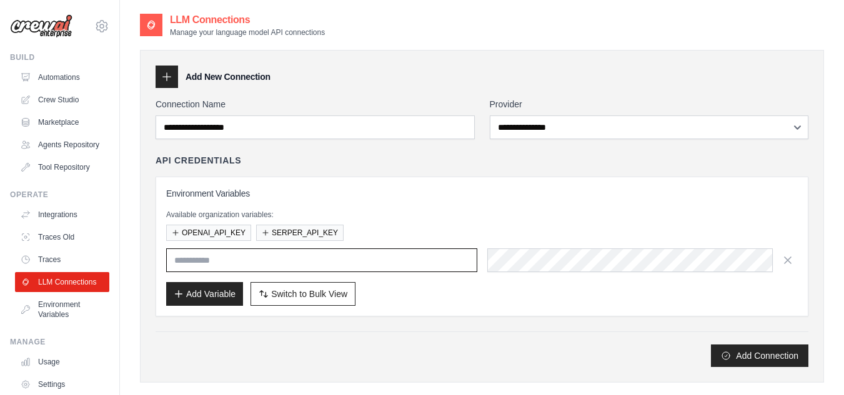
type input "**********"
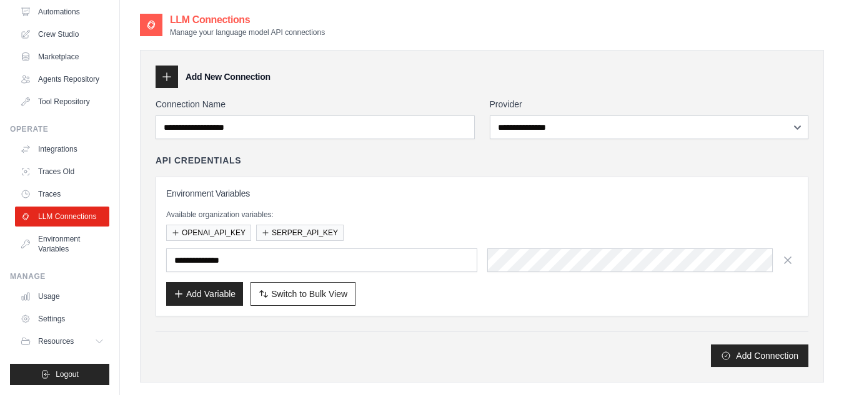
scroll to position [86, 0]
click at [71, 241] on link "Environment Variables" at bounding box center [63, 244] width 94 height 30
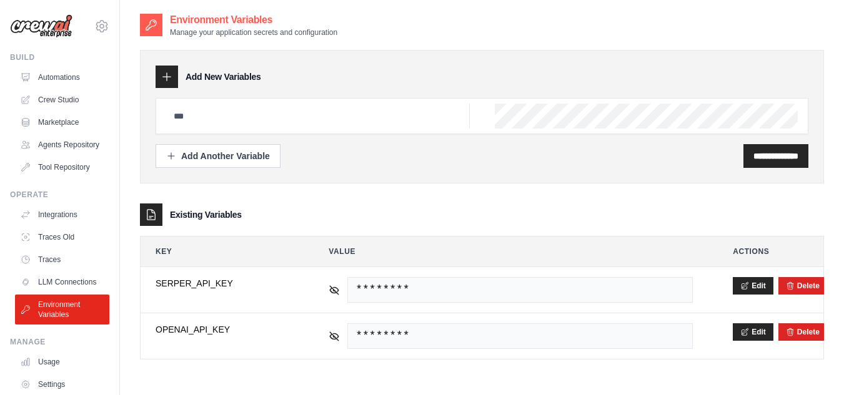
type input "**********"
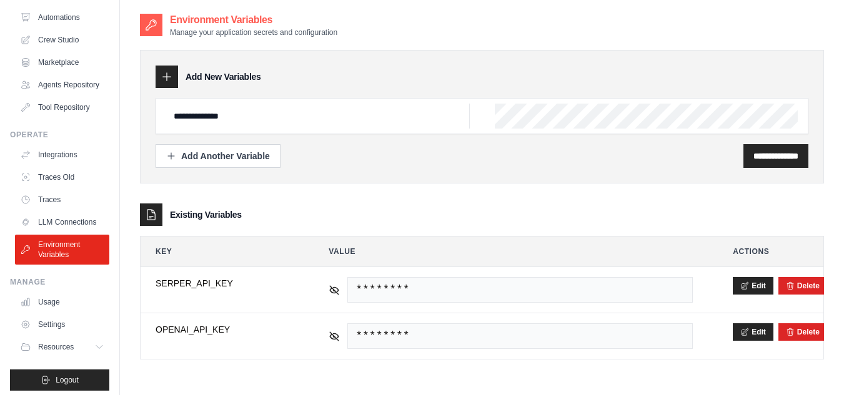
scroll to position [86, 0]
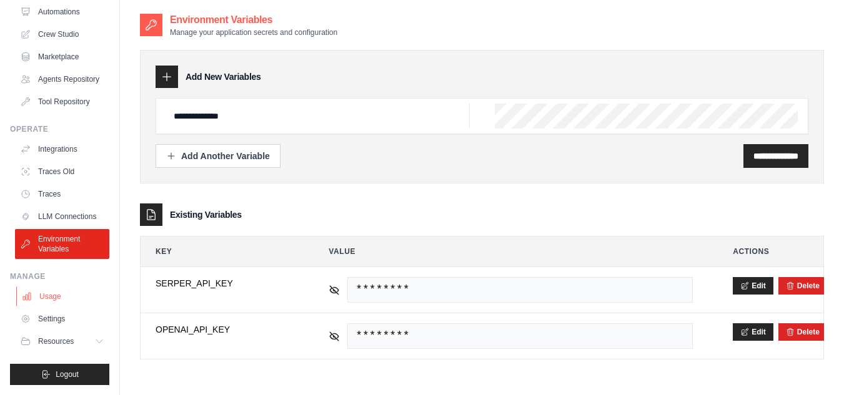
click at [61, 294] on link "Usage" at bounding box center [63, 297] width 94 height 20
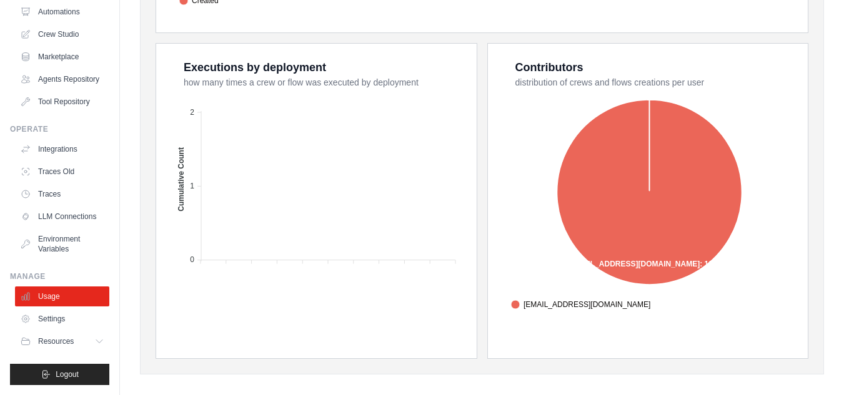
scroll to position [510, 0]
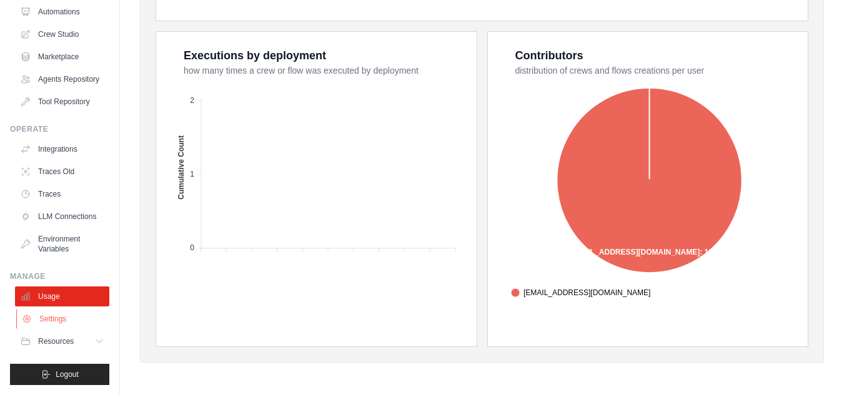
click at [49, 323] on link "Settings" at bounding box center [63, 319] width 94 height 20
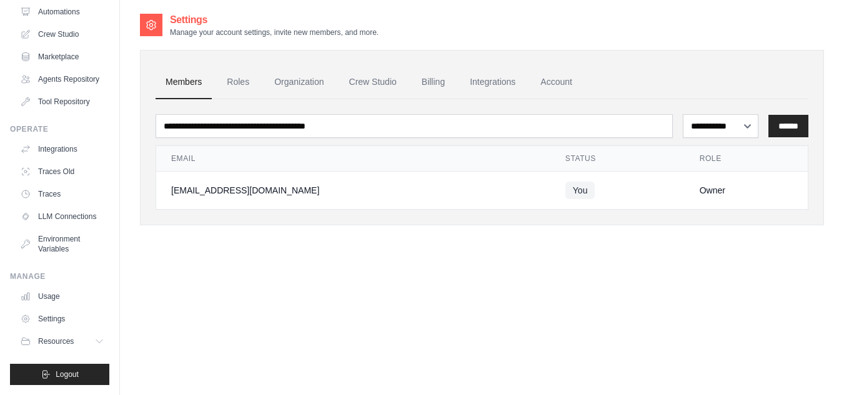
scroll to position [77, 0]
click at [74, 347] on span "Resources" at bounding box center [57, 342] width 36 height 10
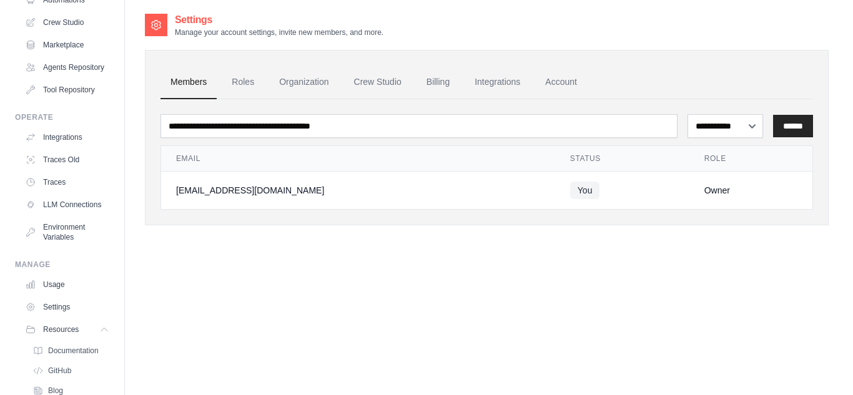
scroll to position [0, 0]
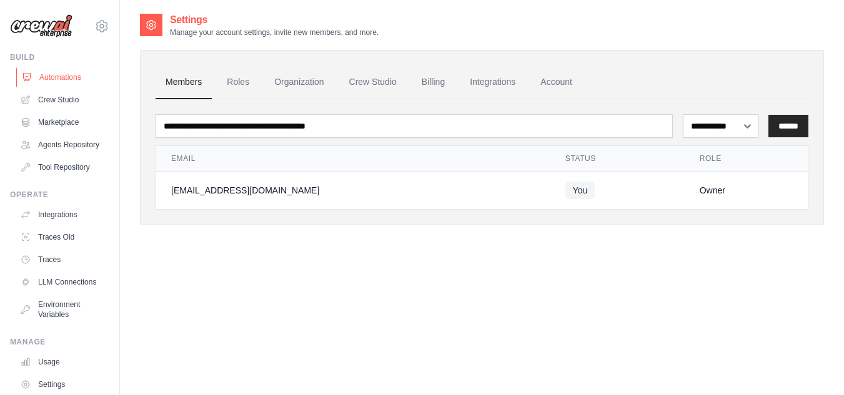
click at [82, 73] on link "Automations" at bounding box center [63, 77] width 94 height 20
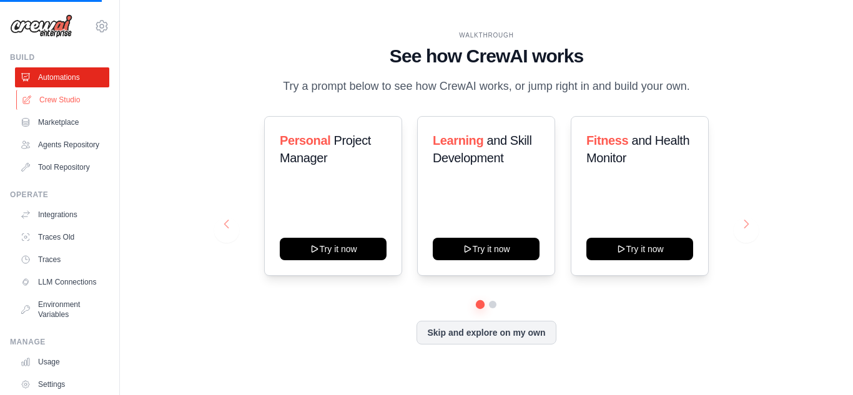
click at [64, 97] on link "Crew Studio" at bounding box center [63, 100] width 94 height 20
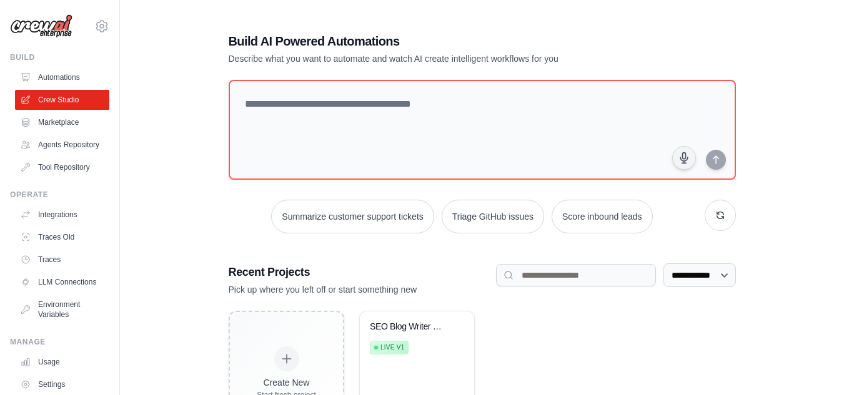
scroll to position [73, 0]
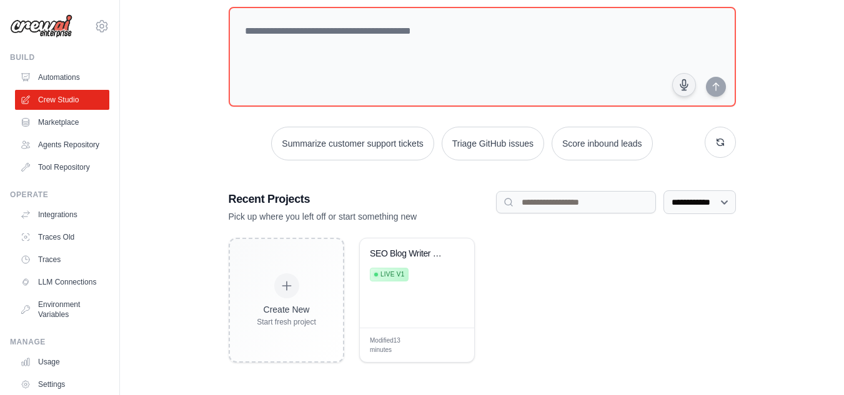
drag, startPoint x: 400, startPoint y: 306, endPoint x: 544, endPoint y: 330, distance: 146.3
click at [544, 330] on div "Create New Start fresh project SEO Blog Writer with Visual Content Live v1 Modi…" at bounding box center [482, 300] width 507 height 125
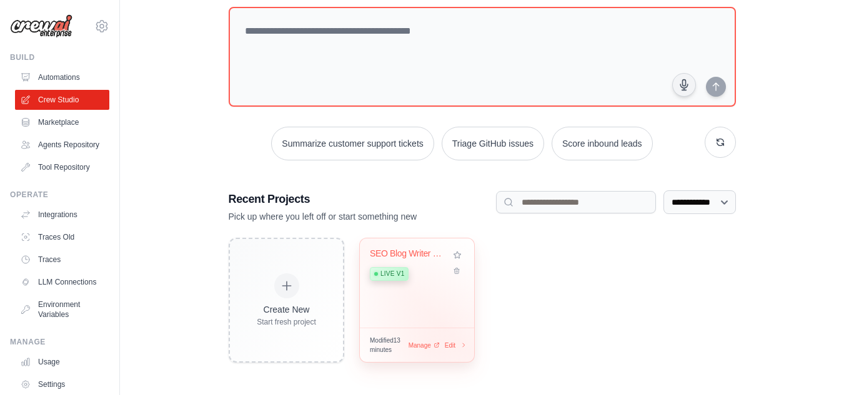
click at [430, 347] on span "Manage" at bounding box center [419, 345] width 22 height 9
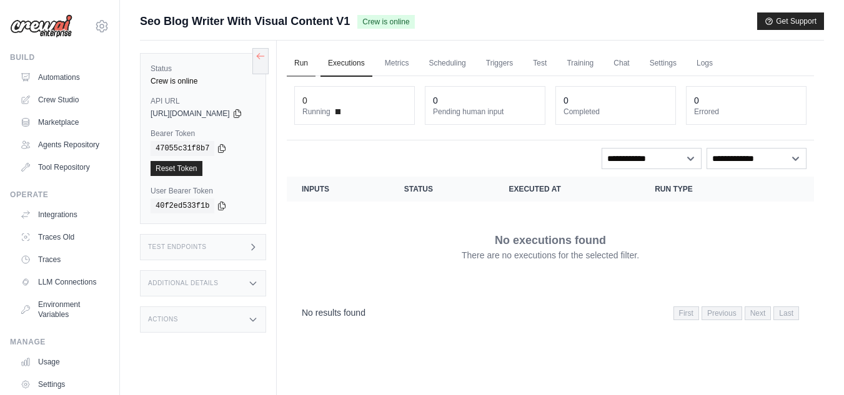
click at [316, 61] on link "Run" at bounding box center [301, 64] width 29 height 26
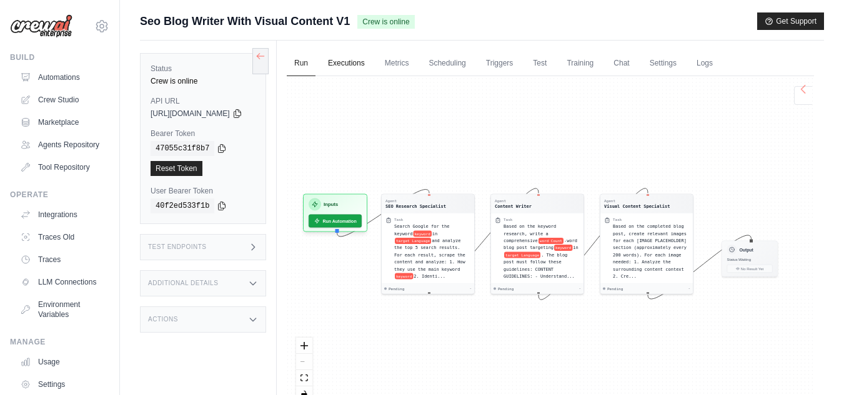
click at [372, 62] on link "Executions" at bounding box center [347, 64] width 52 height 26
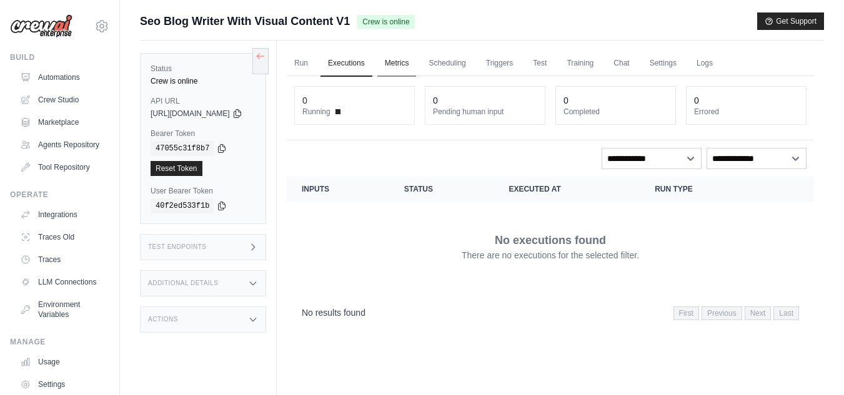
click at [417, 61] on link "Metrics" at bounding box center [396, 64] width 39 height 26
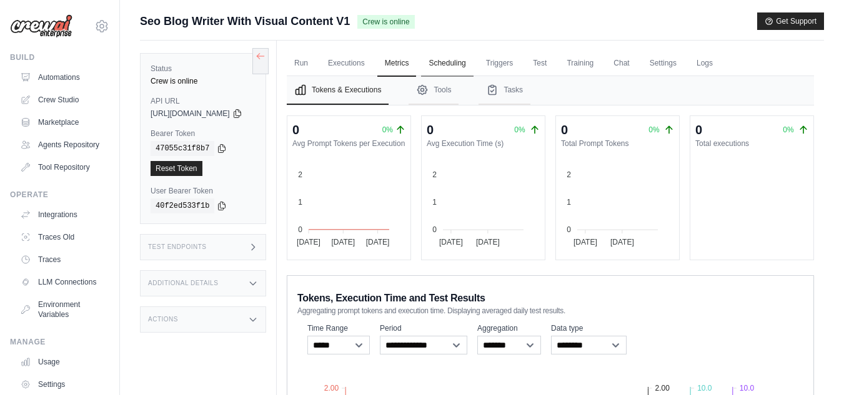
click at [473, 62] on link "Scheduling" at bounding box center [447, 64] width 52 height 26
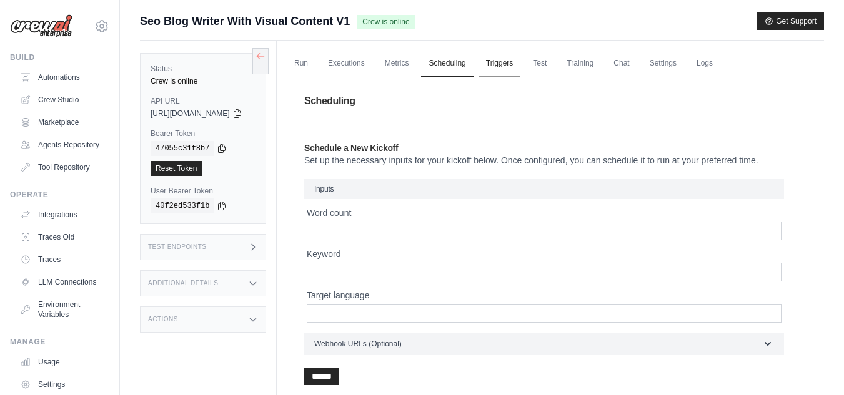
click at [521, 62] on link "Triggers" at bounding box center [500, 64] width 42 height 26
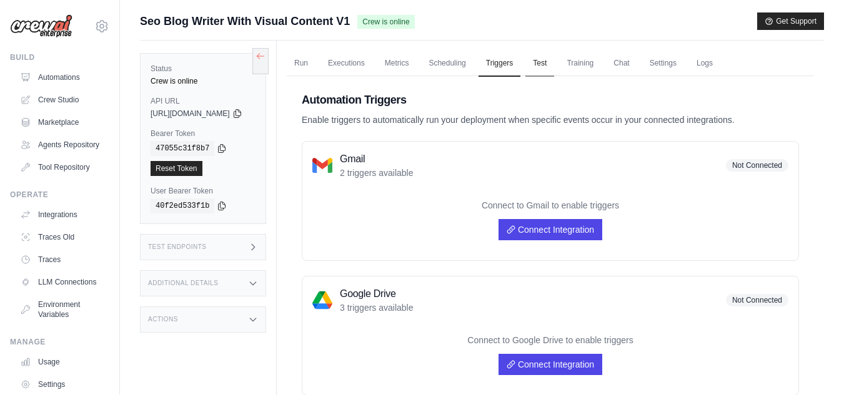
click at [554, 64] on link "Test" at bounding box center [539, 64] width 29 height 26
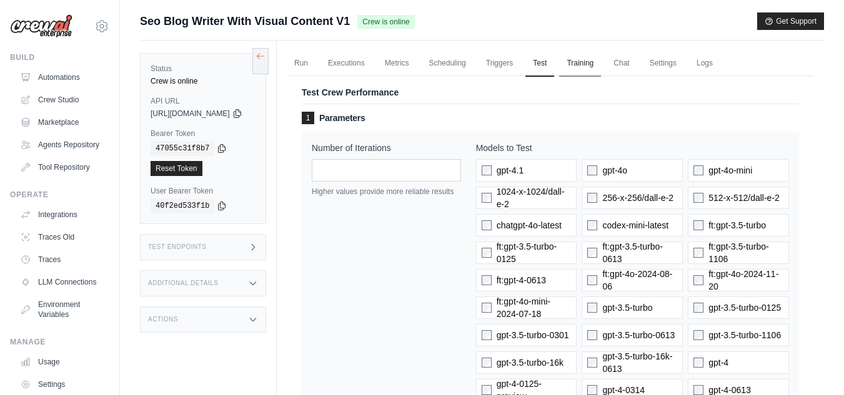
click at [601, 61] on link "Training" at bounding box center [580, 64] width 42 height 26
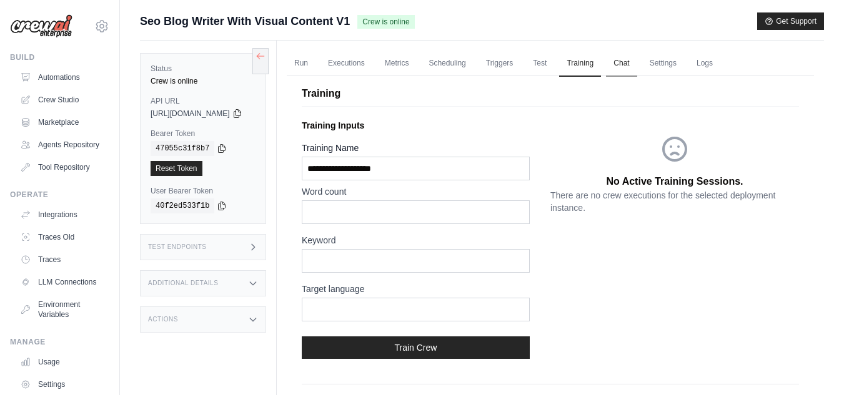
click at [636, 66] on link "Chat" at bounding box center [621, 64] width 31 height 26
click at [554, 65] on link "Test" at bounding box center [539, 64] width 29 height 26
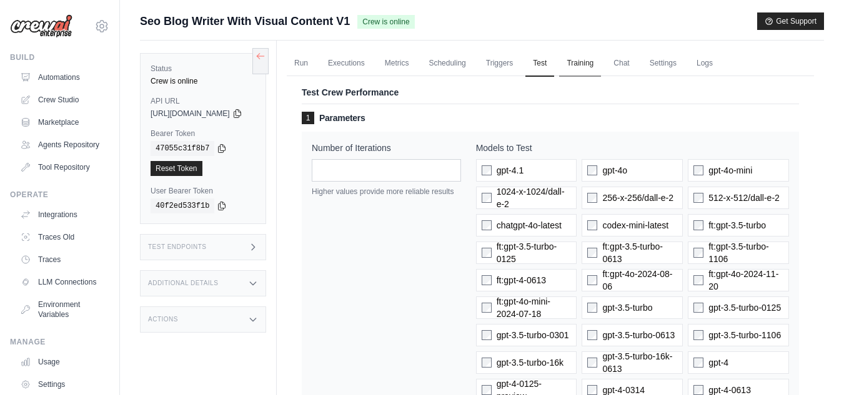
click at [601, 61] on link "Training" at bounding box center [580, 64] width 42 height 26
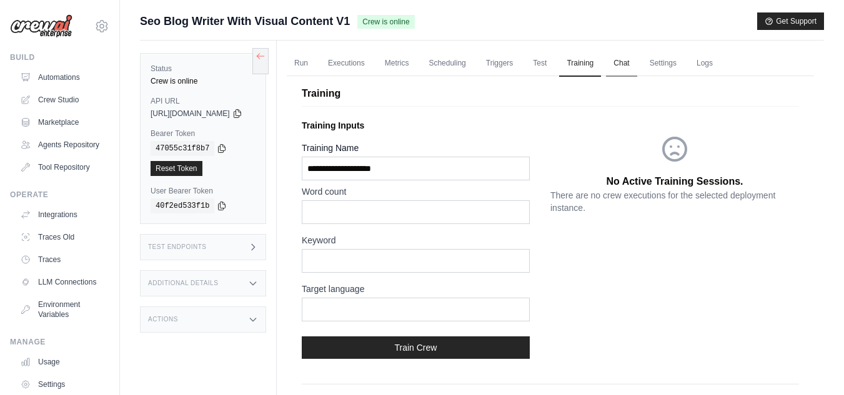
click at [637, 62] on link "Chat" at bounding box center [621, 64] width 31 height 26
click at [241, 112] on icon at bounding box center [237, 113] width 7 height 8
click at [171, 171] on link "Reset Token" at bounding box center [177, 168] width 52 height 15
click at [219, 204] on icon at bounding box center [222, 206] width 7 height 8
click at [637, 61] on link "Chat" at bounding box center [621, 64] width 31 height 26
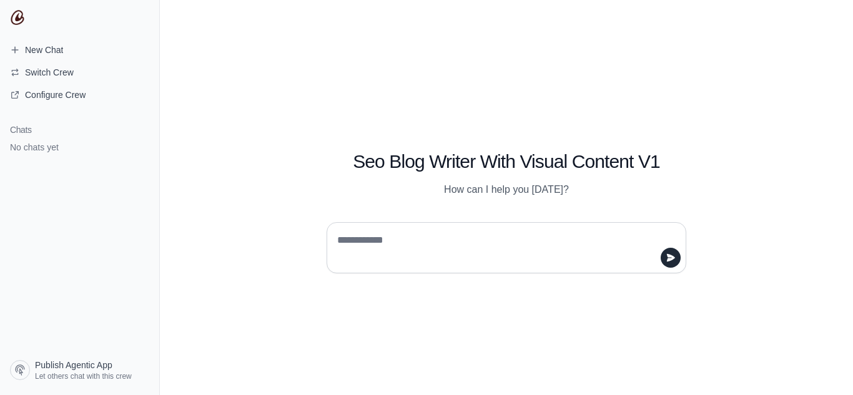
click at [455, 238] on textarea at bounding box center [503, 248] width 336 height 35
click at [432, 246] on textarea at bounding box center [503, 248] width 336 height 35
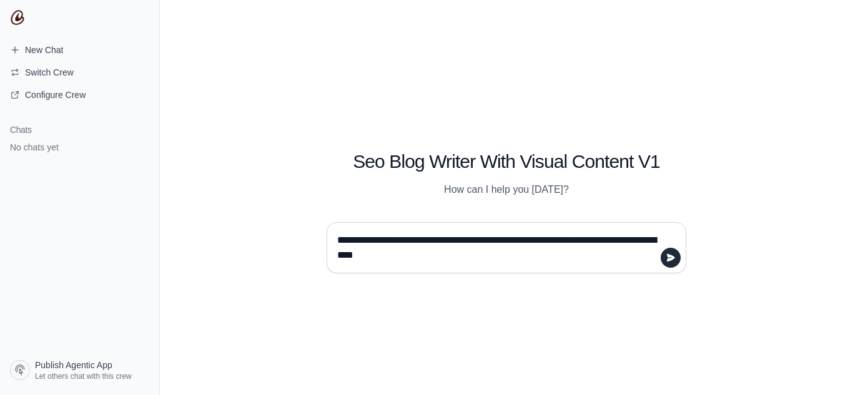
type textarea "**********"
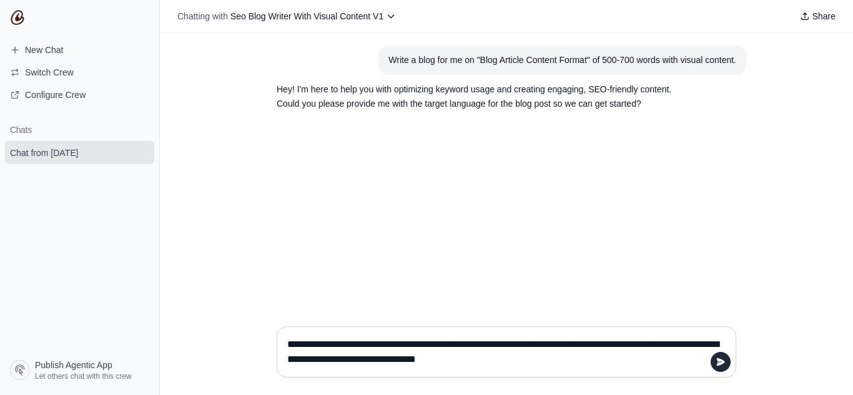
type textarea "**********"
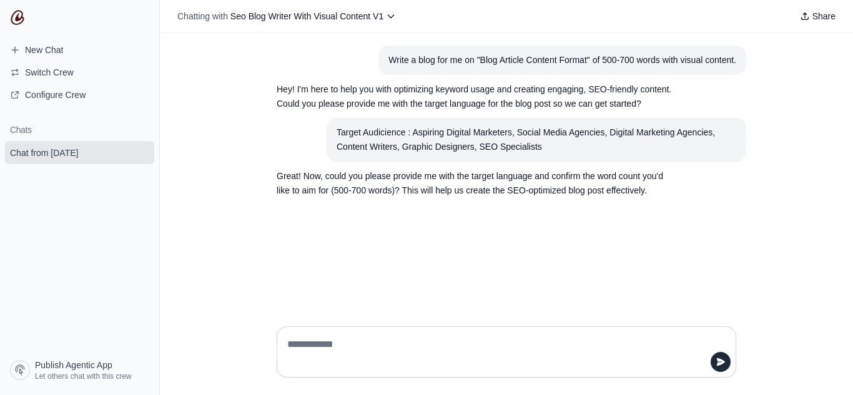
click at [594, 353] on textarea at bounding box center [503, 352] width 436 height 35
type textarea "**********"
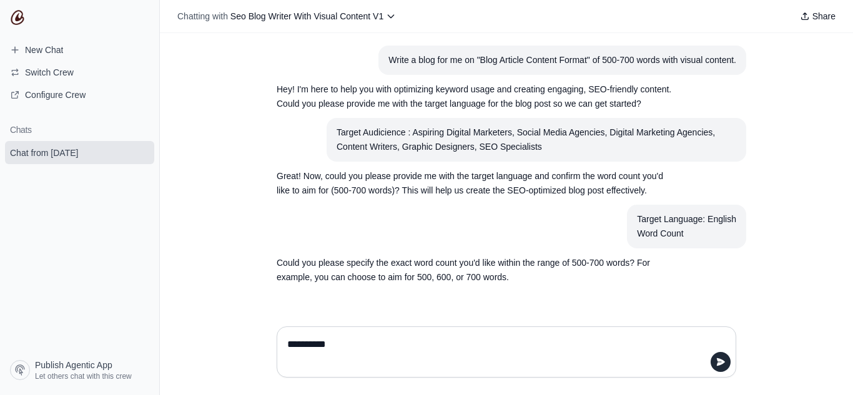
type textarea "**********"
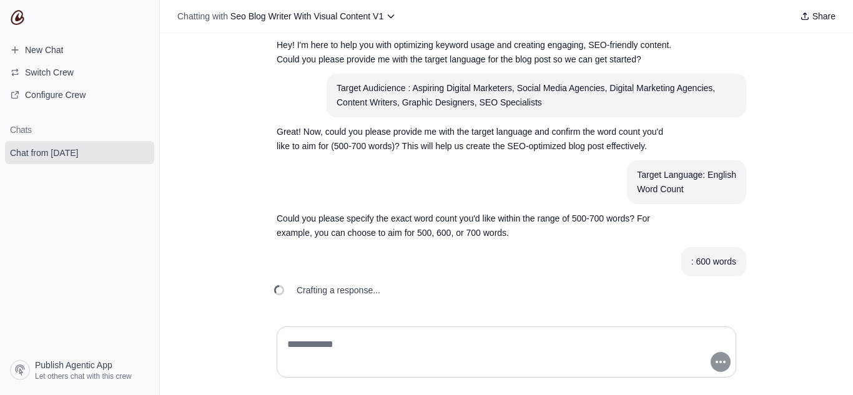
scroll to position [74, 0]
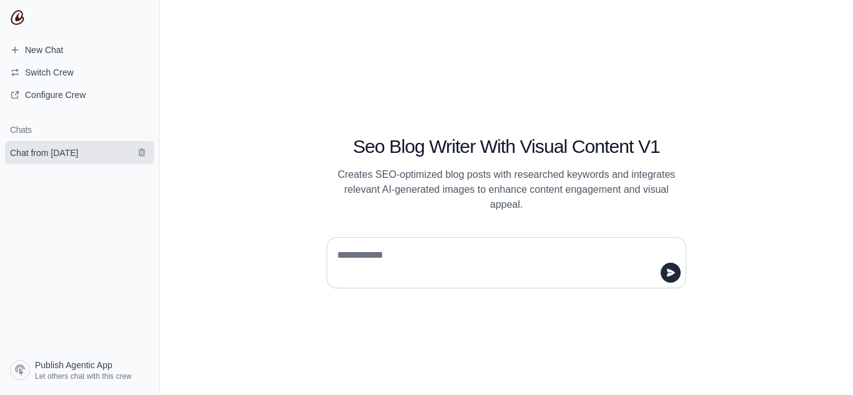
click at [69, 155] on span "Chat from [DATE]" at bounding box center [44, 153] width 68 height 12
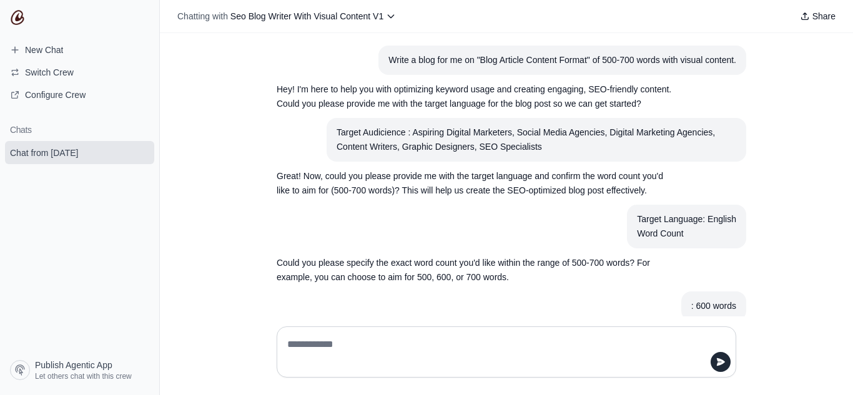
scroll to position [74, 0]
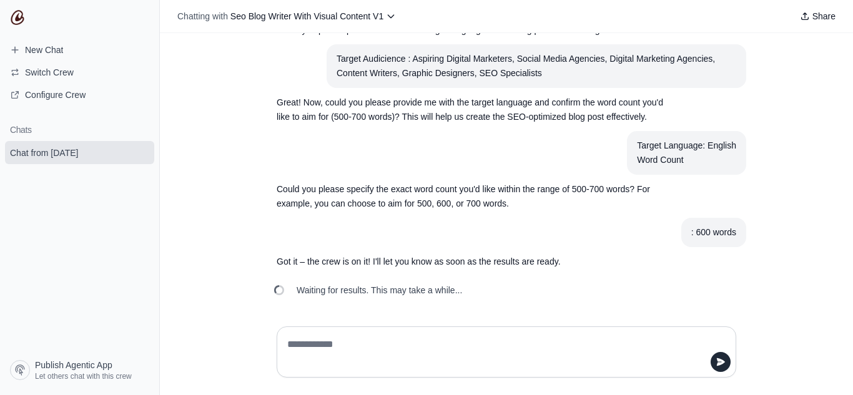
click at [441, 291] on span "Waiting for results. This may take a while..." at bounding box center [380, 290] width 166 height 12
click at [390, 16] on icon at bounding box center [392, 16] width 6 height 3
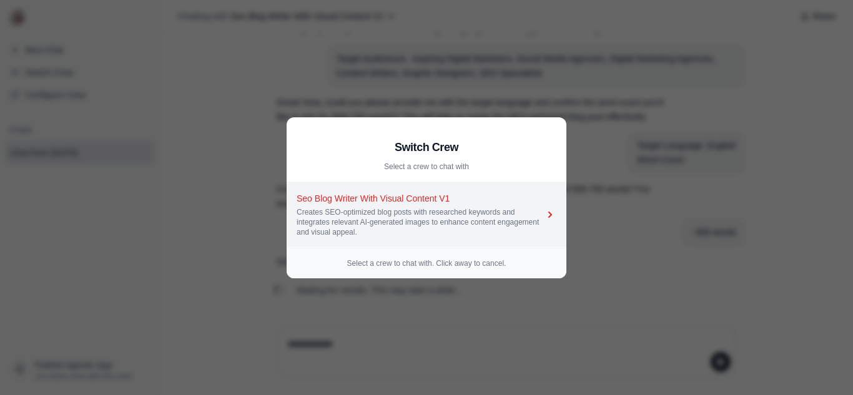
click at [507, 216] on div "Creates SEO-optimized blog posts with researched keywords and integrates releva…" at bounding box center [420, 222] width 247 height 30
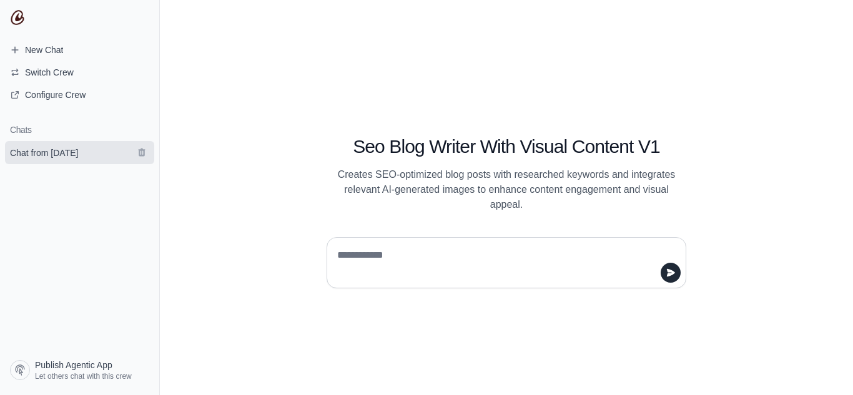
click at [40, 153] on span "Chat from [DATE]" at bounding box center [44, 153] width 68 height 12
